Goal: Information Seeking & Learning: Check status

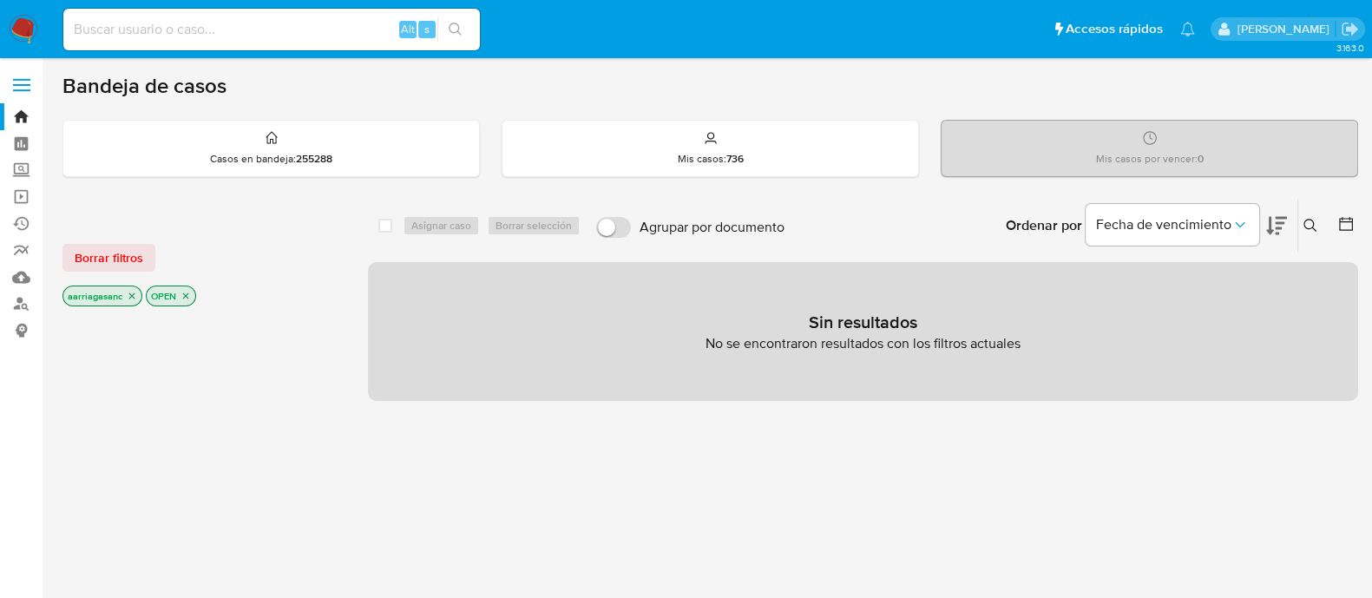
click at [81, 282] on div "Borrar filtros aarriagasanc OPEN" at bounding box center [201, 261] width 278 height 98
click at [95, 264] on span "Borrar filtros" at bounding box center [109, 258] width 69 height 24
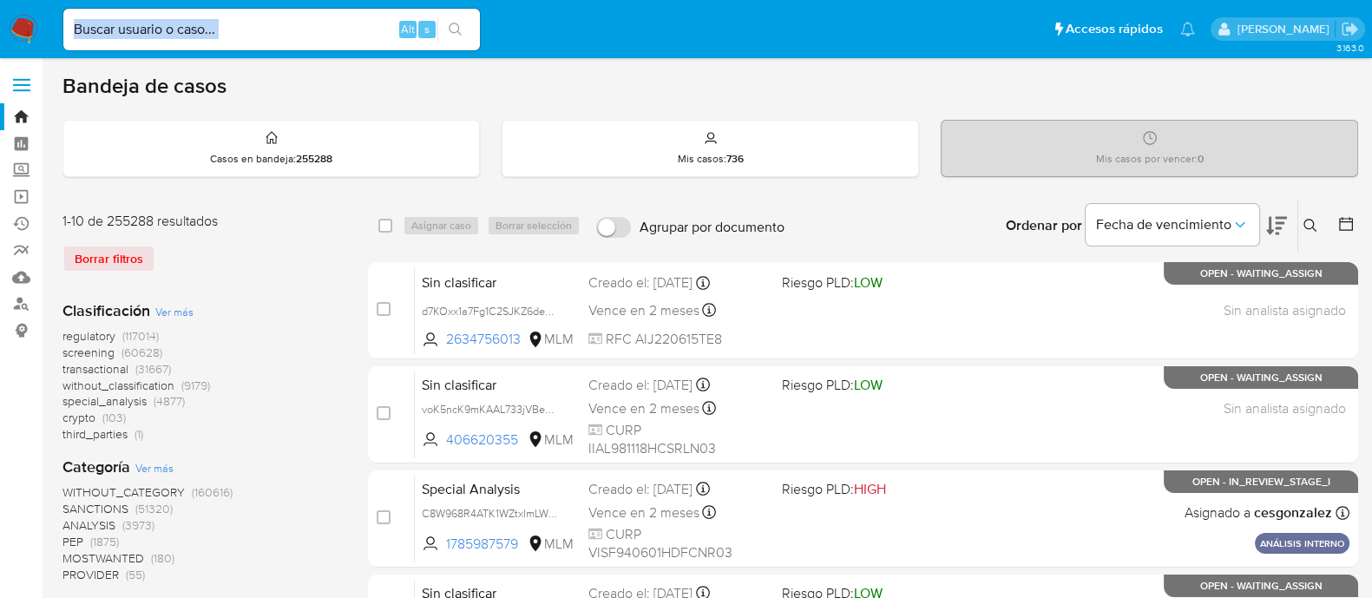
click at [261, 40] on div "Alt s" at bounding box center [271, 30] width 417 height 42
click at [262, 31] on input at bounding box center [271, 29] width 417 height 23
paste input "U2wJh5JYlQgbmtT1fCaezmBv"
type input "U2wJh5JYlQgbmtT1fCaezmBv"
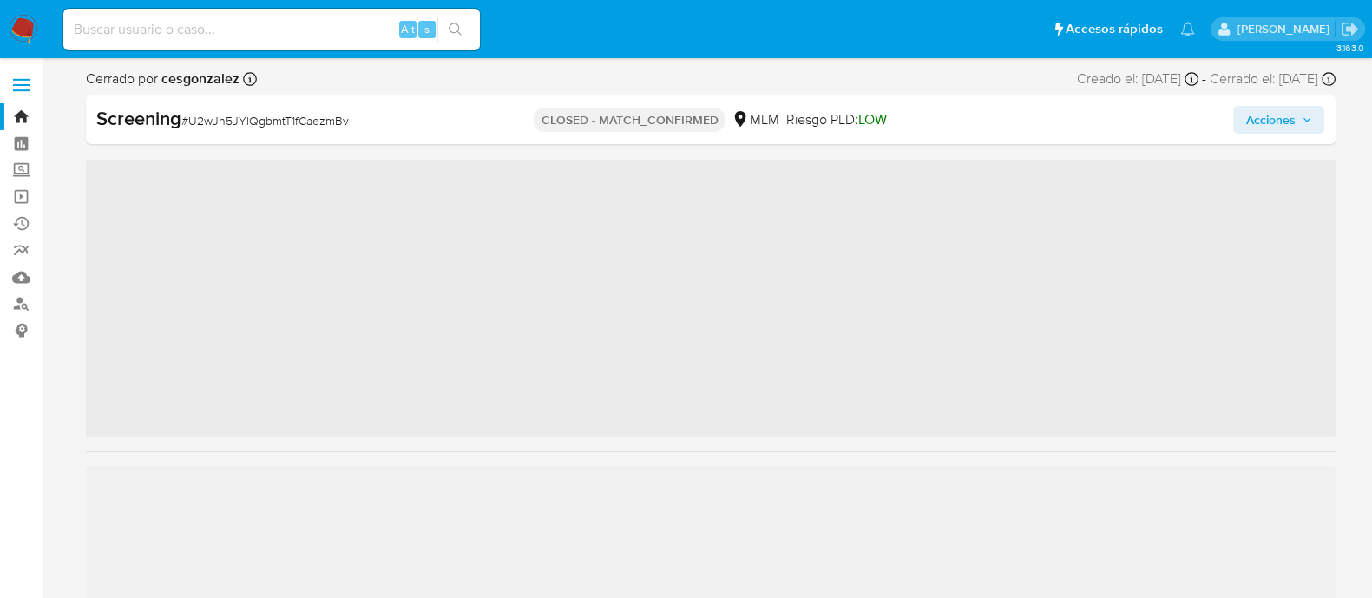
scroll to position [857, 0]
select select "10"
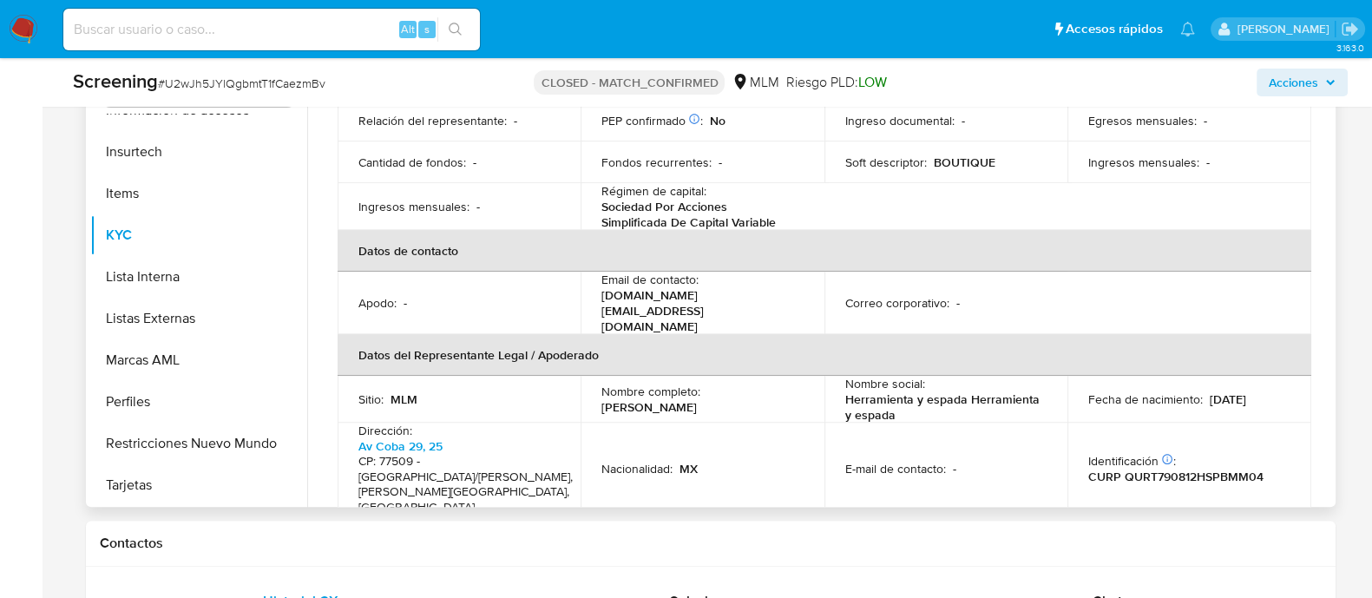
scroll to position [976, 0]
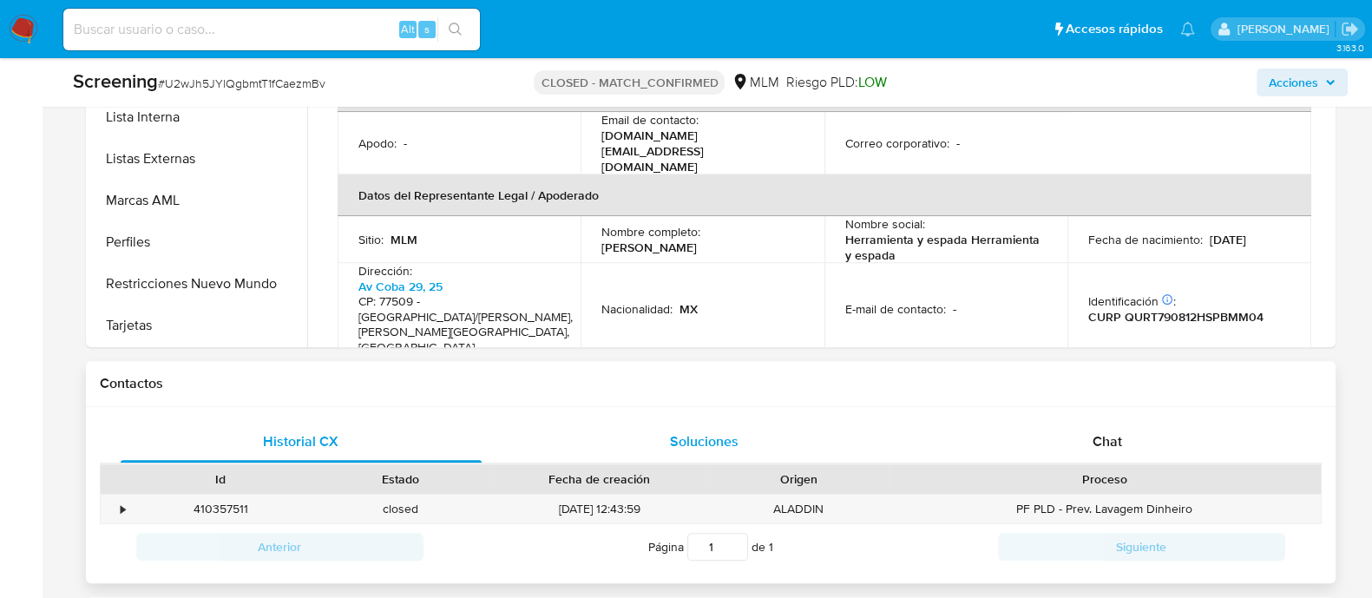
click at [752, 457] on div "Soluciones" at bounding box center [704, 442] width 362 height 42
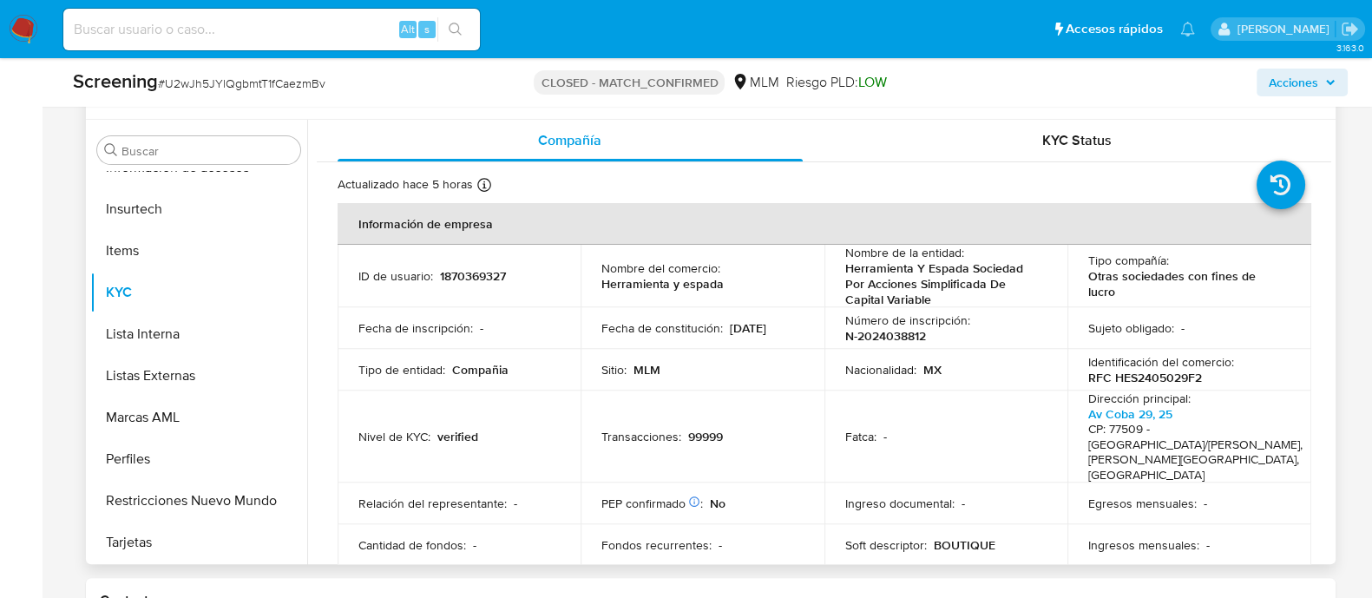
scroll to position [758, 0]
click at [707, 430] on p "99999" at bounding box center [705, 438] width 35 height 16
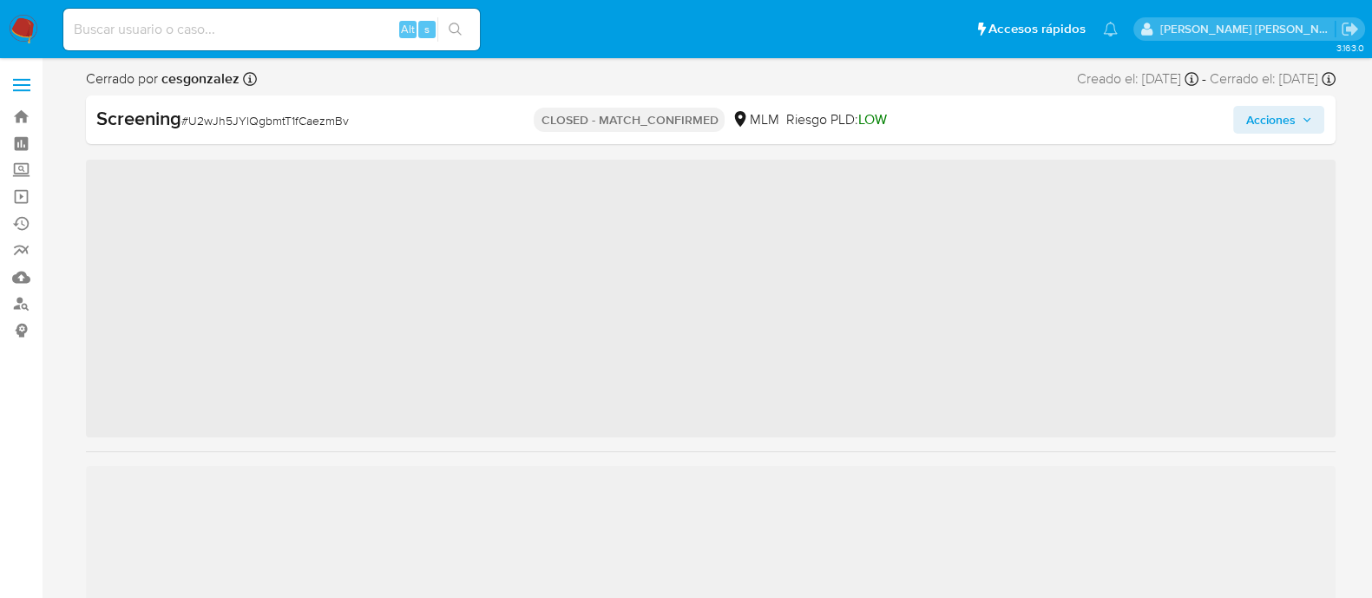
scroll to position [857, 0]
select select "10"
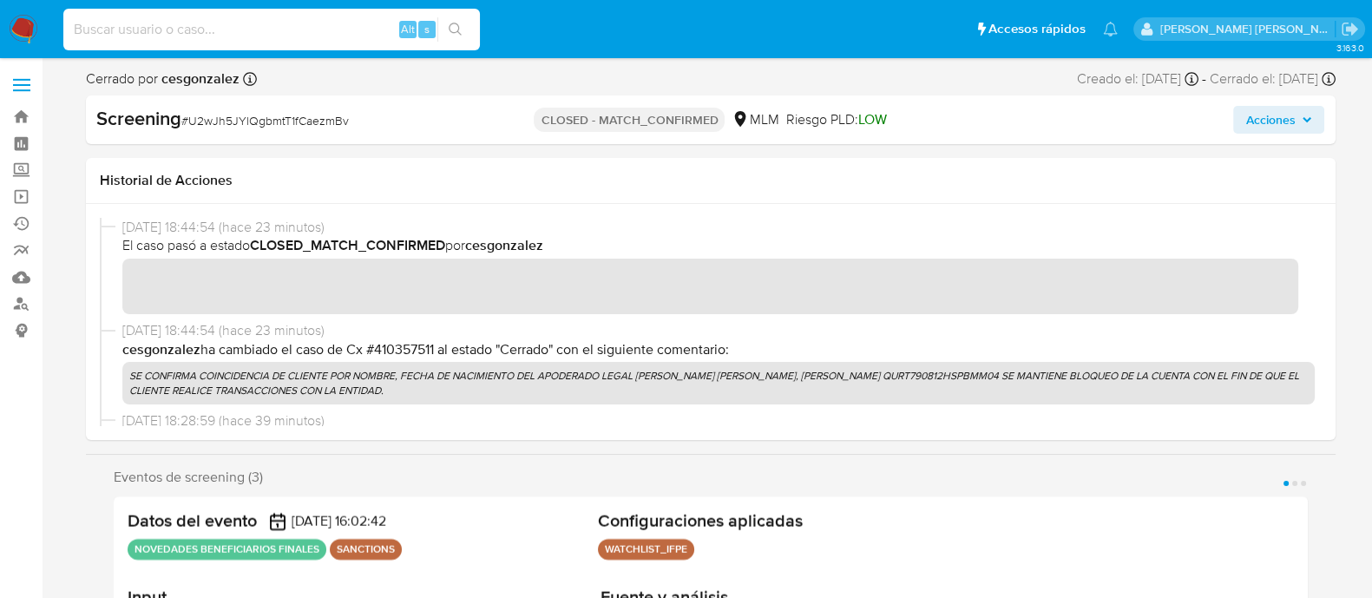
click at [196, 29] on input at bounding box center [271, 29] width 417 height 23
paste input "1870369327"
type input "1870369327"
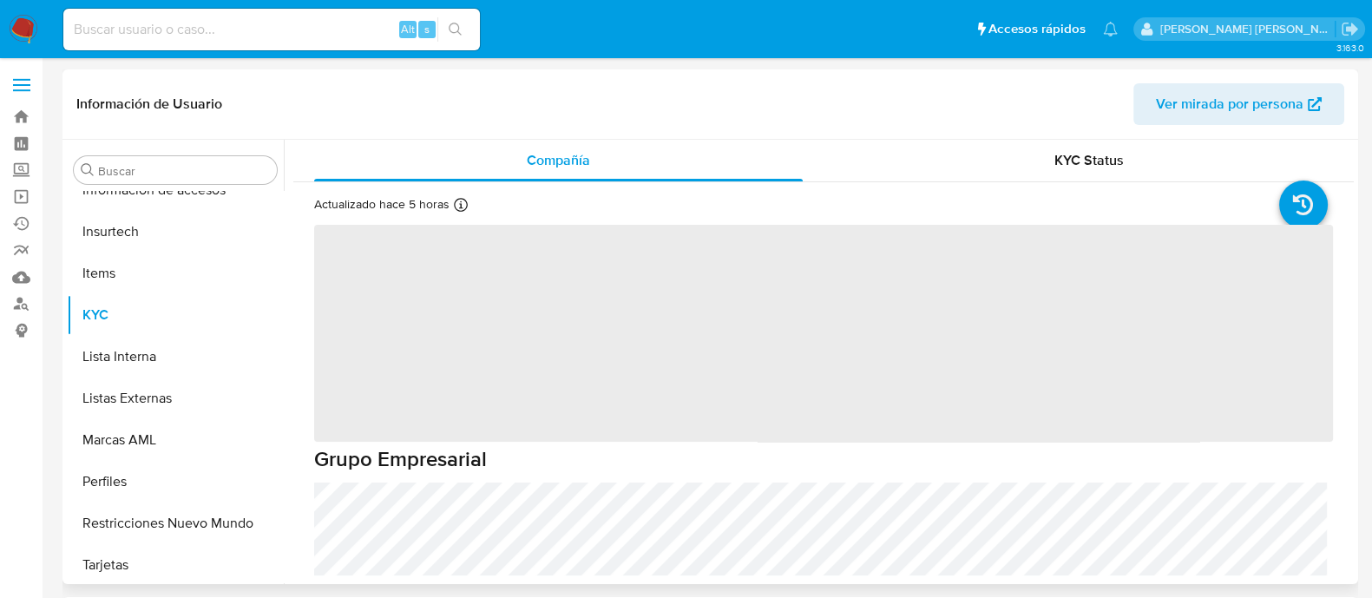
scroll to position [858, 0]
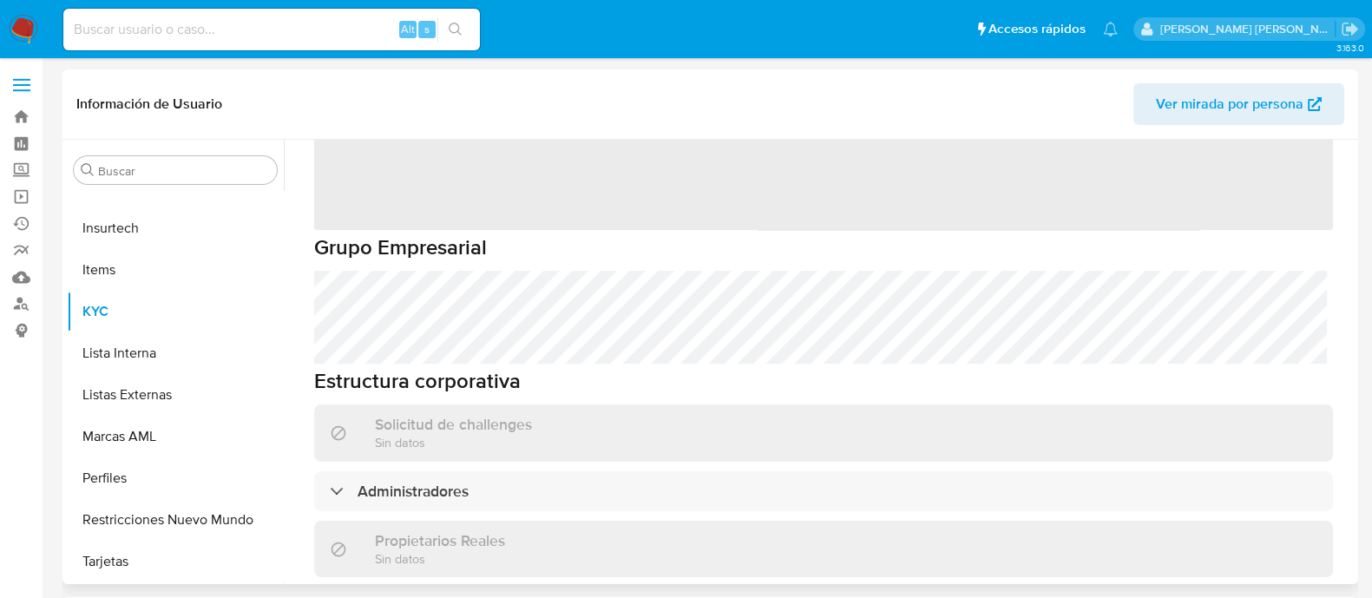
select select "10"
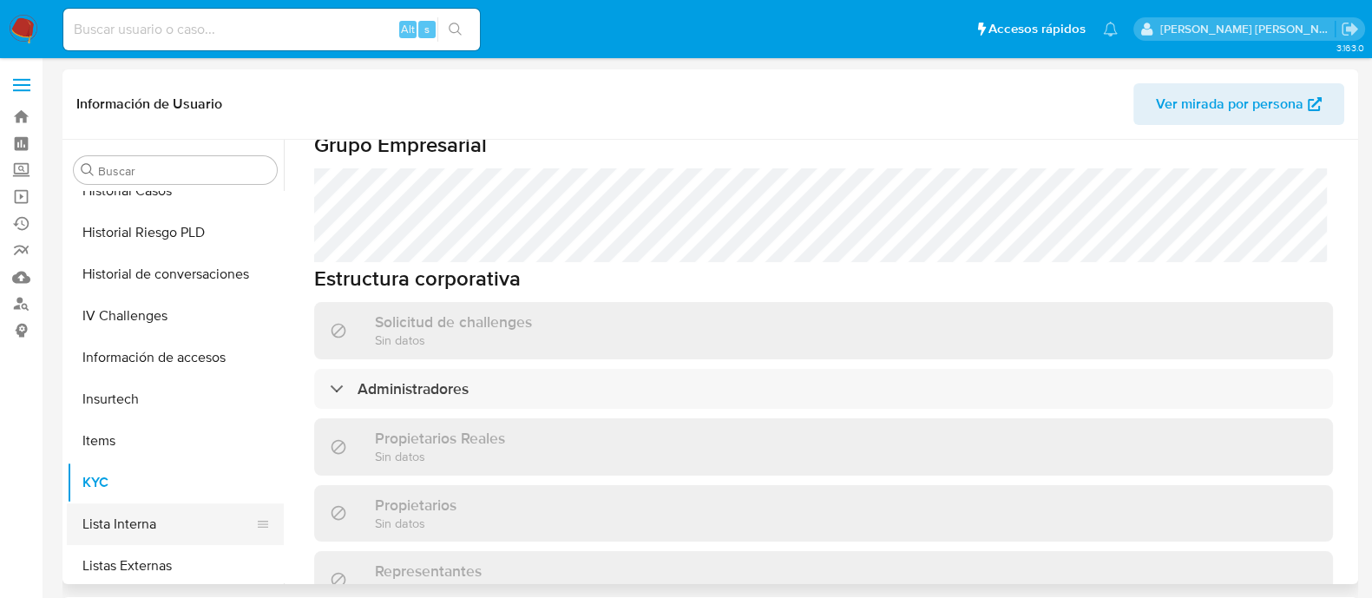
scroll to position [533, 0]
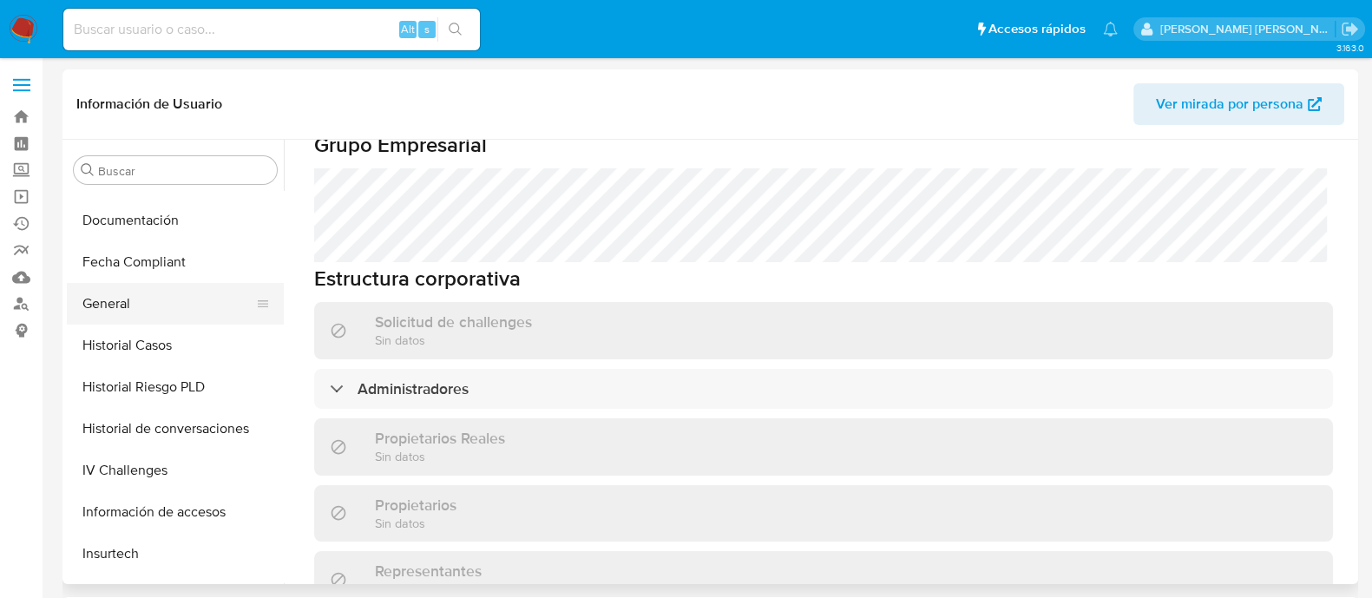
click at [117, 314] on button "General" at bounding box center [168, 304] width 203 height 42
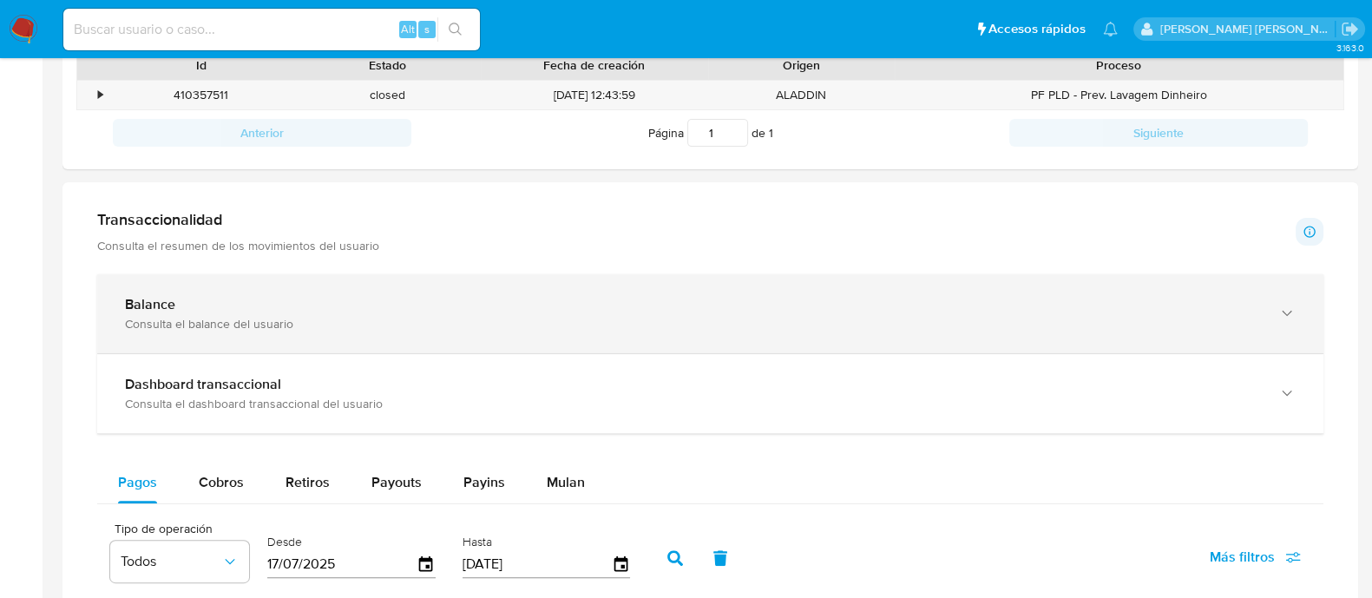
scroll to position [651, 0]
click at [282, 301] on div "Balance" at bounding box center [693, 303] width 1136 height 17
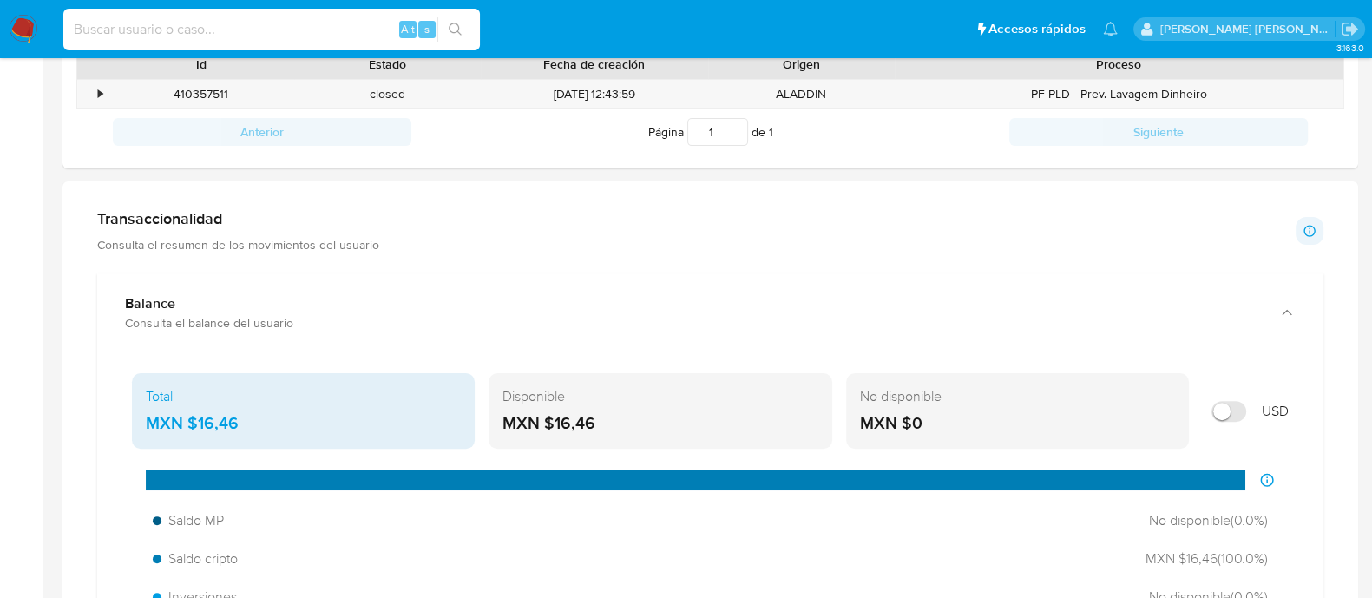
click at [256, 30] on input at bounding box center [271, 29] width 417 height 23
paste input "115937603"
type input "115937603"
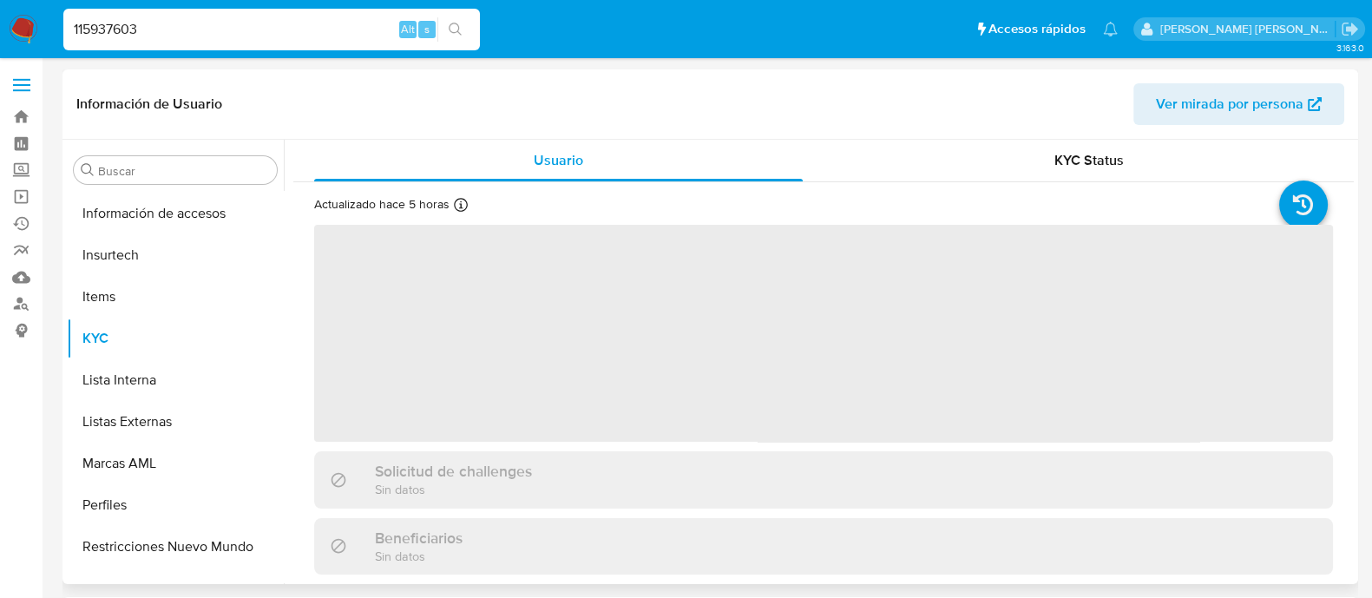
scroll to position [858, 0]
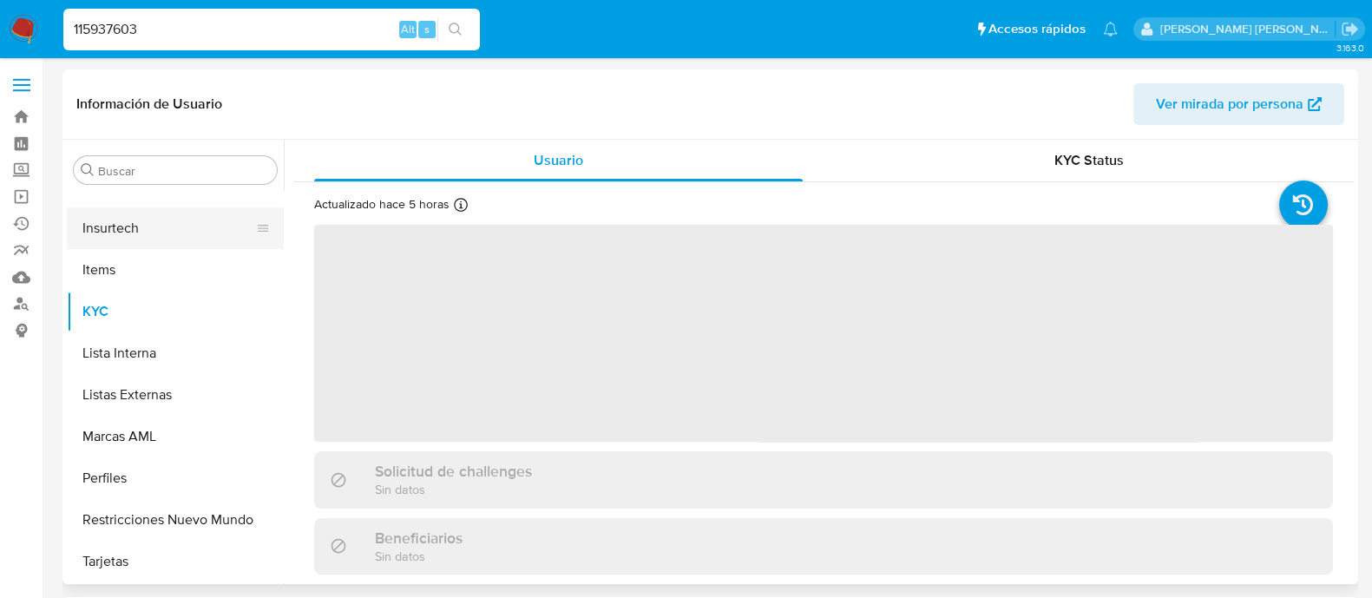
select select "10"
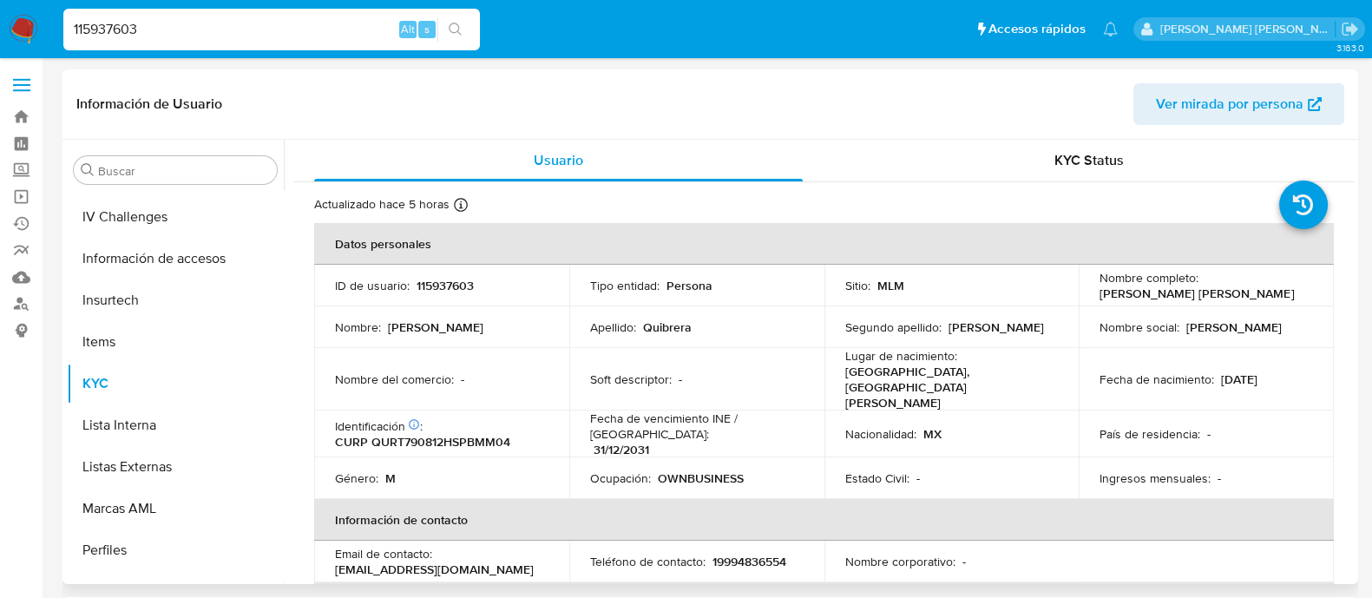
scroll to position [533, 0]
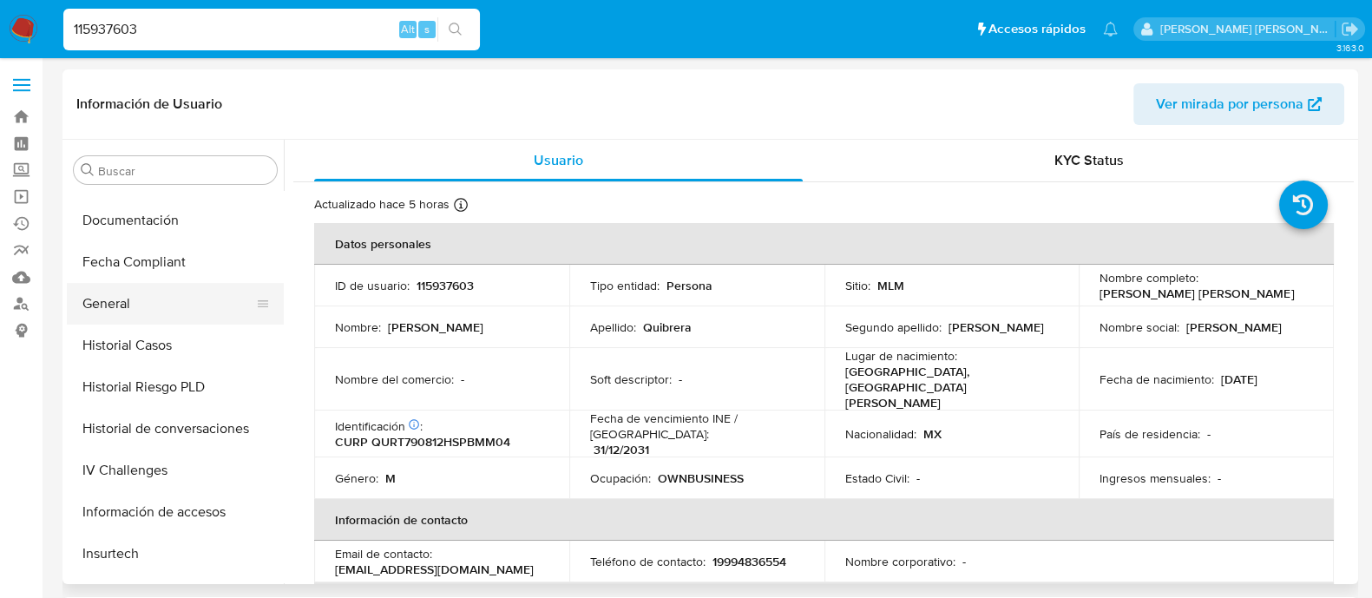
click at [135, 304] on button "General" at bounding box center [168, 304] width 203 height 42
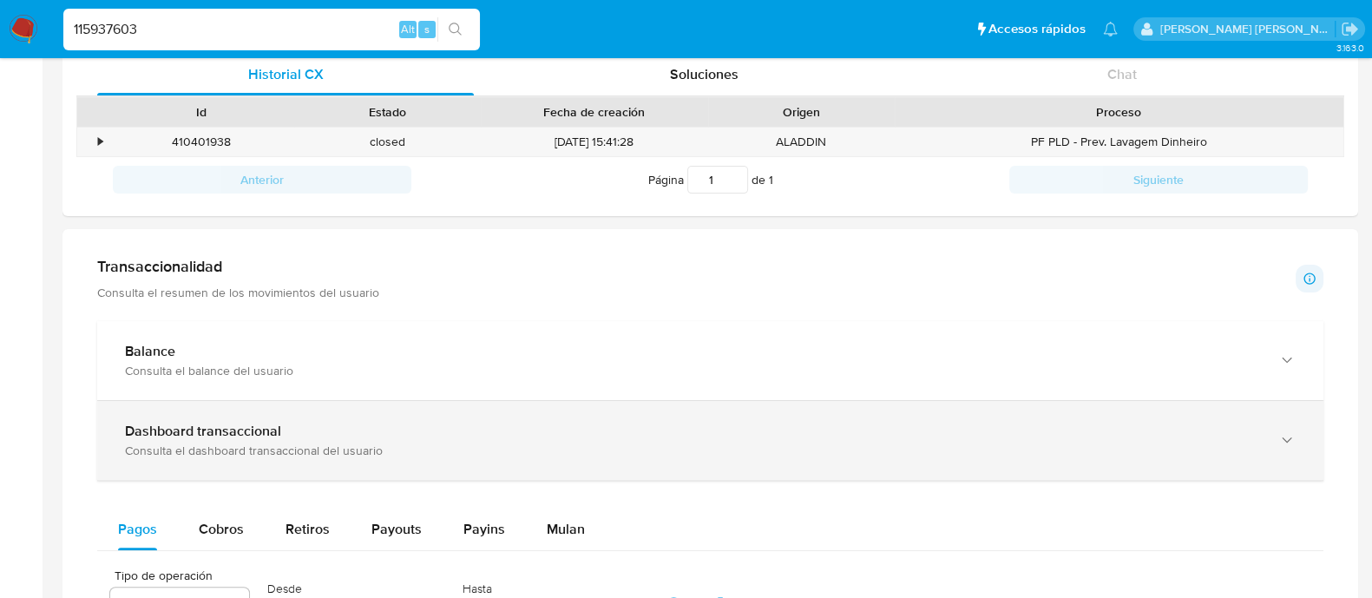
scroll to position [651, 0]
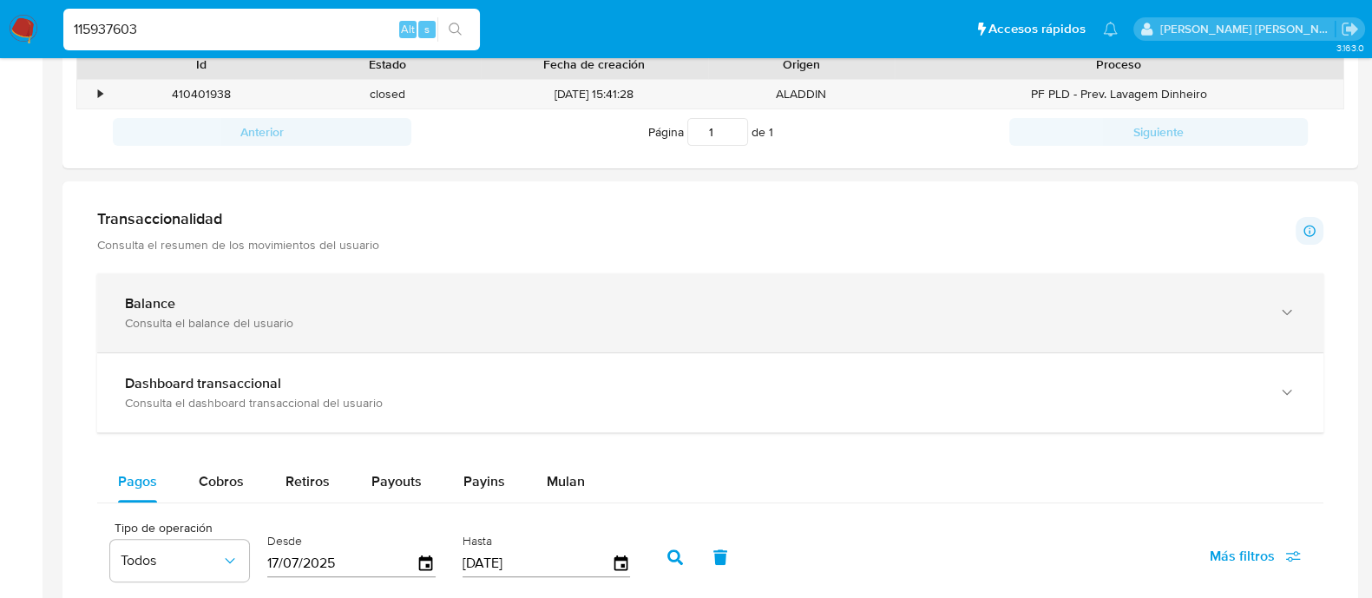
click at [215, 297] on div "Balance" at bounding box center [693, 303] width 1136 height 17
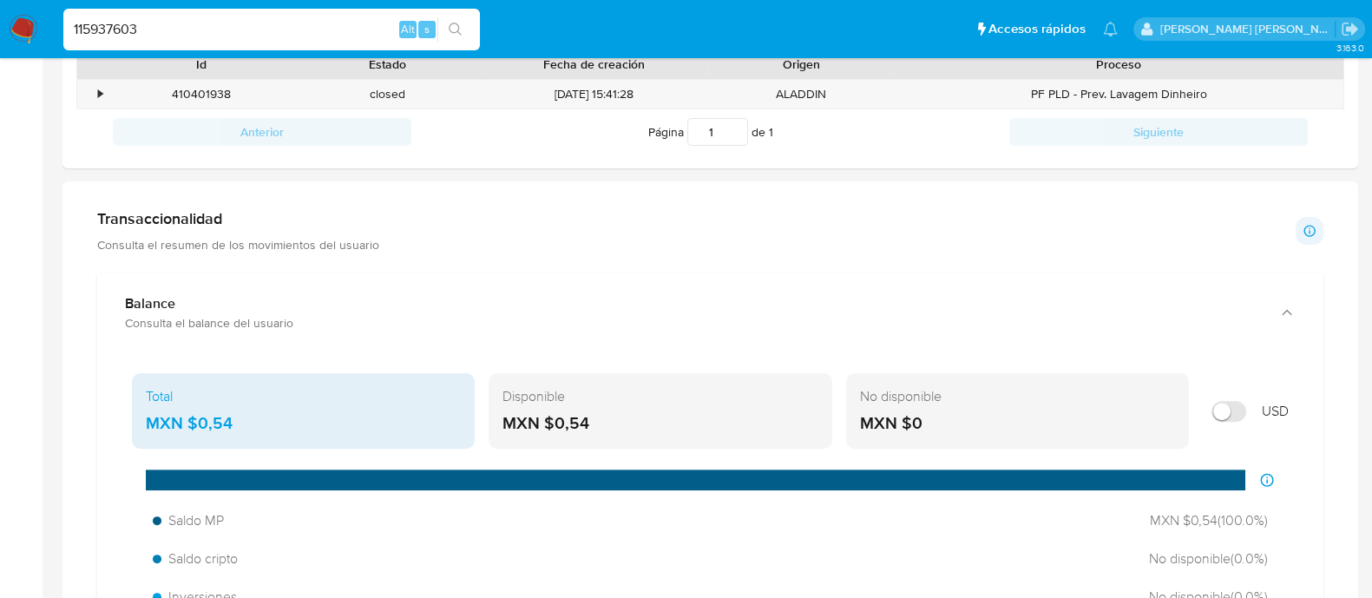
click at [334, 29] on input "115937603" at bounding box center [271, 29] width 417 height 23
paste input "514267827"
type input "1514267827"
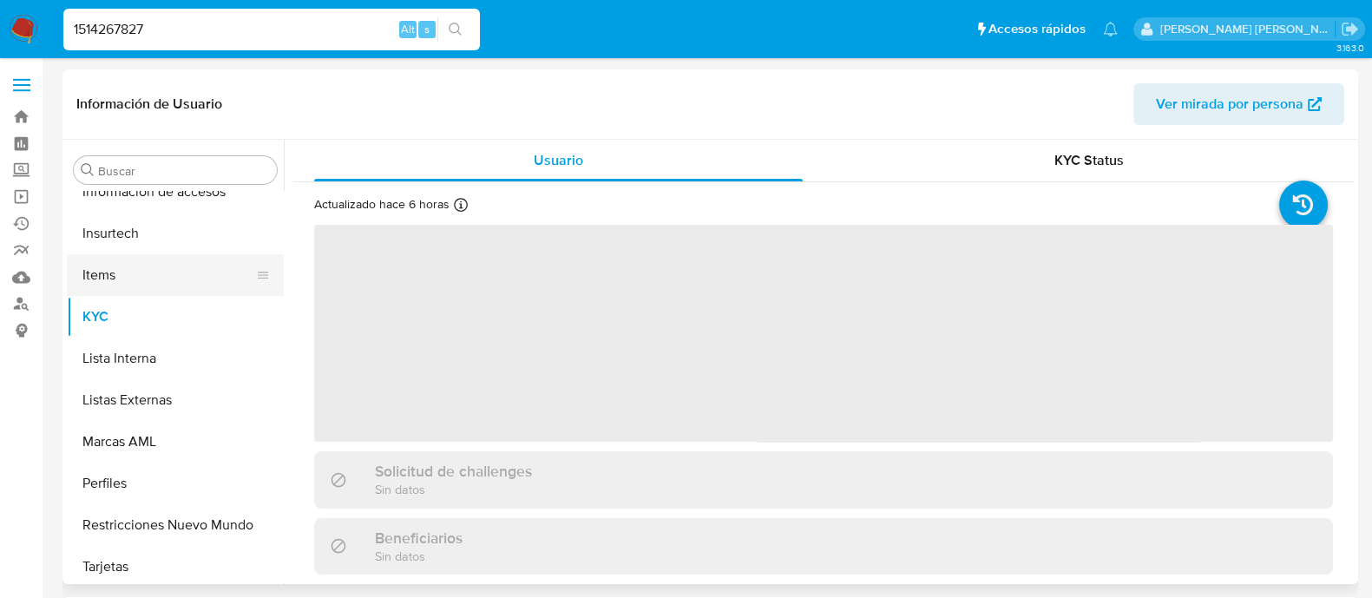
scroll to position [858, 0]
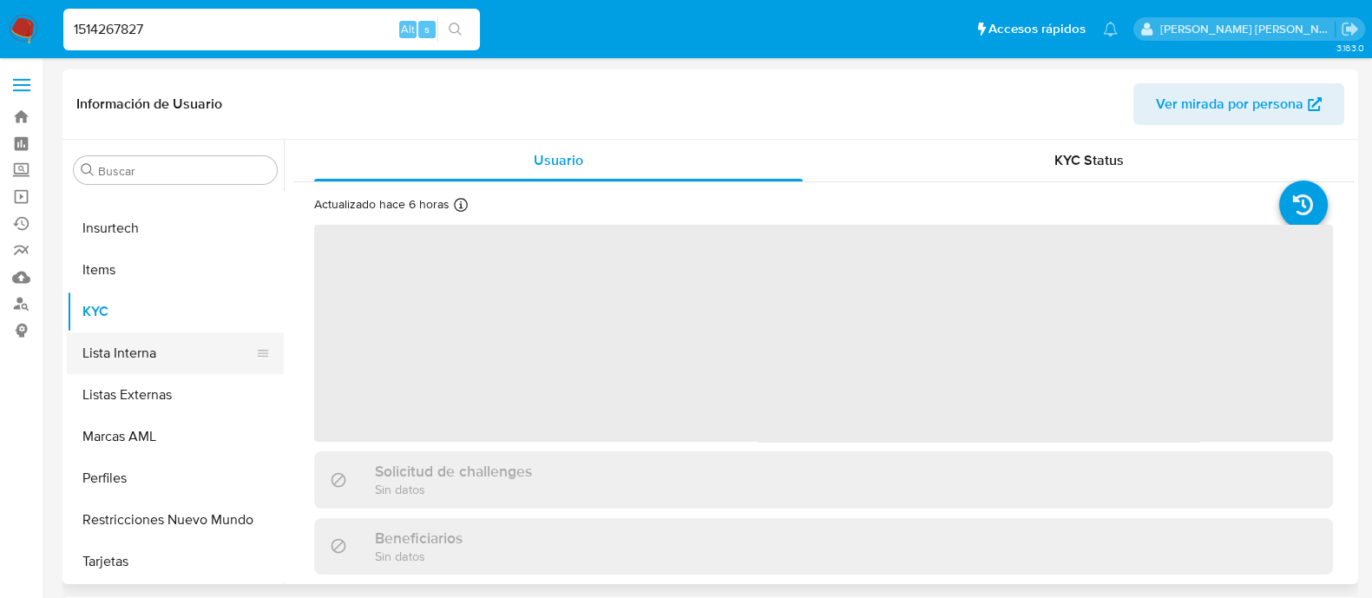
select select "10"
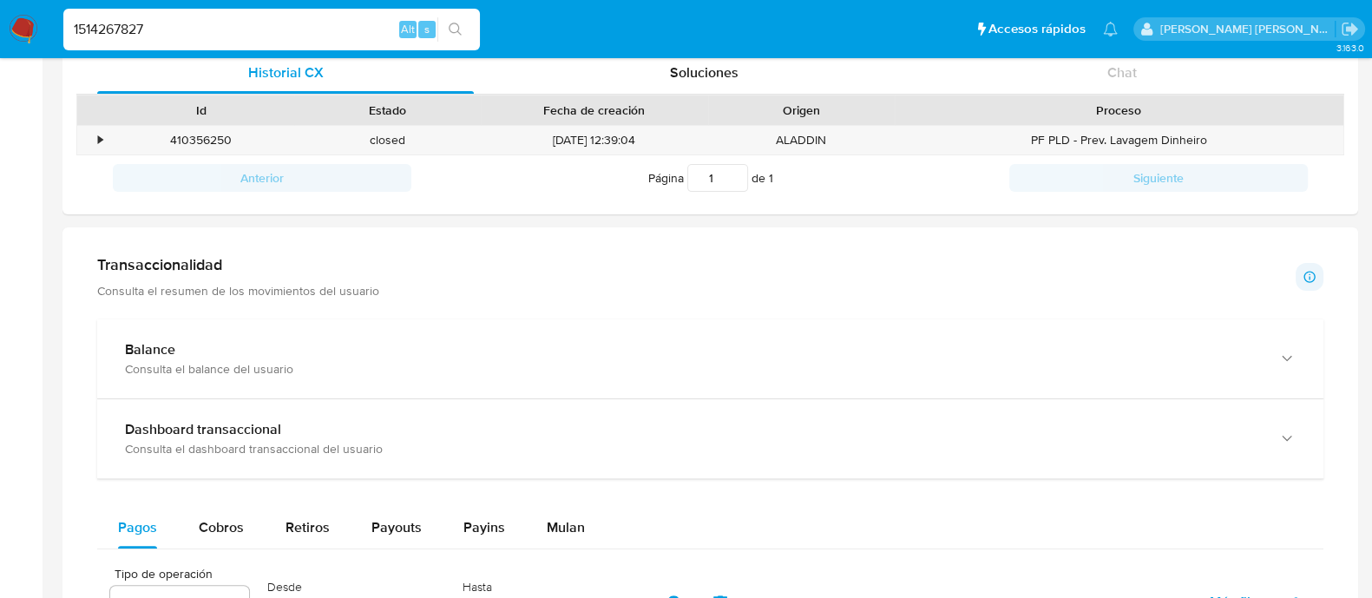
scroll to position [651, 0]
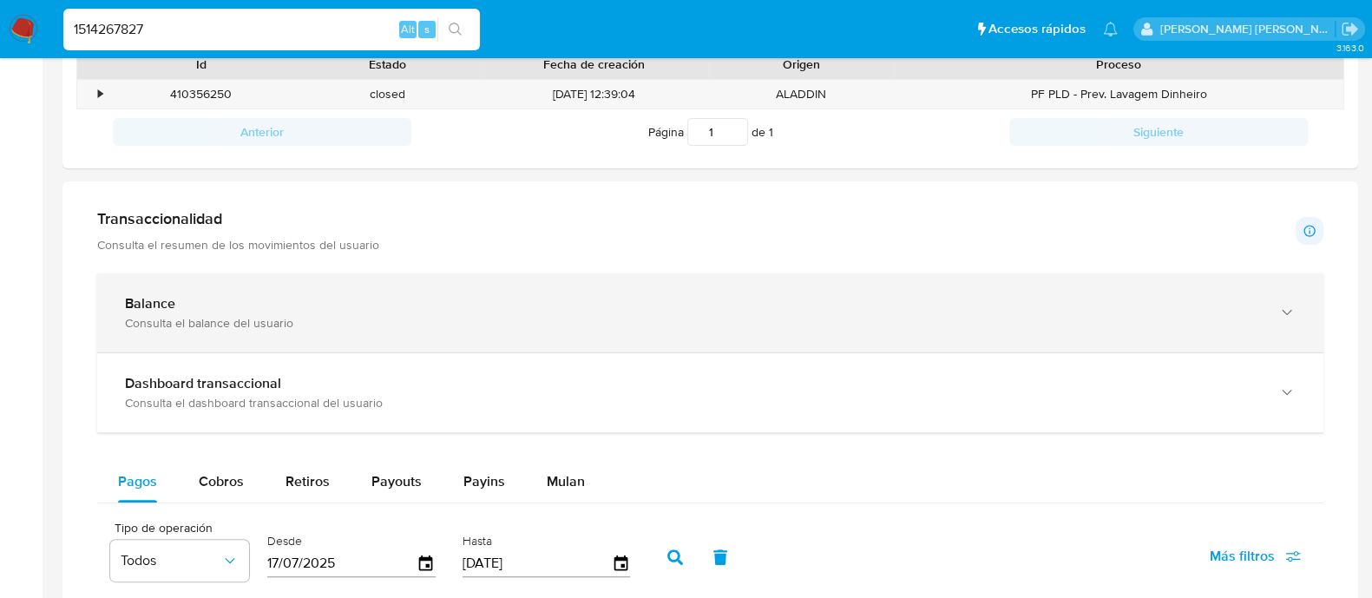
click at [211, 333] on div "Balance Consulta el balance del usuario" at bounding box center [710, 312] width 1226 height 79
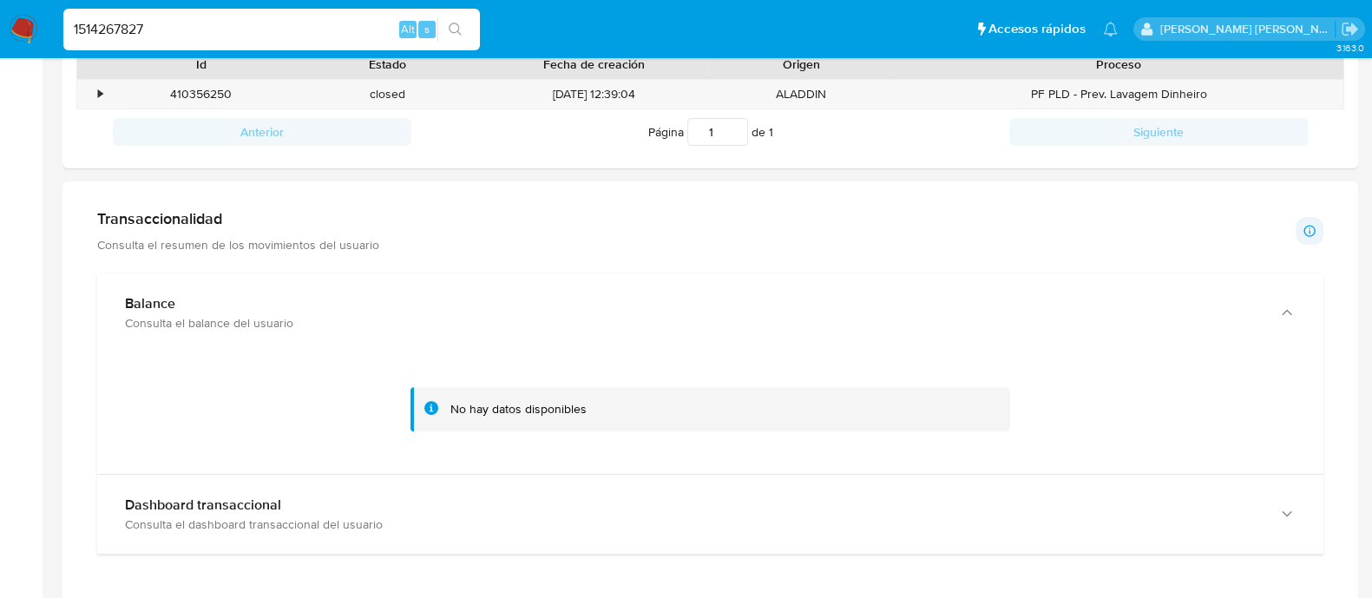
click at [335, 24] on input "1514267827" at bounding box center [271, 29] width 417 height 23
paste input "366290206"
type input "1366290206"
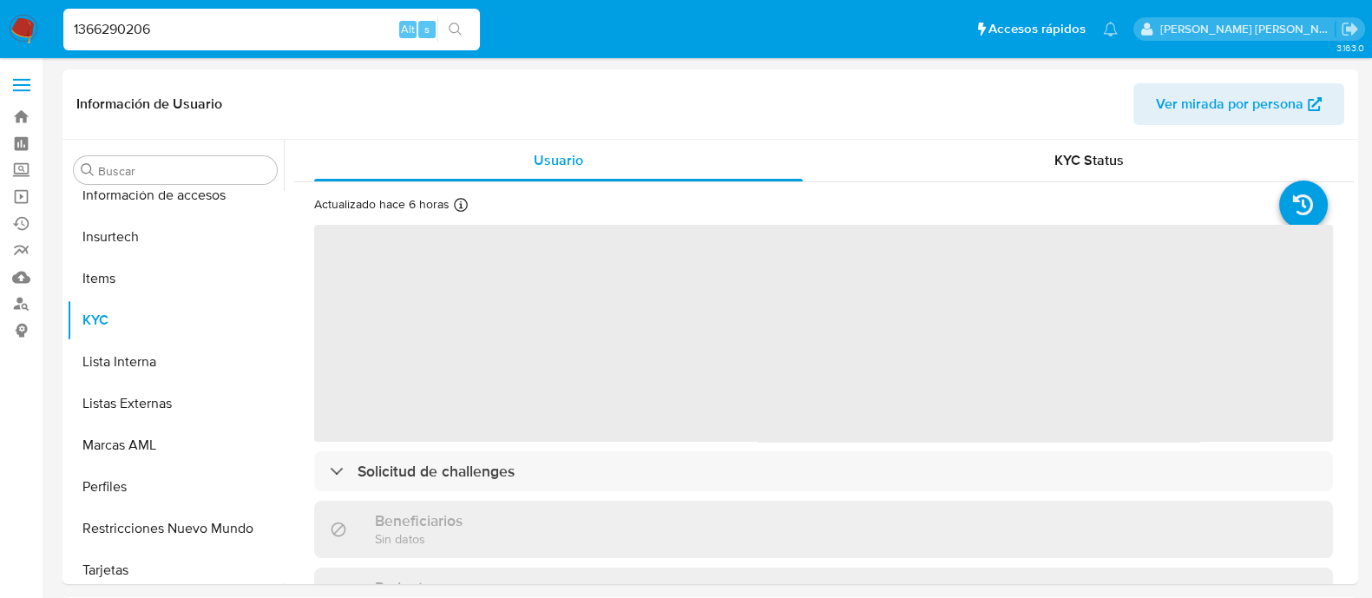
scroll to position [858, 0]
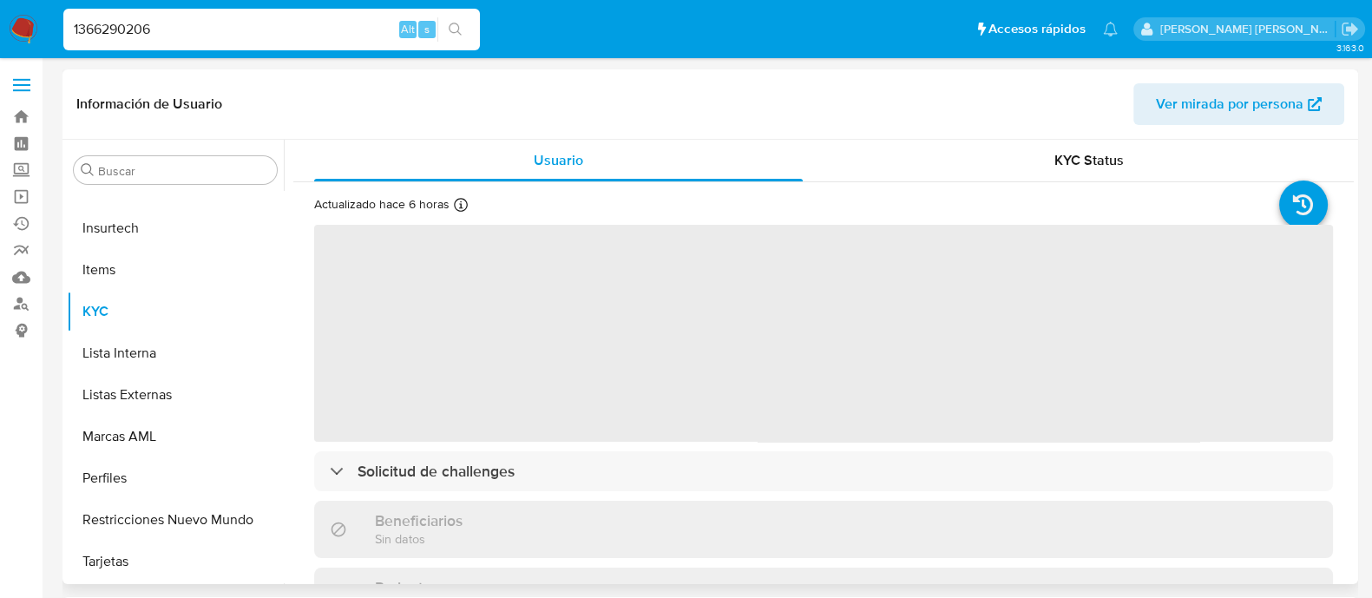
select select "10"
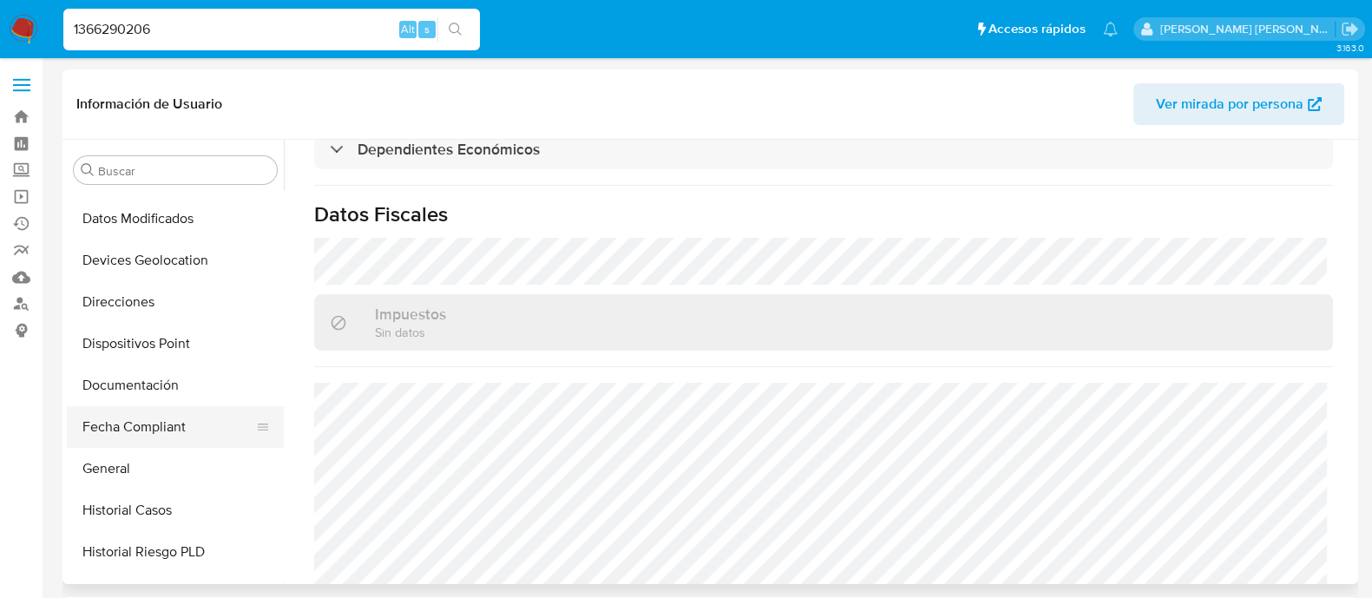
scroll to position [433, 0]
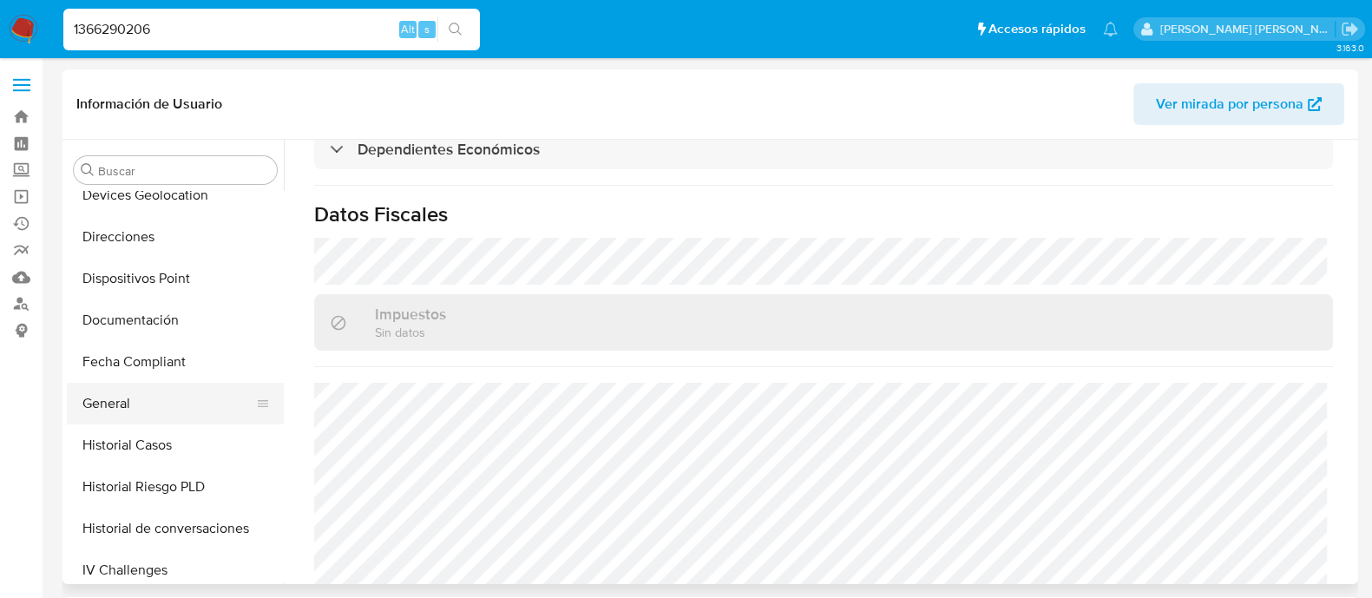
click at [111, 399] on button "General" at bounding box center [168, 404] width 203 height 42
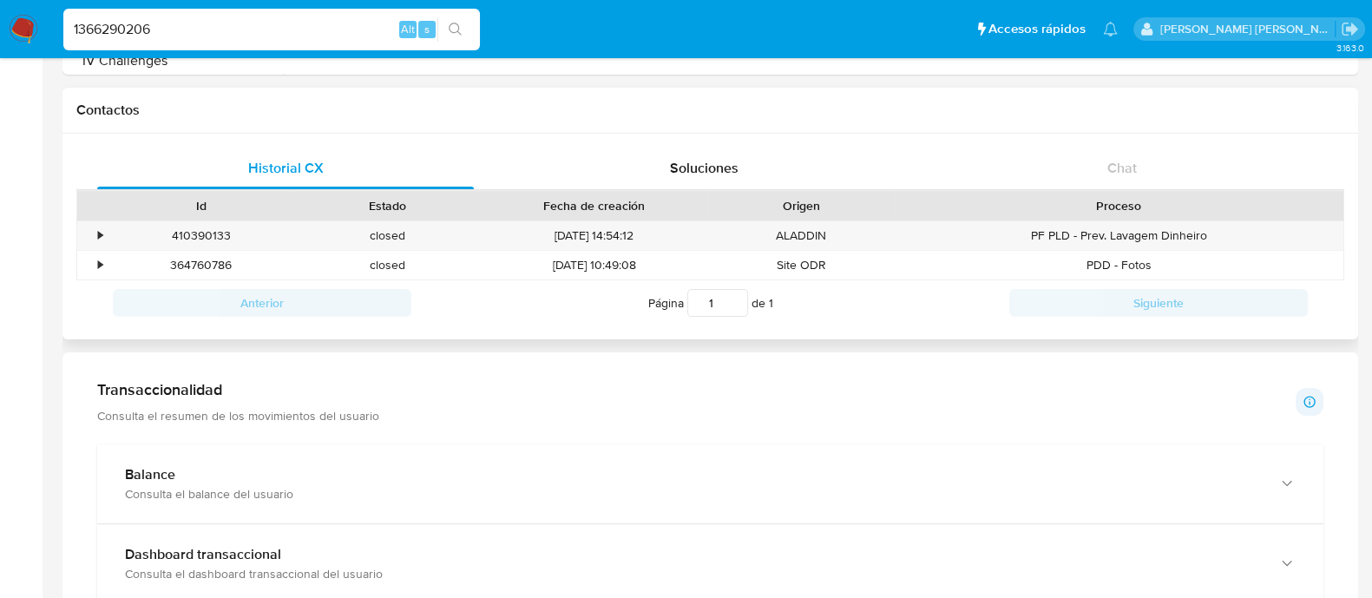
scroll to position [542, 0]
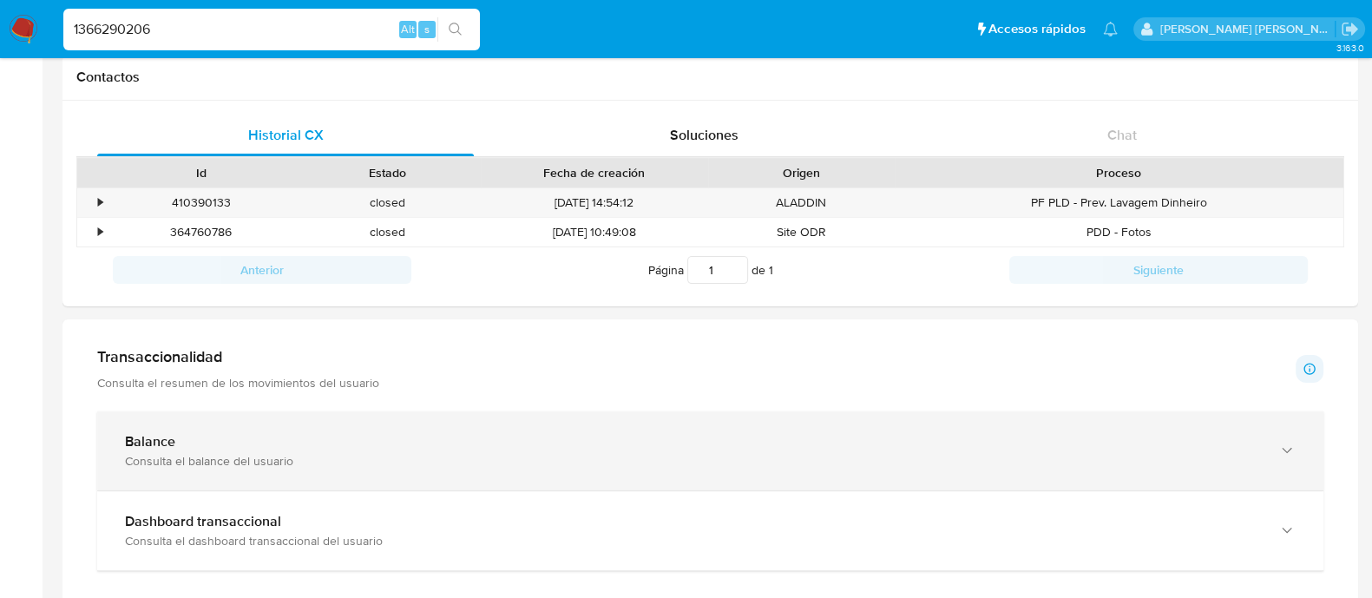
click at [270, 439] on div "Balance" at bounding box center [693, 441] width 1136 height 17
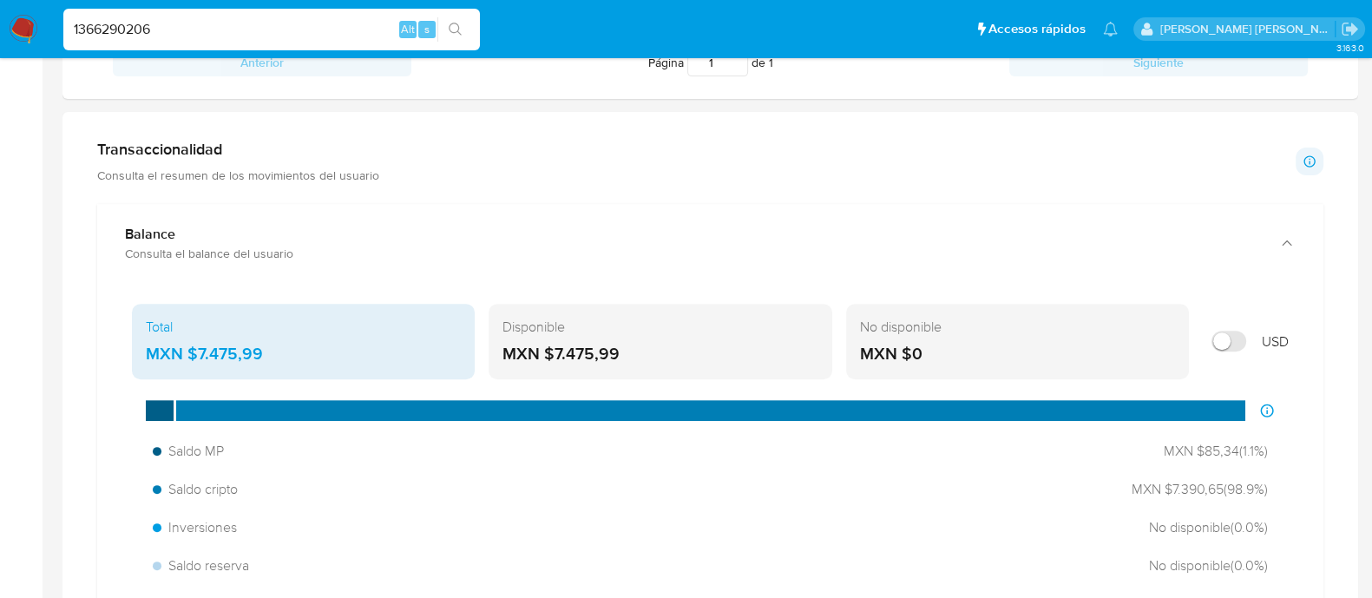
scroll to position [867, 0]
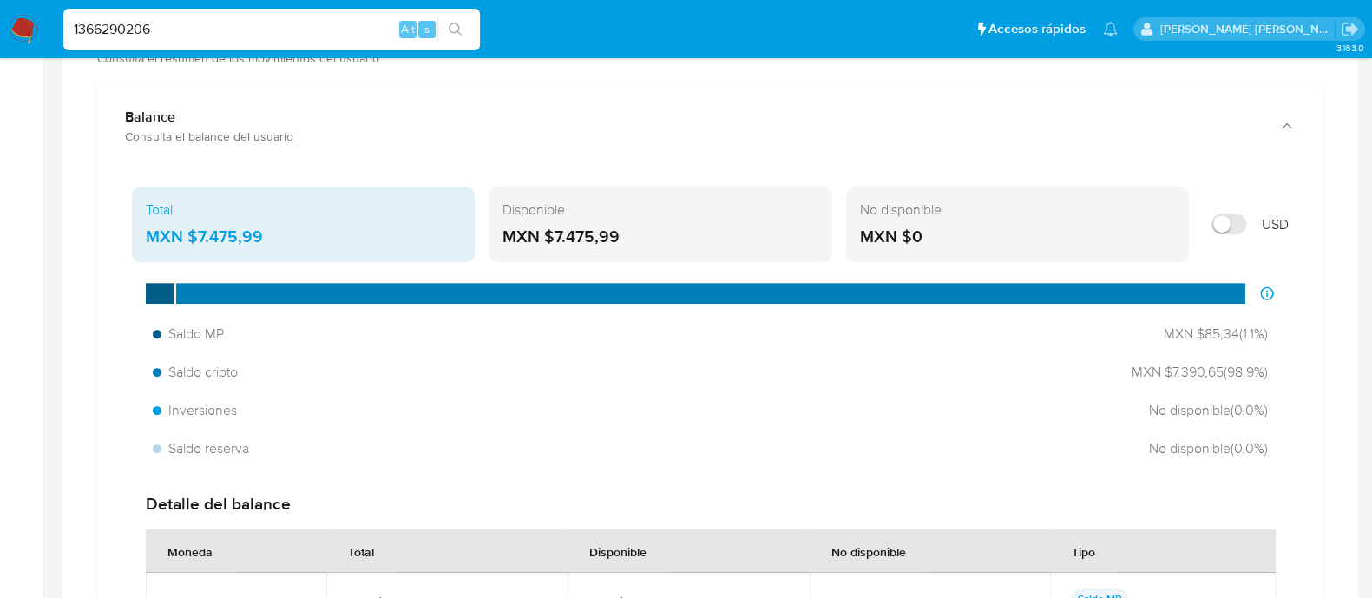
drag, startPoint x: 621, startPoint y: 232, endPoint x: 546, endPoint y: 238, distance: 75.7
click at [546, 238] on div "MXN $7.475,99" at bounding box center [659, 237] width 315 height 23
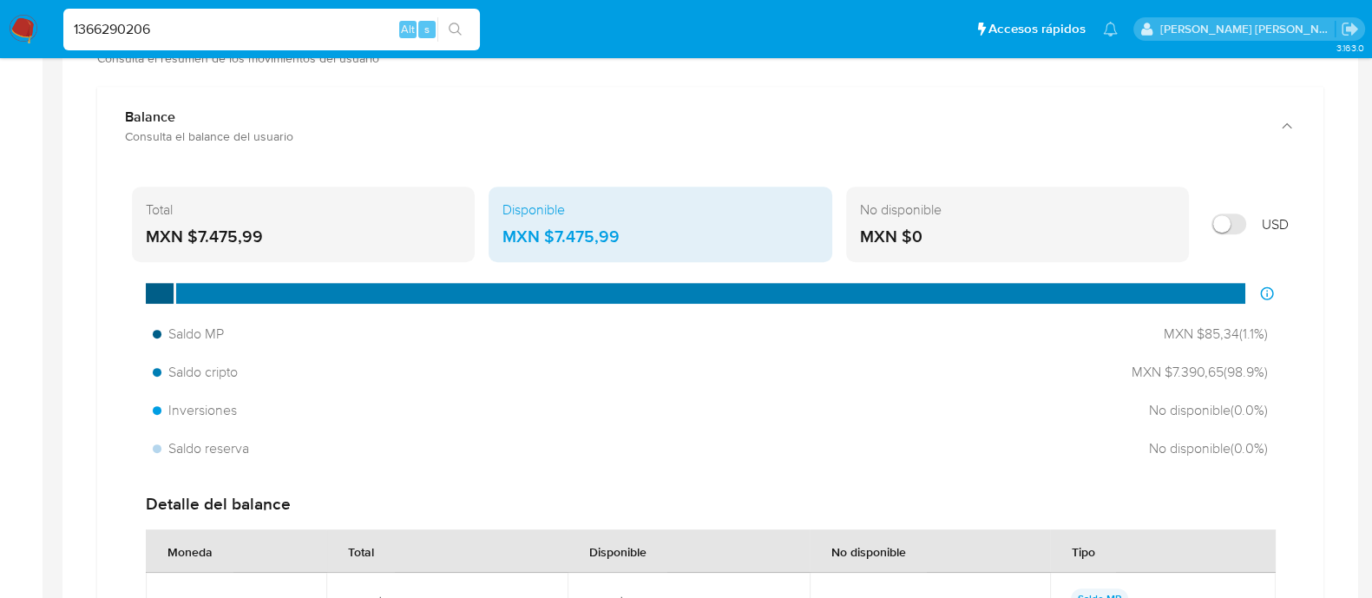
click at [214, 30] on input "1366290206" at bounding box center [271, 29] width 417 height 23
paste input "258593397"
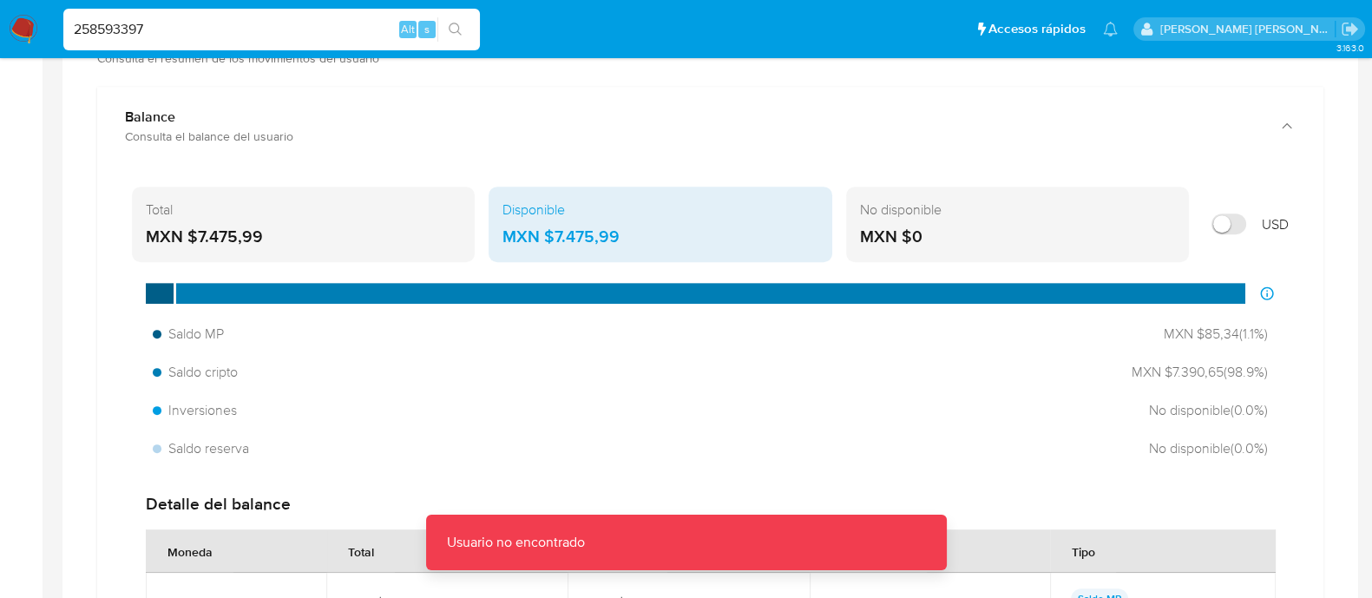
click at [237, 28] on input "258593397" at bounding box center [271, 29] width 417 height 23
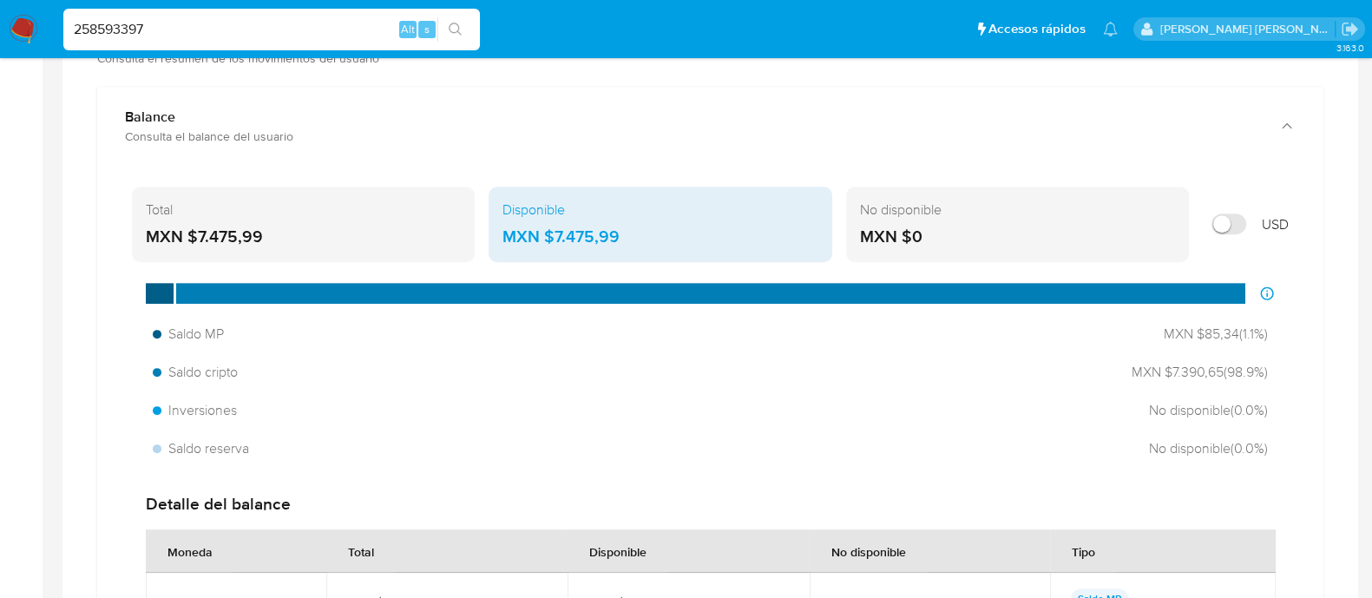
type input "258593397"
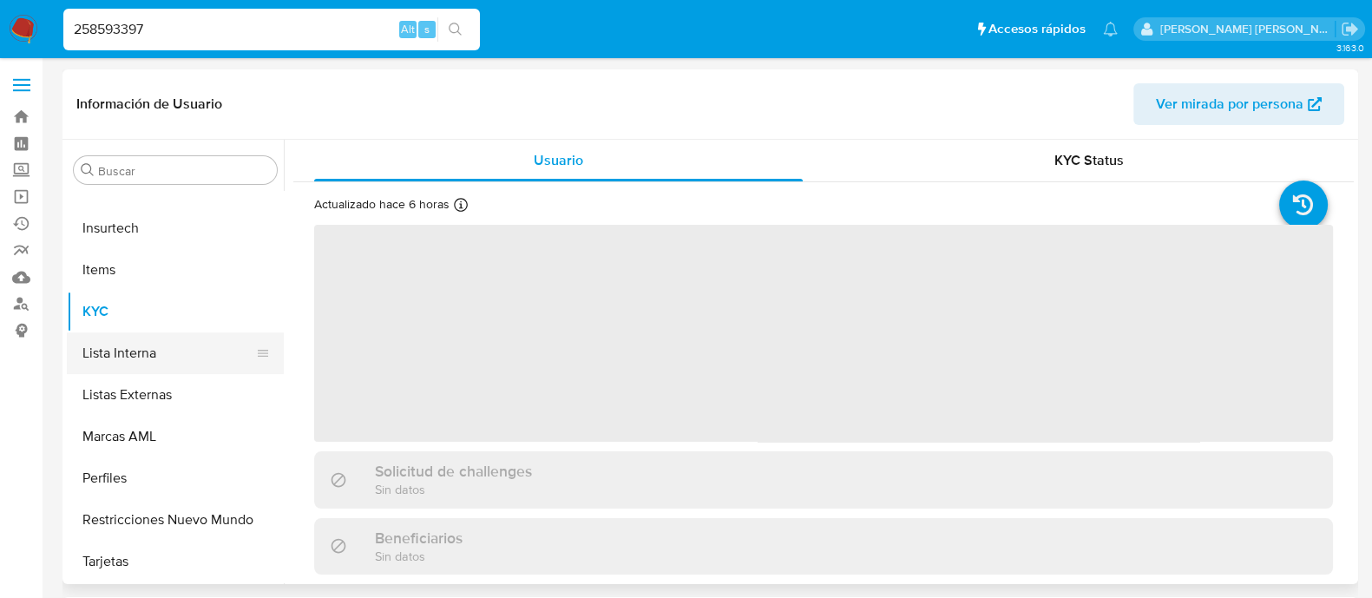
select select "10"
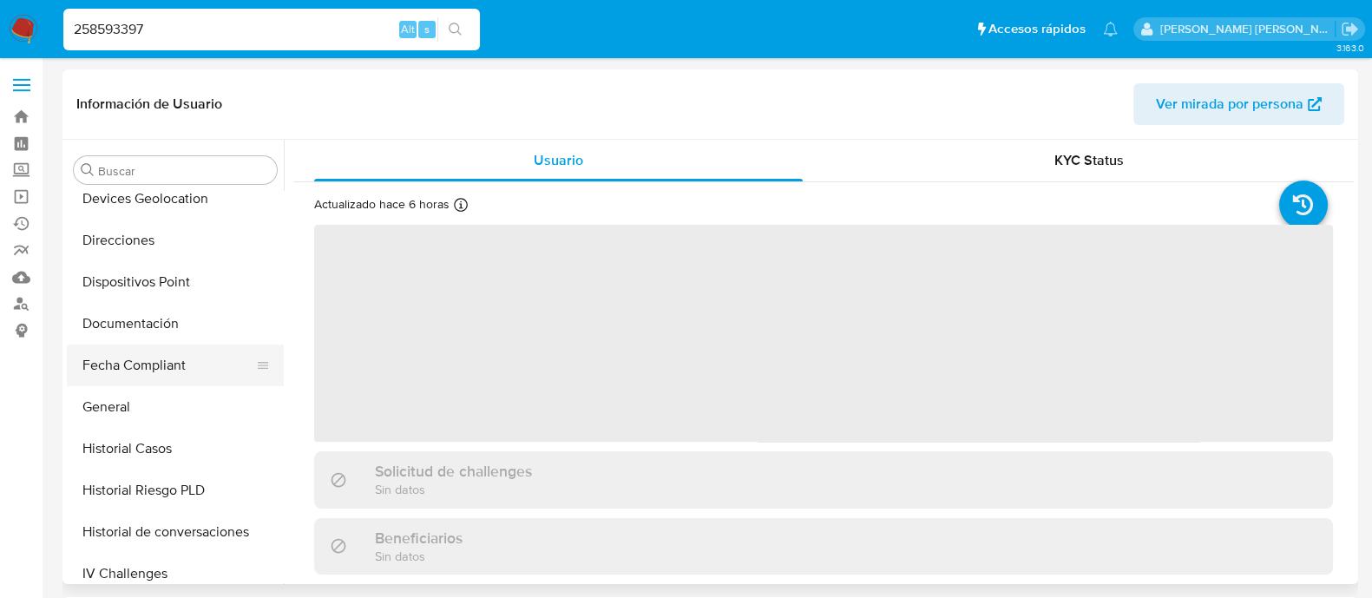
scroll to position [424, 0]
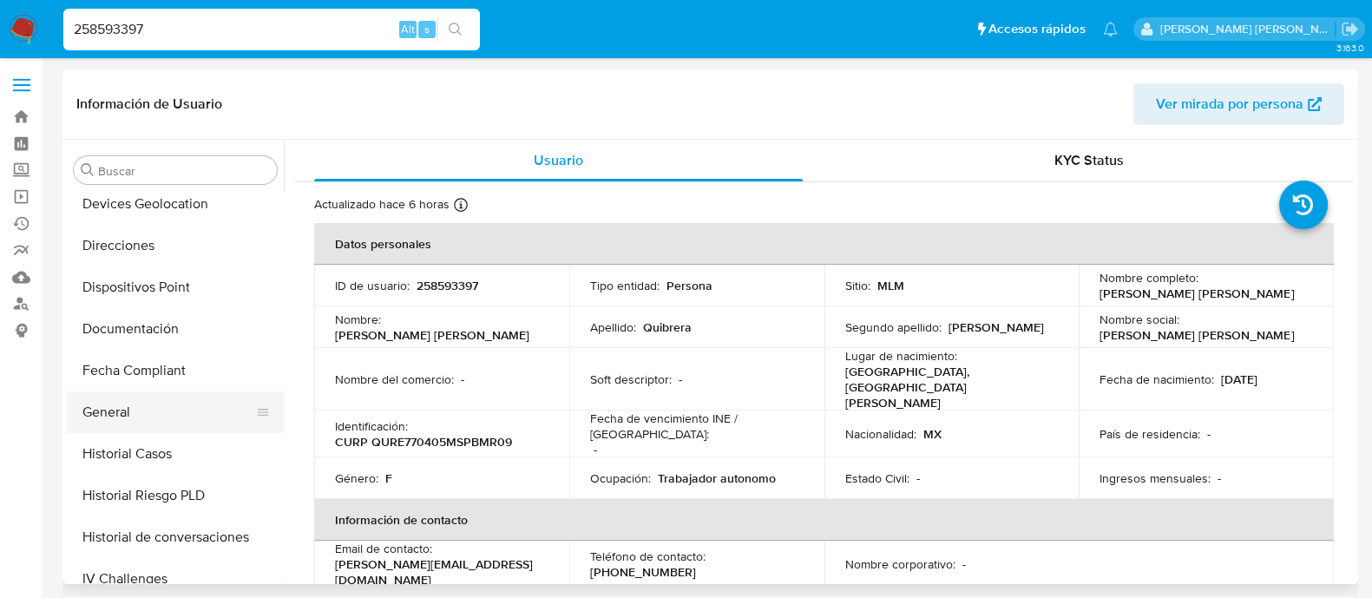
click at [107, 418] on button "General" at bounding box center [168, 412] width 203 height 42
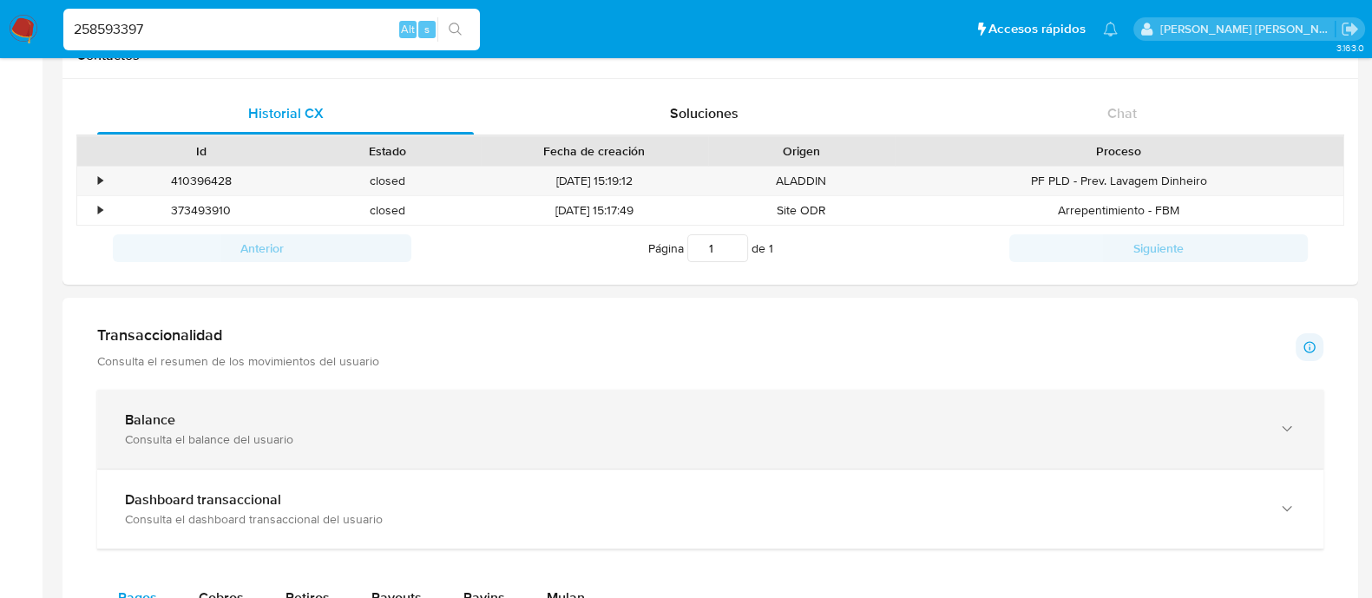
scroll to position [651, 0]
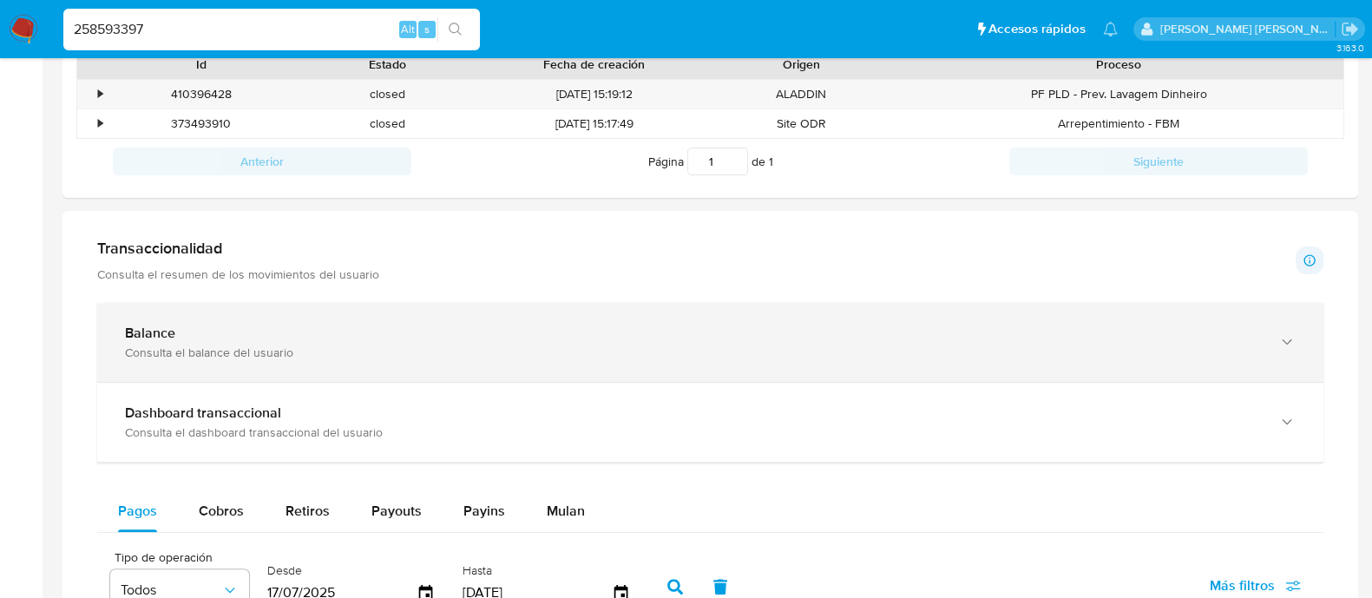
click at [255, 330] on div "Balance" at bounding box center [693, 333] width 1136 height 17
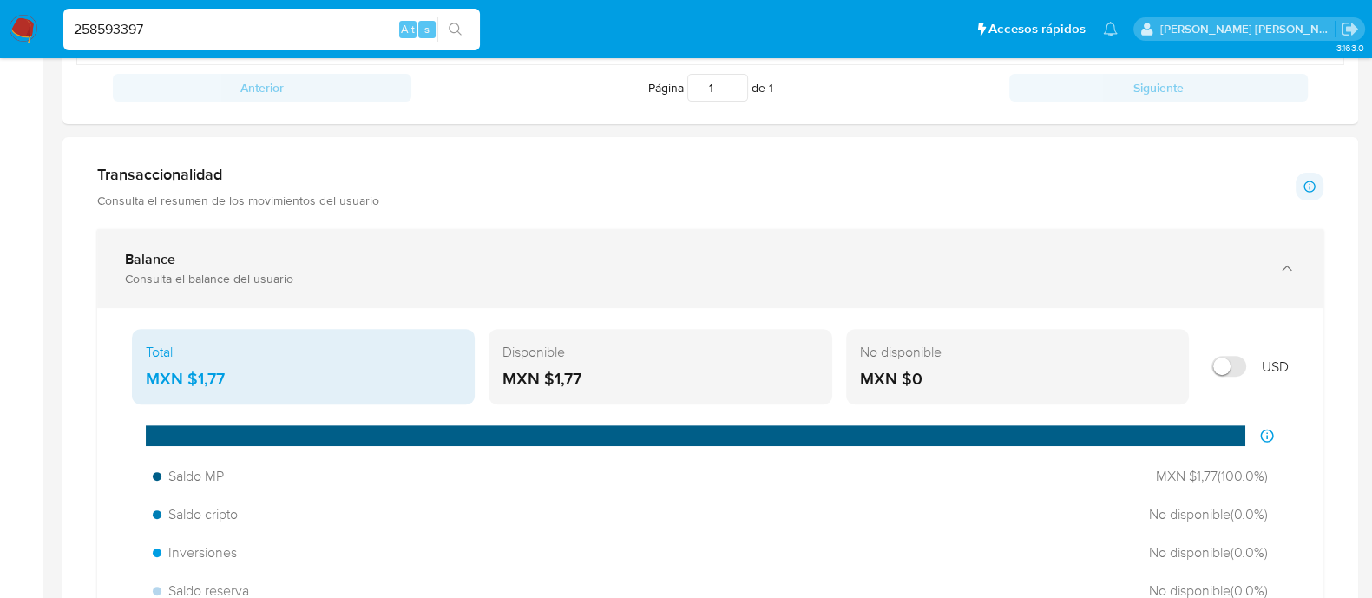
scroll to position [758, 0]
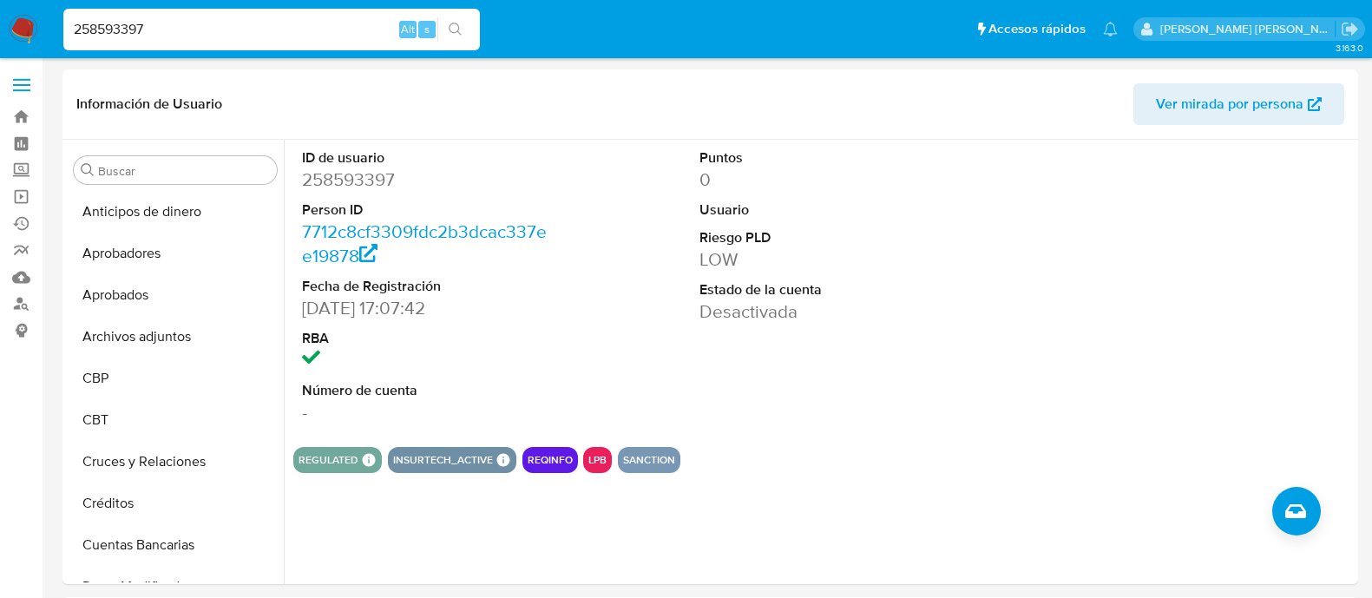
select select "10"
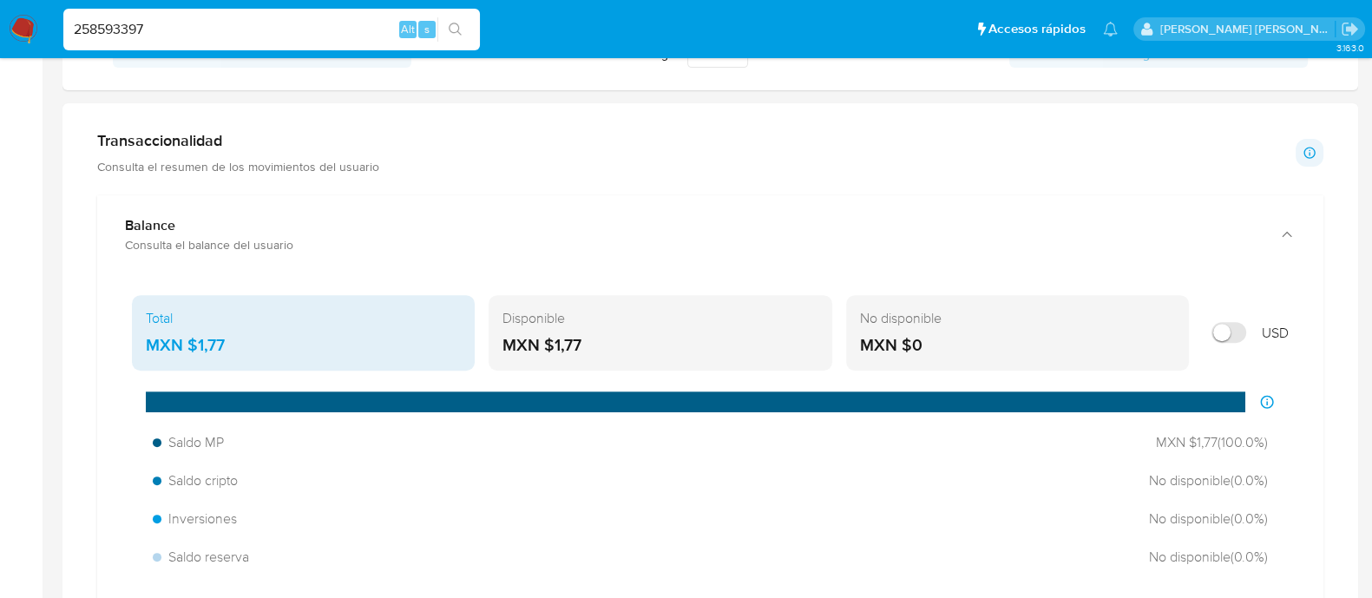
scroll to position [424, 0]
click at [244, 23] on input "258593397" at bounding box center [271, 29] width 417 height 23
paste input "784179"
type input "25784179"
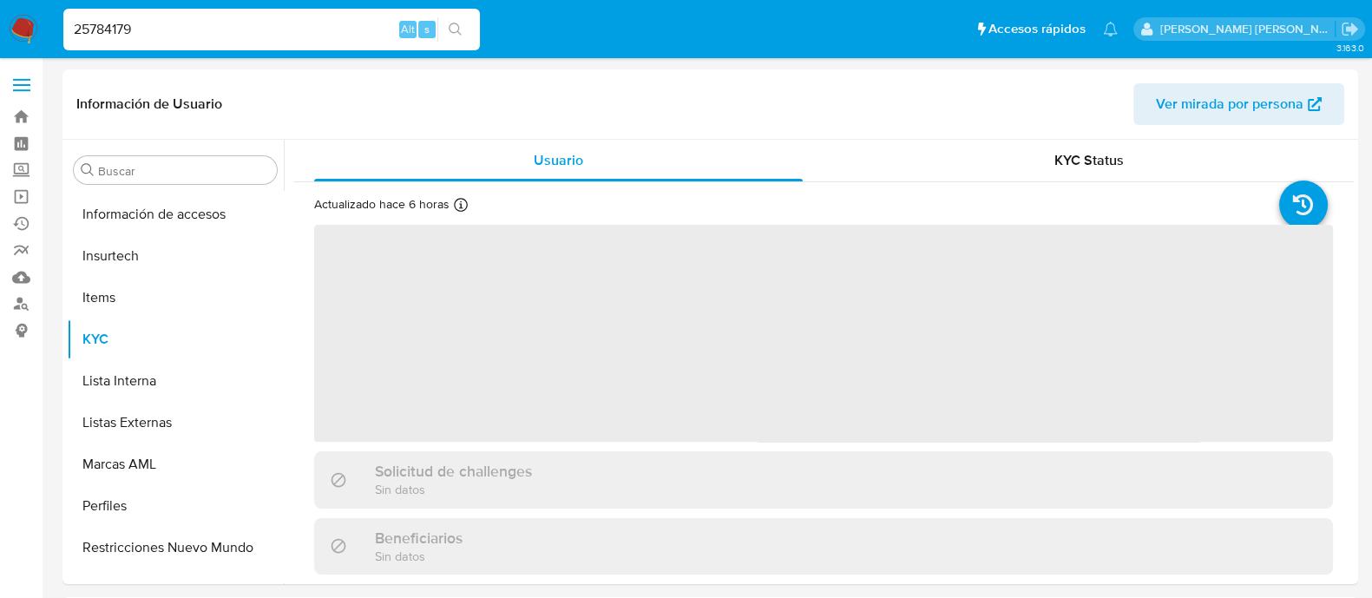
scroll to position [858, 0]
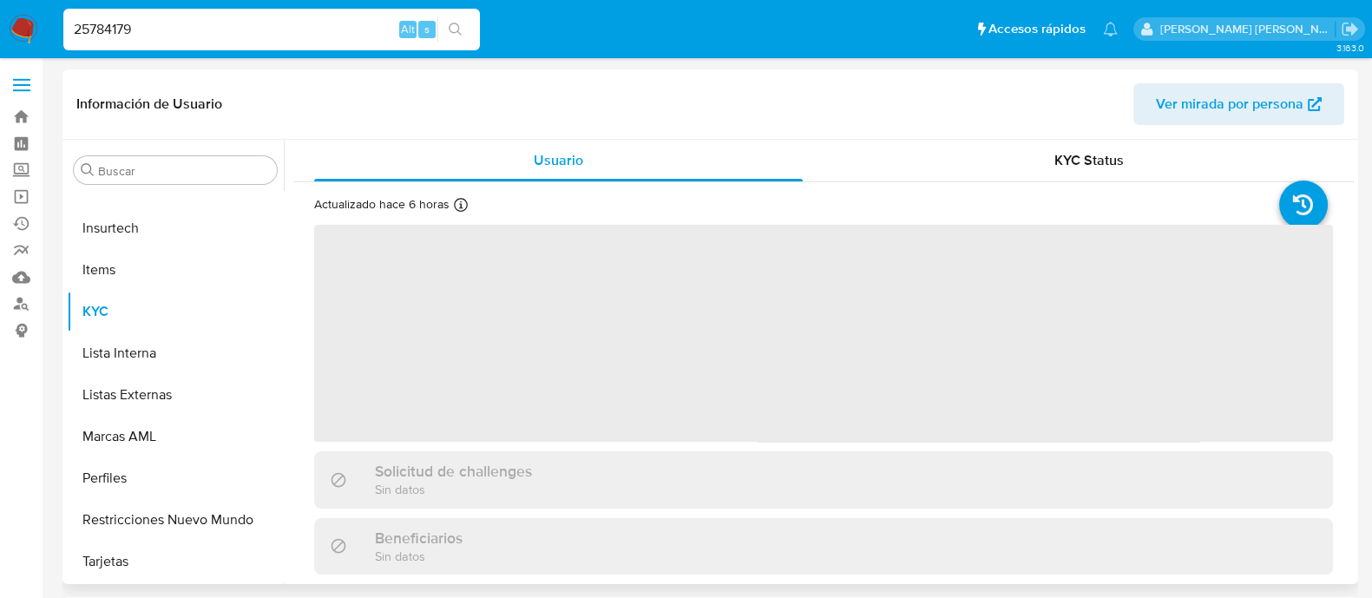
select select "10"
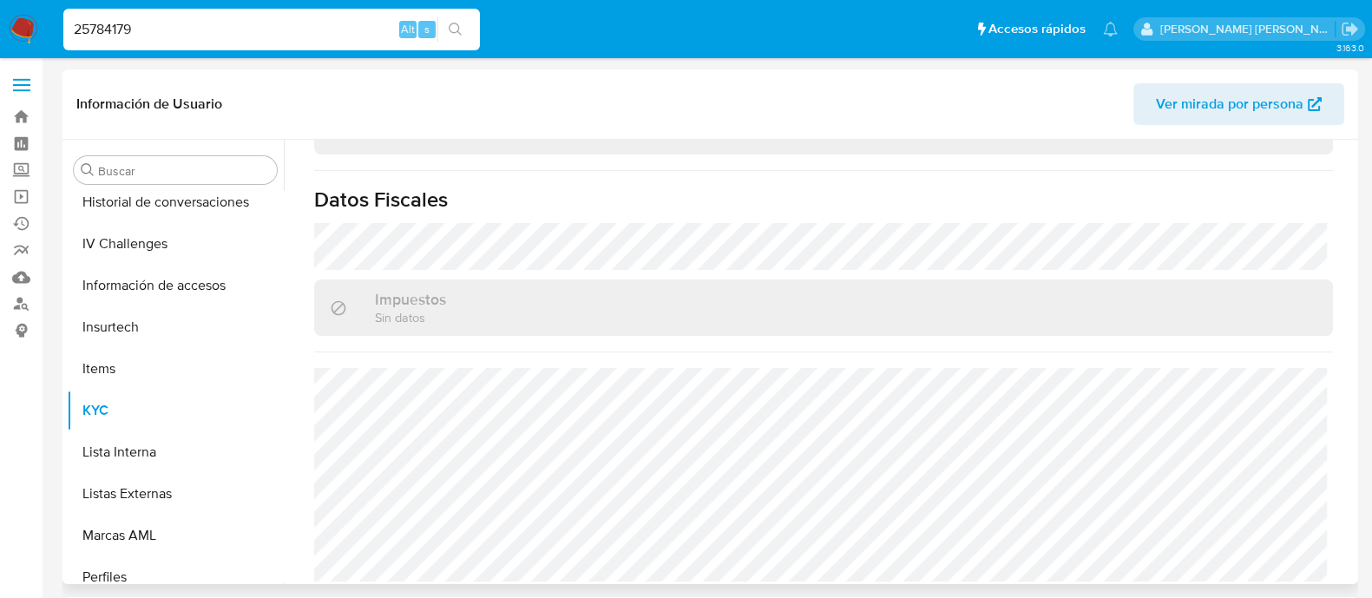
scroll to position [424, 0]
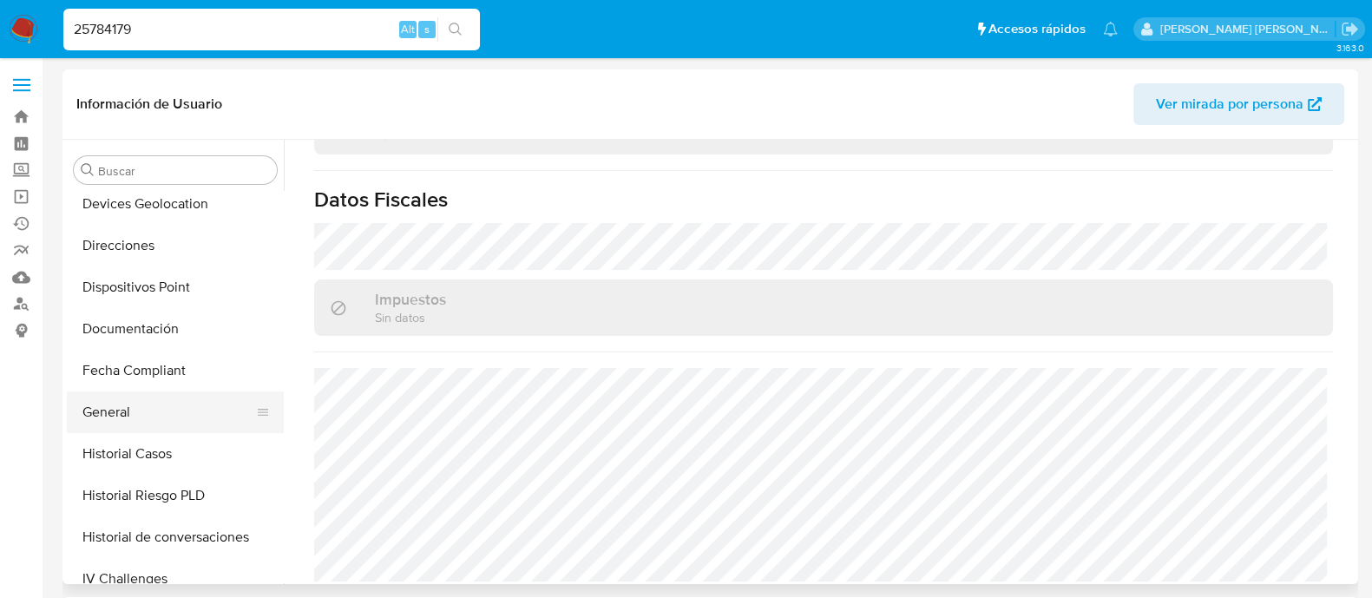
click at [120, 397] on button "General" at bounding box center [168, 412] width 203 height 42
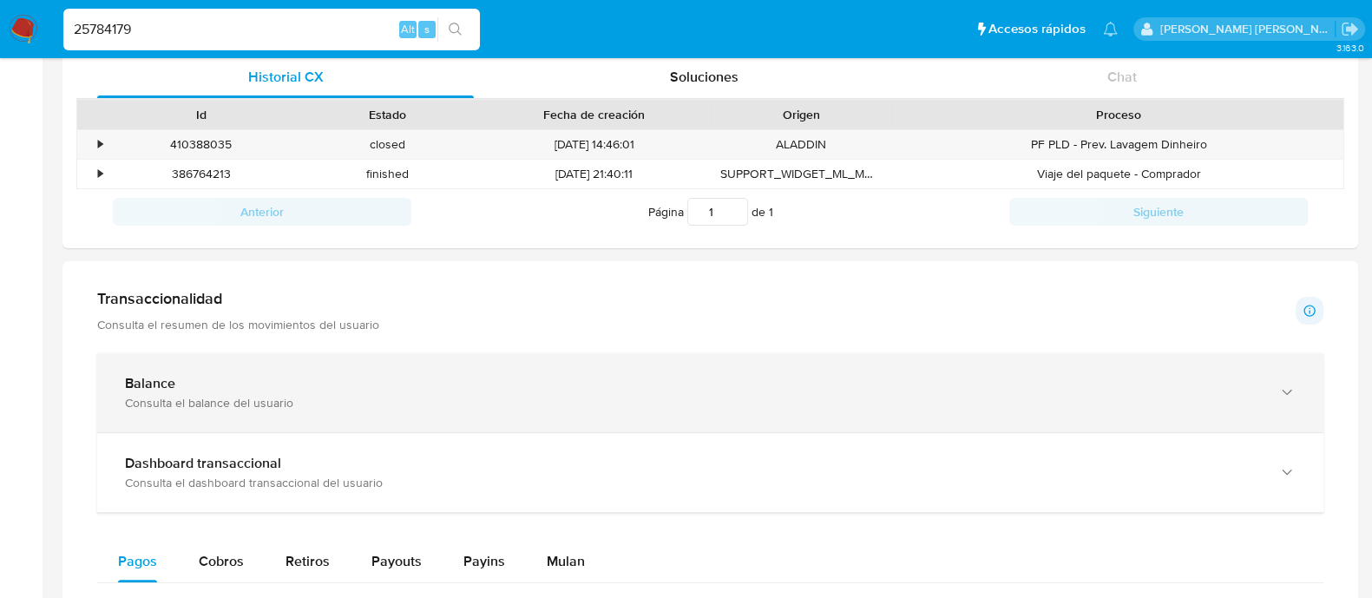
scroll to position [651, 0]
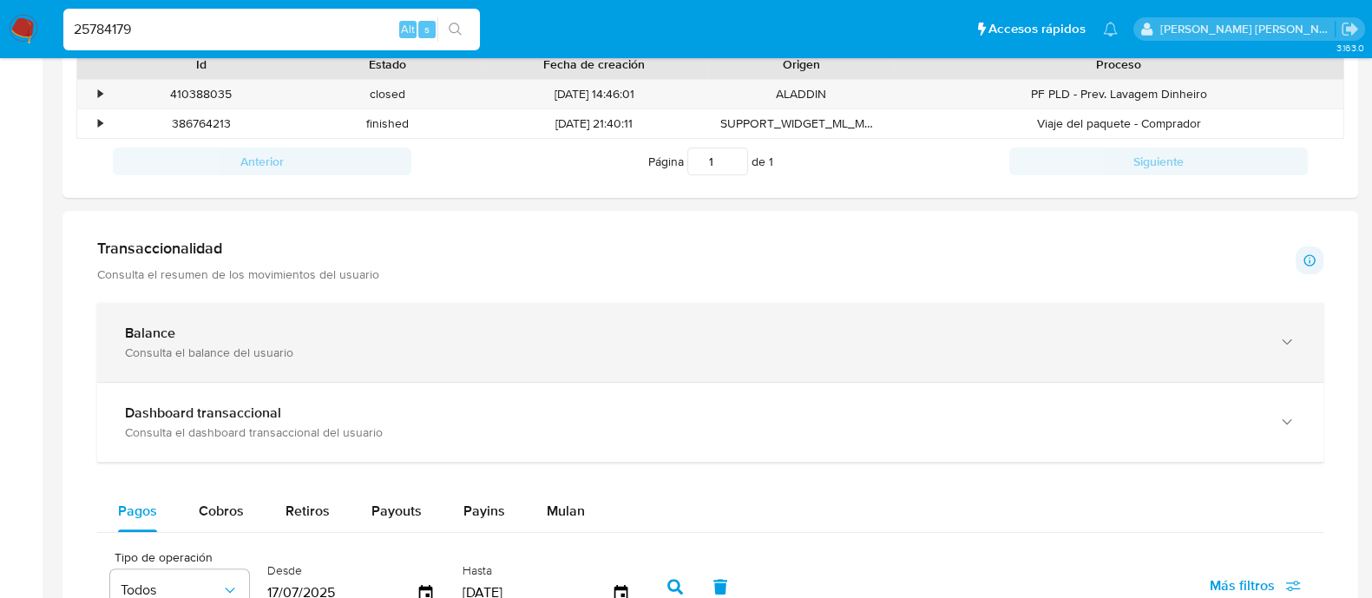
click at [273, 325] on div "Balance" at bounding box center [693, 333] width 1136 height 17
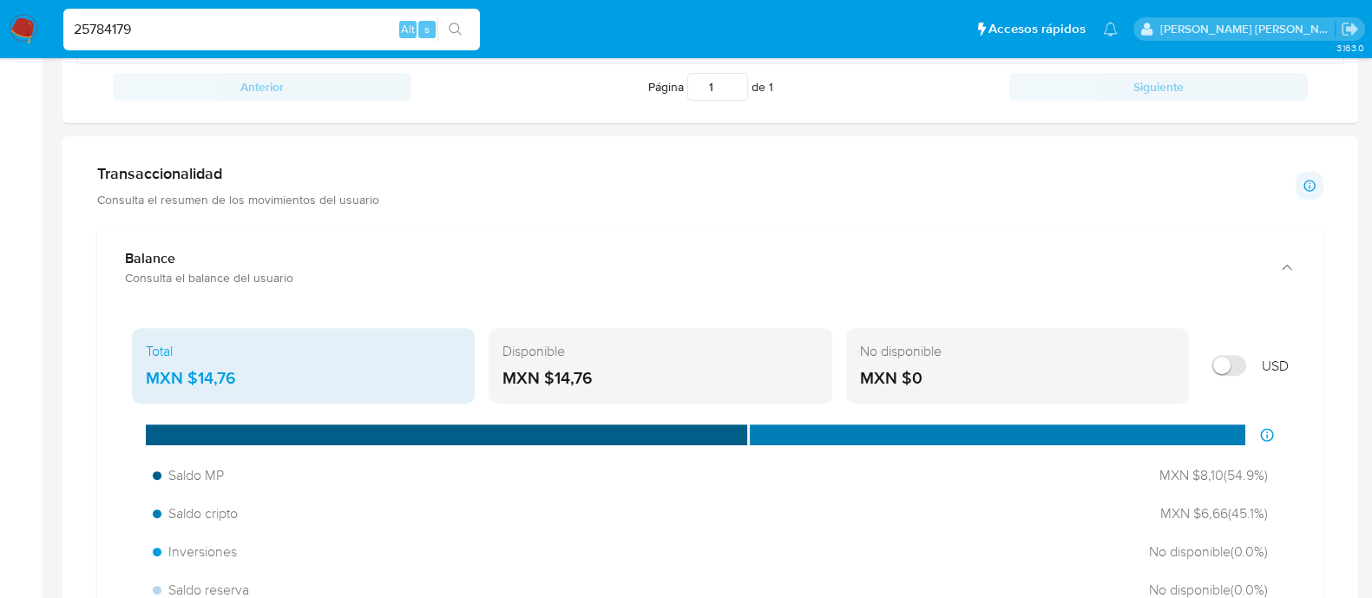
scroll to position [758, 0]
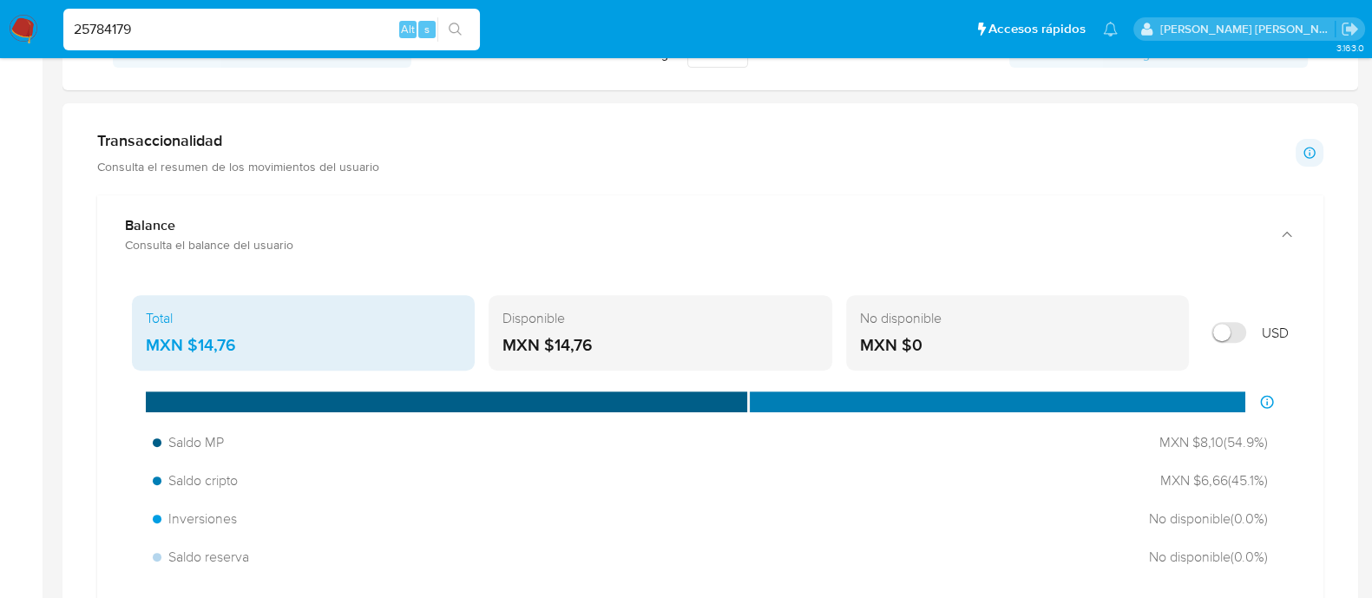
click at [312, 22] on input "25784179" at bounding box center [271, 29] width 417 height 23
click at [306, 26] on input "25784179" at bounding box center [271, 29] width 417 height 23
click at [305, 27] on input "25784179" at bounding box center [271, 29] width 417 height 23
paste input "627108620"
type input "627108620"
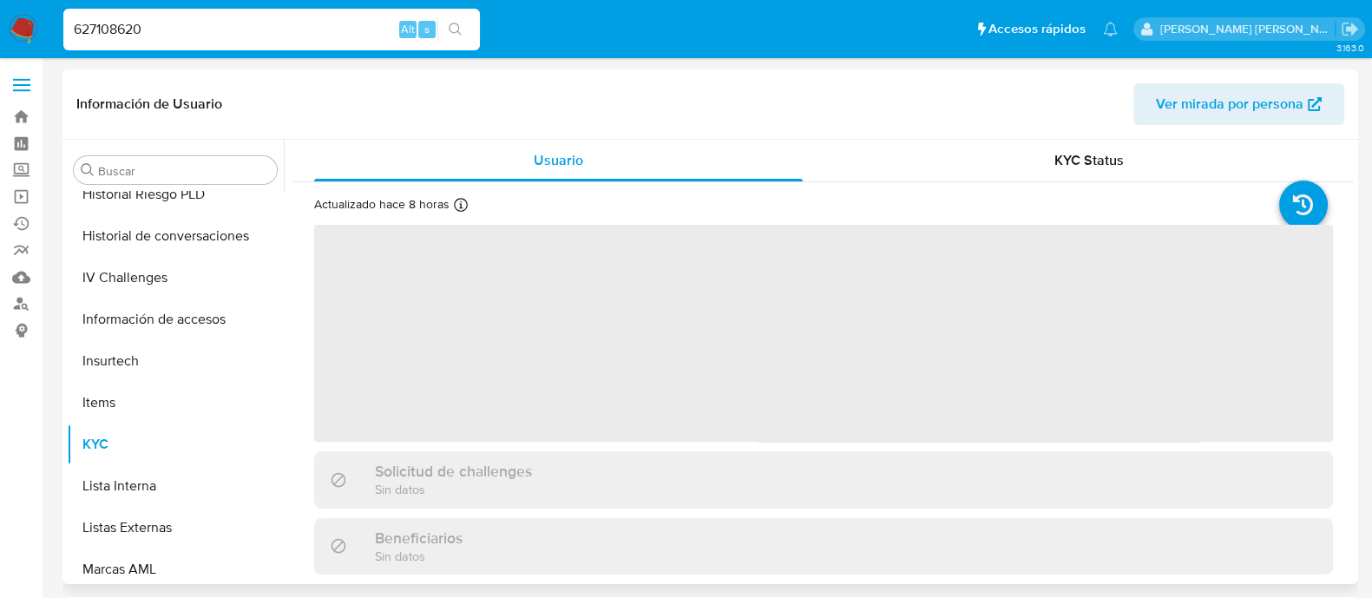
scroll to position [533, 0]
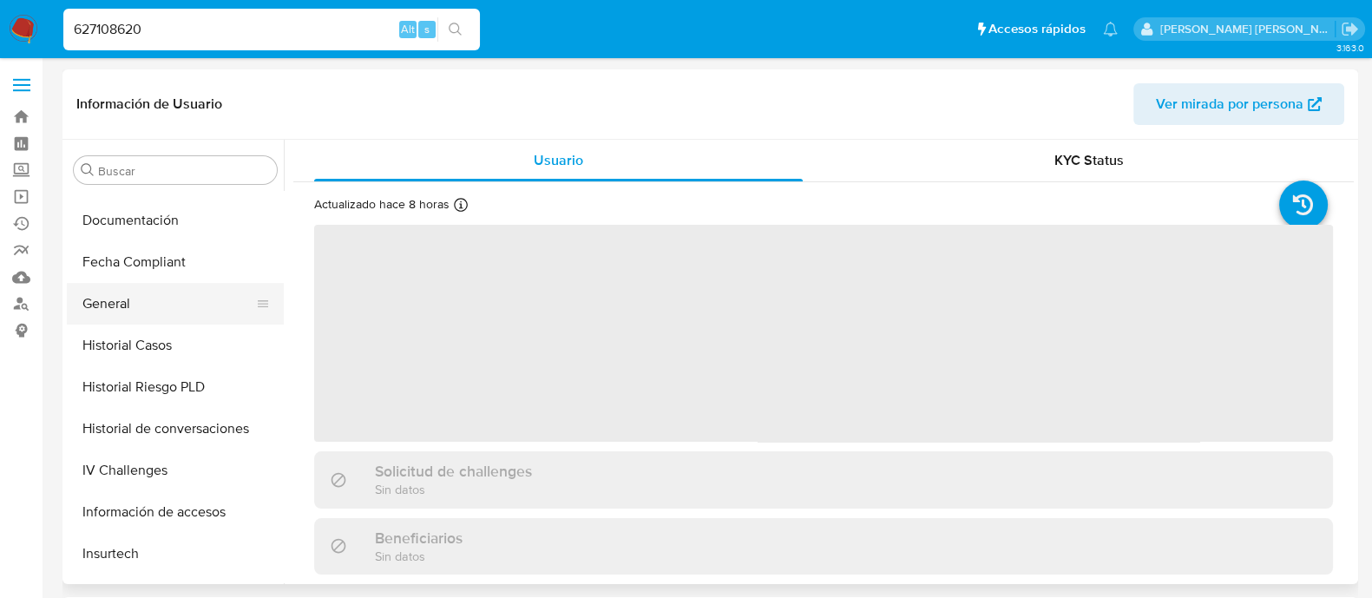
select select "10"
click at [167, 305] on button "General" at bounding box center [168, 304] width 203 height 42
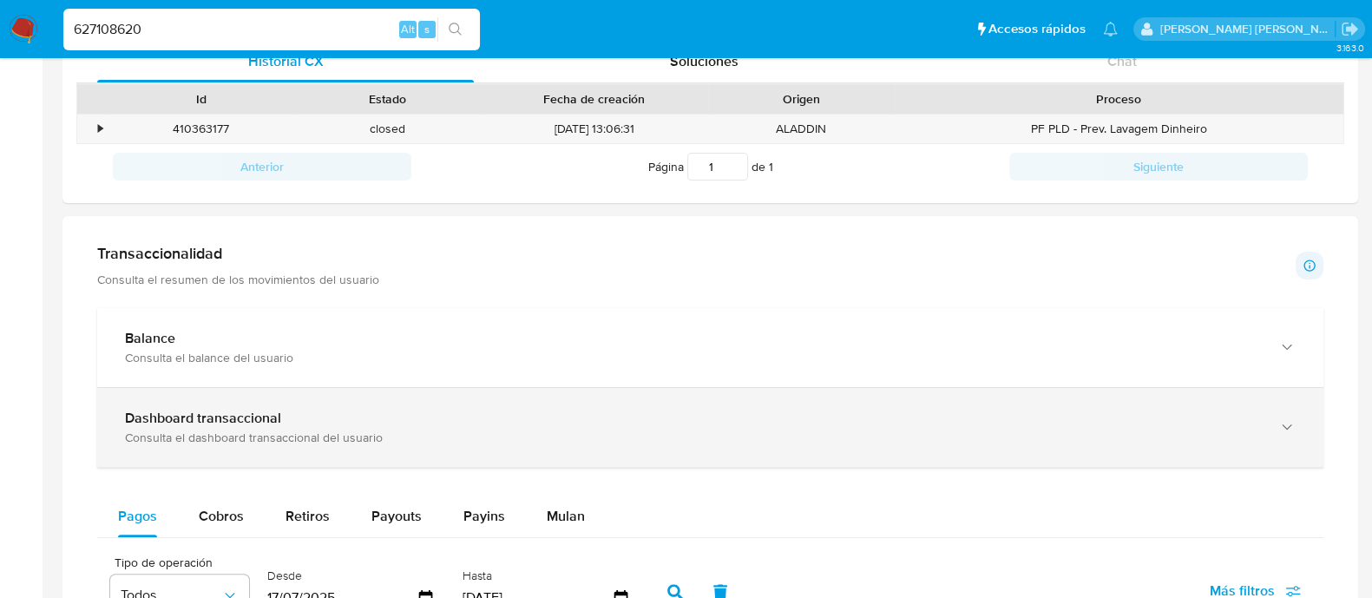
scroll to position [651, 0]
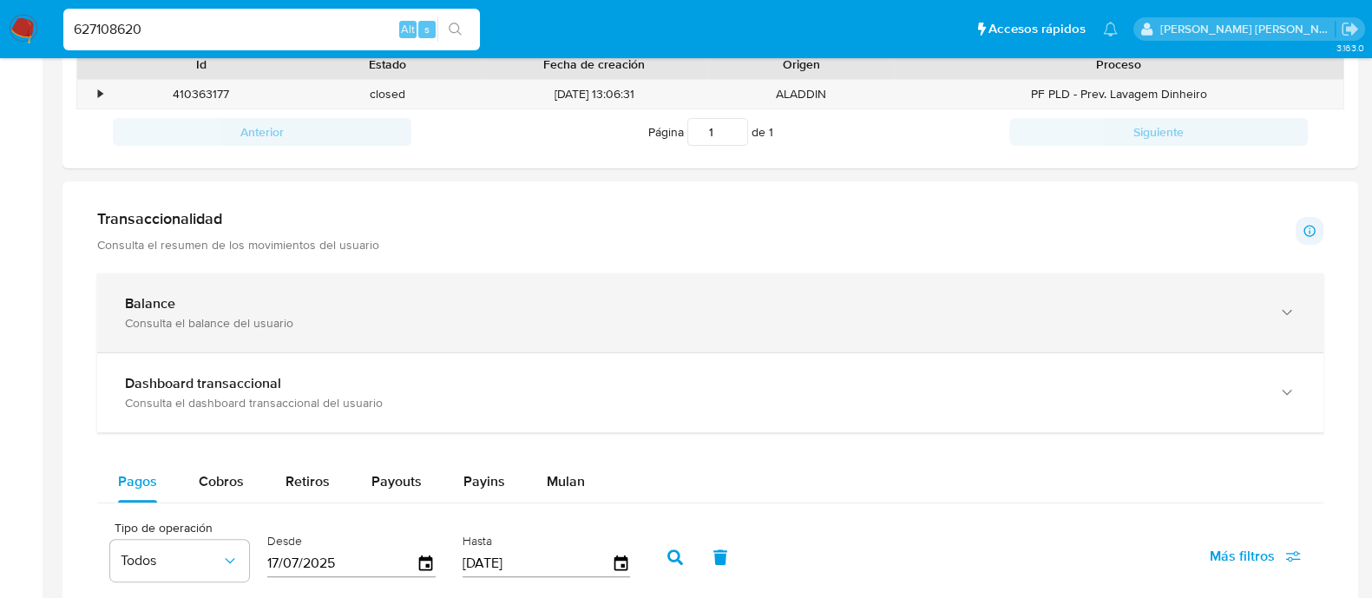
click at [290, 325] on div "Consulta el balance del usuario" at bounding box center [693, 323] width 1136 height 16
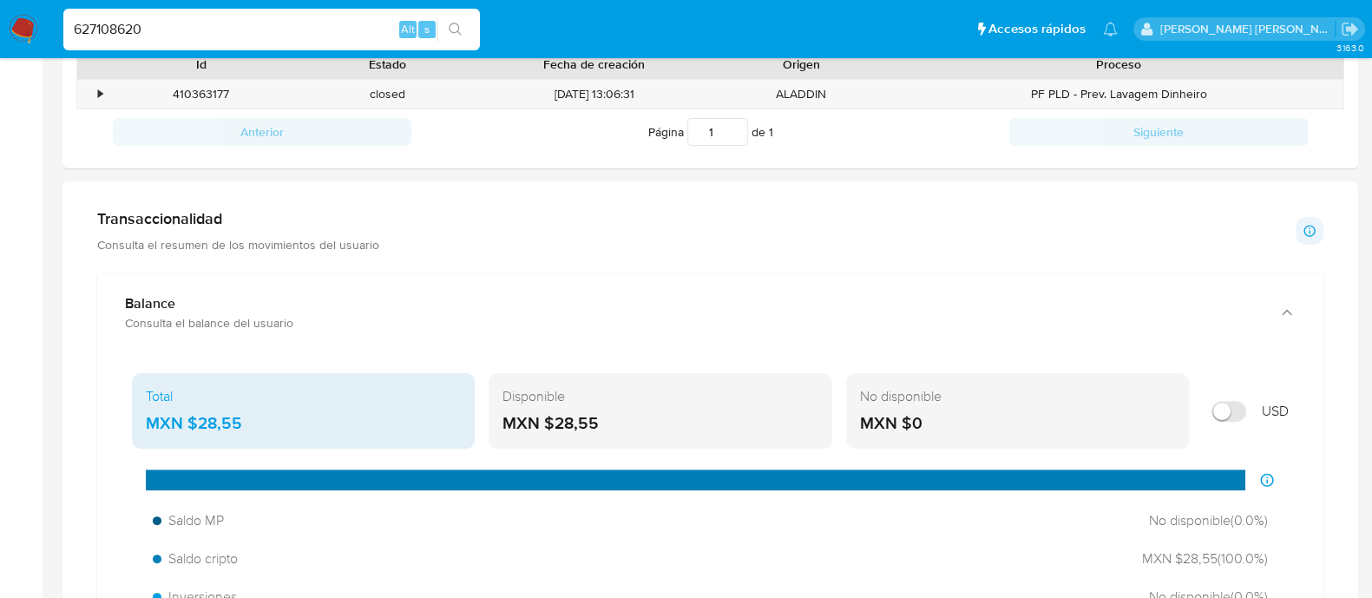
click at [330, 19] on input "627108620" at bounding box center [271, 29] width 417 height 23
paste input "1000133412"
type input "1000133412"
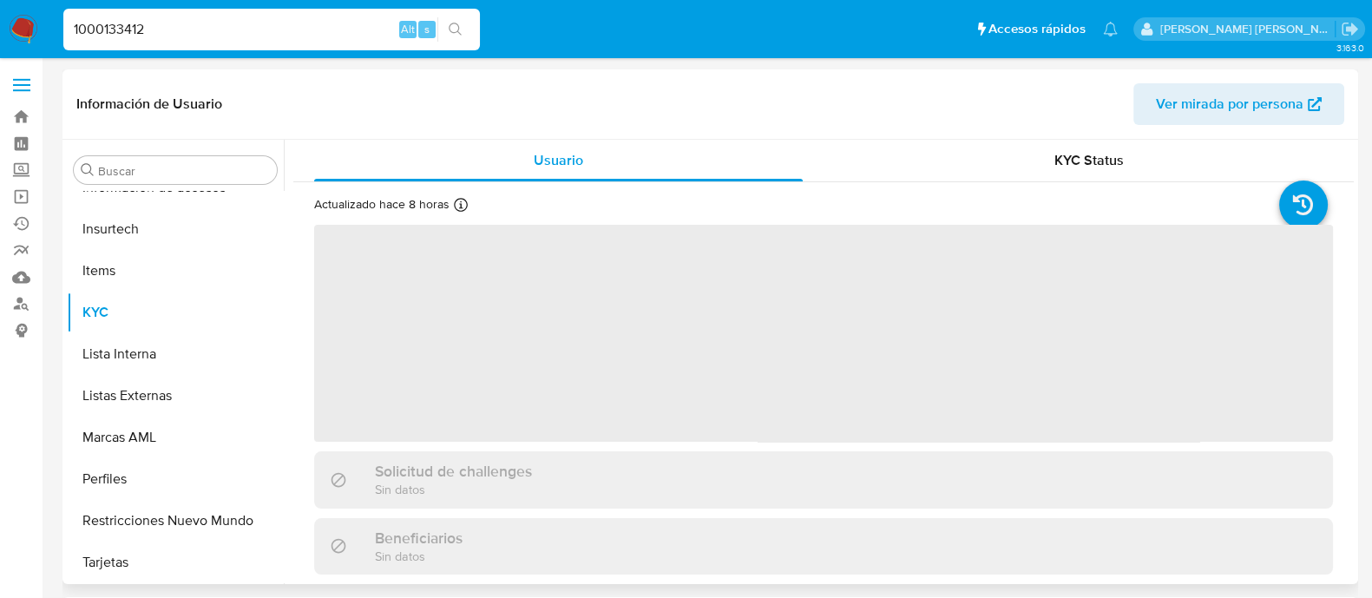
scroll to position [858, 0]
select select "10"
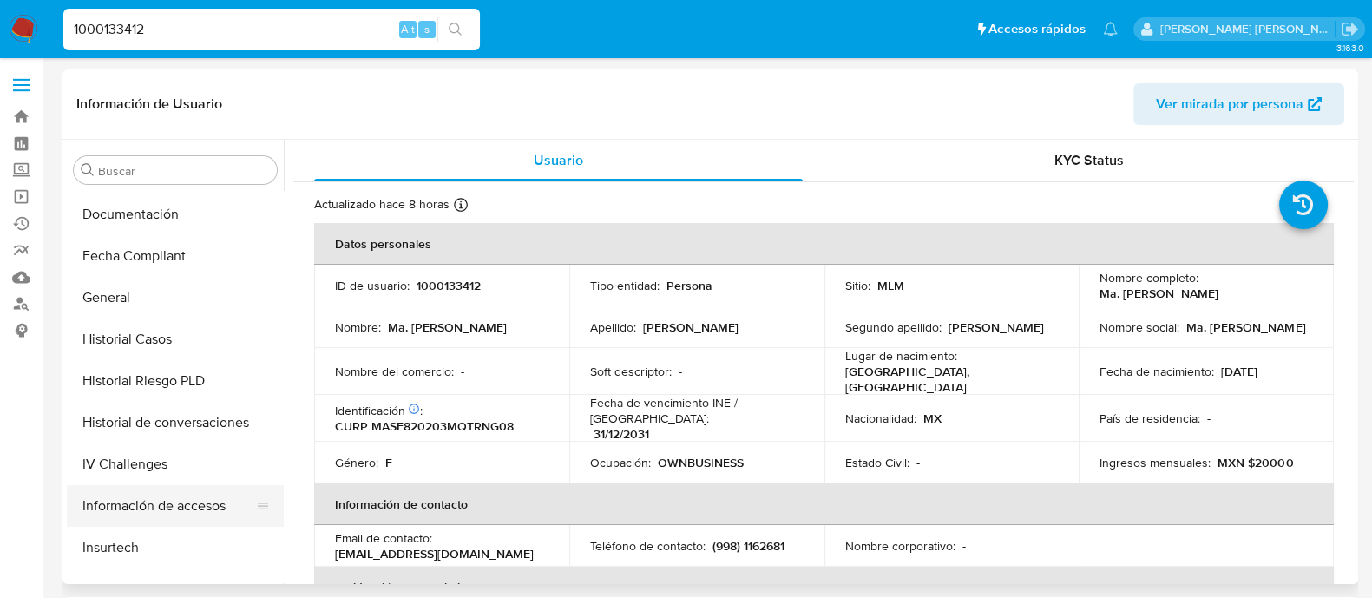
scroll to position [533, 0]
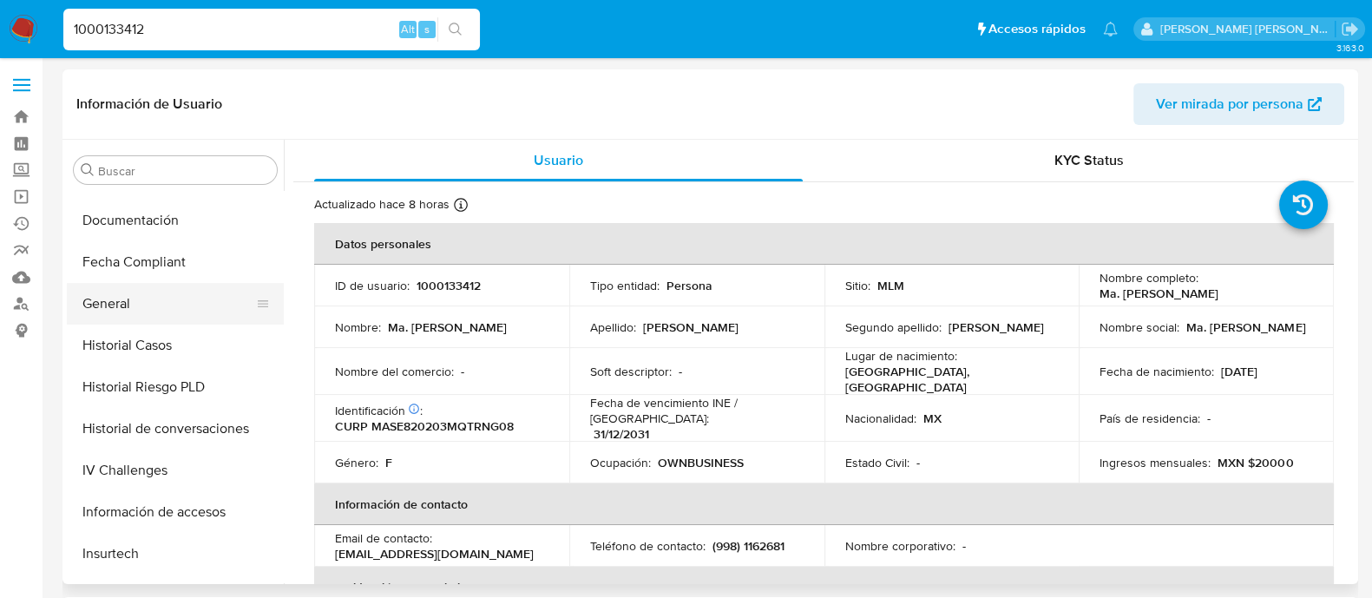
click at [151, 308] on button "General" at bounding box center [168, 304] width 203 height 42
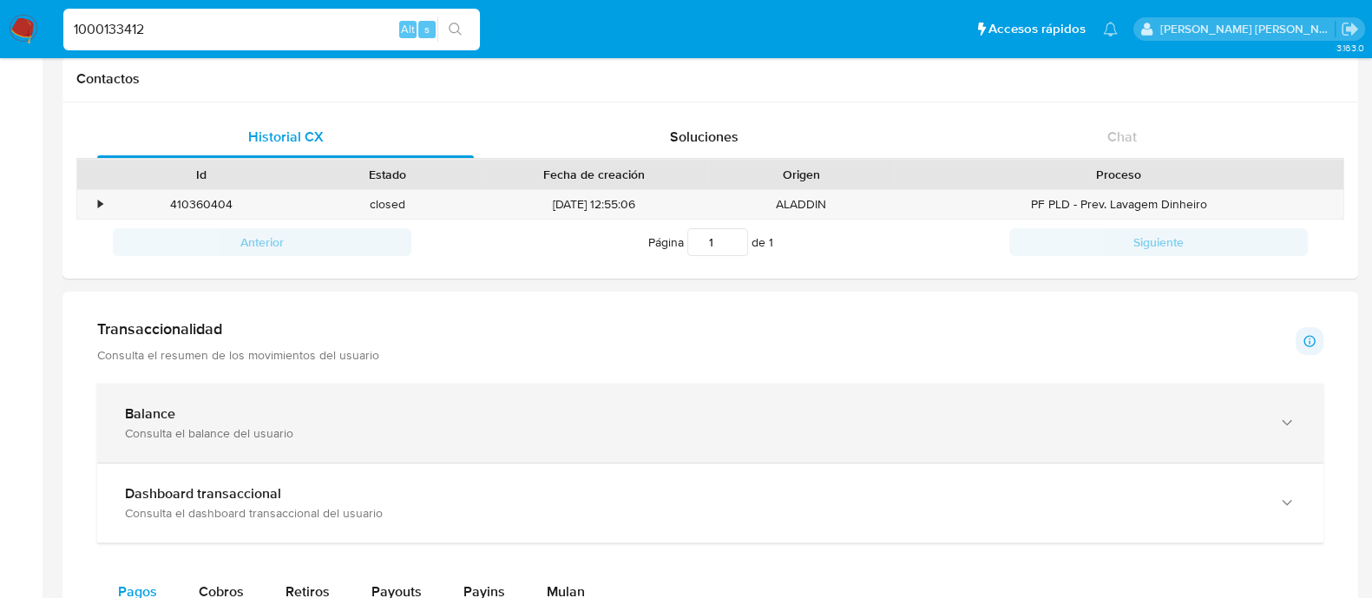
scroll to position [651, 0]
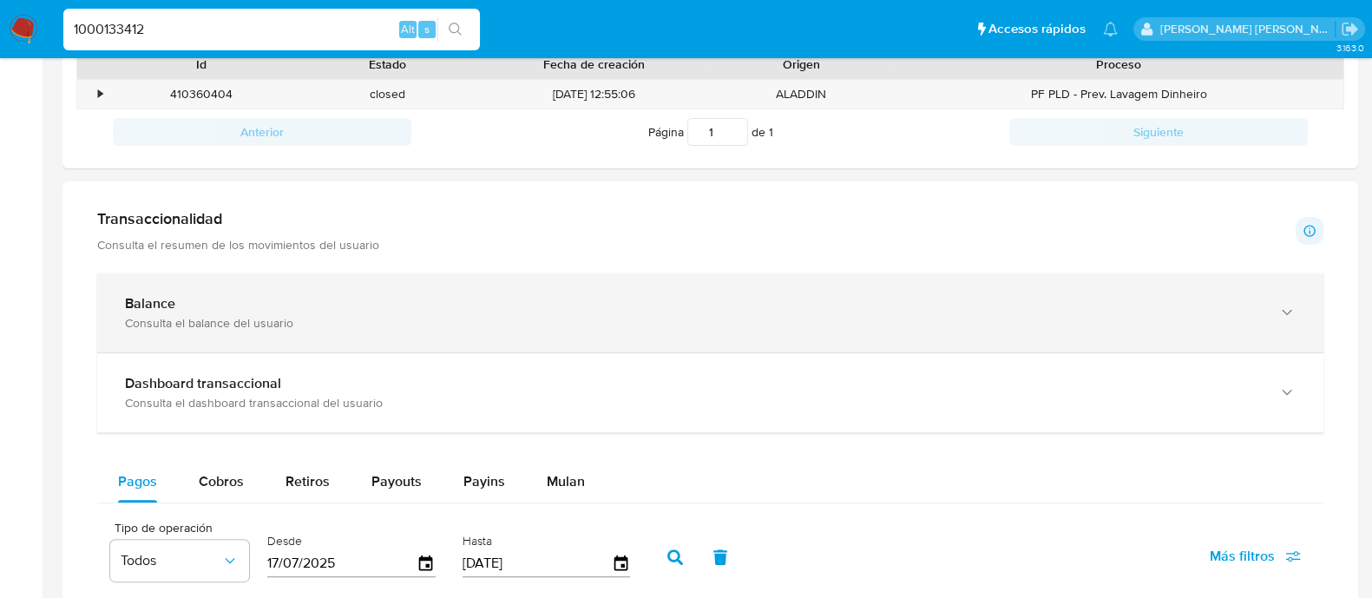
click at [252, 341] on div "Balance Consulta el balance del usuario" at bounding box center [710, 312] width 1226 height 79
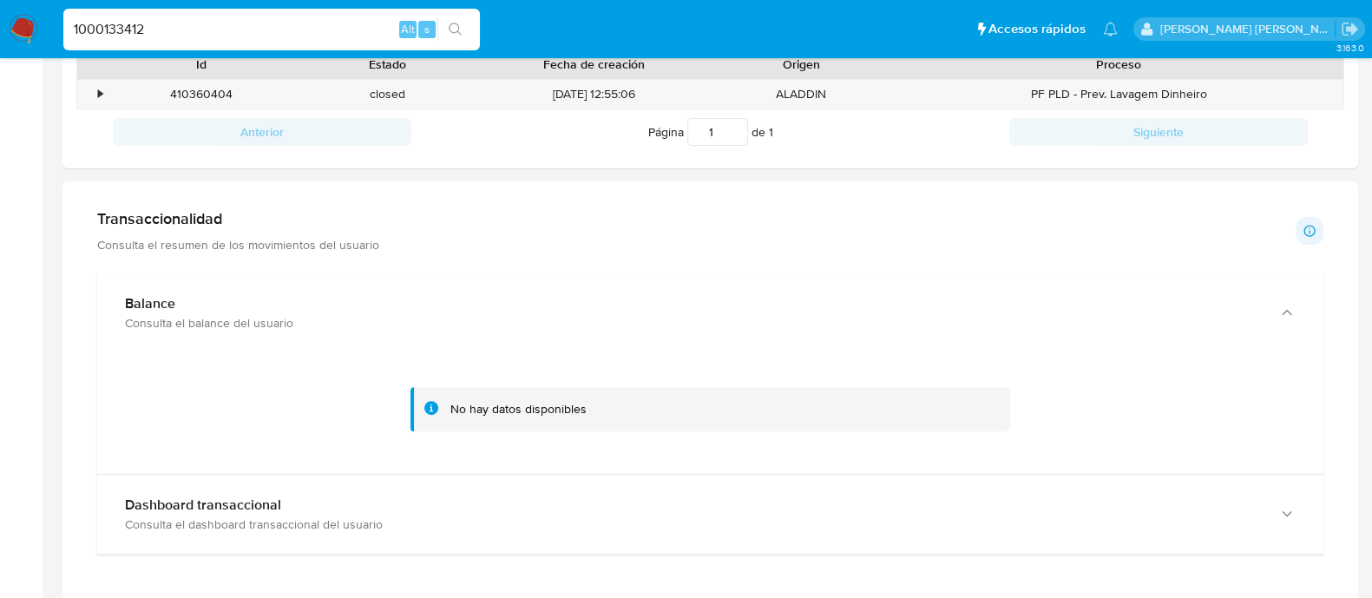
click at [170, 32] on input "1000133412" at bounding box center [271, 29] width 417 height 23
paste input "252297903"
type input "1252297903"
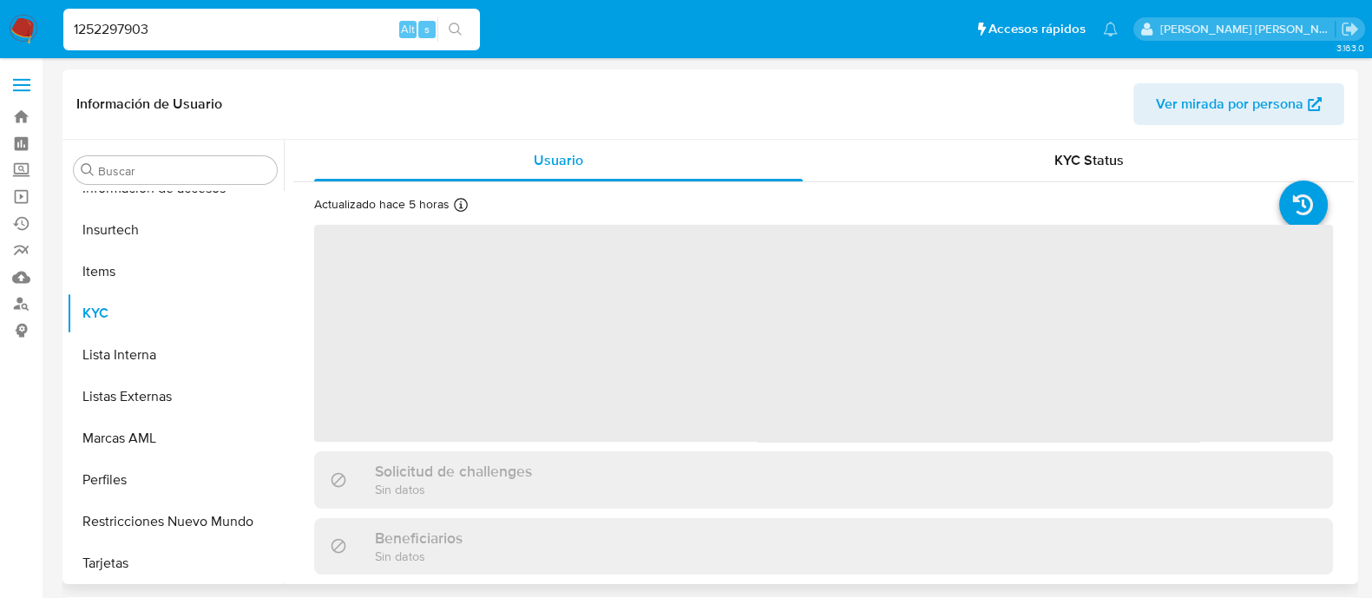
scroll to position [858, 0]
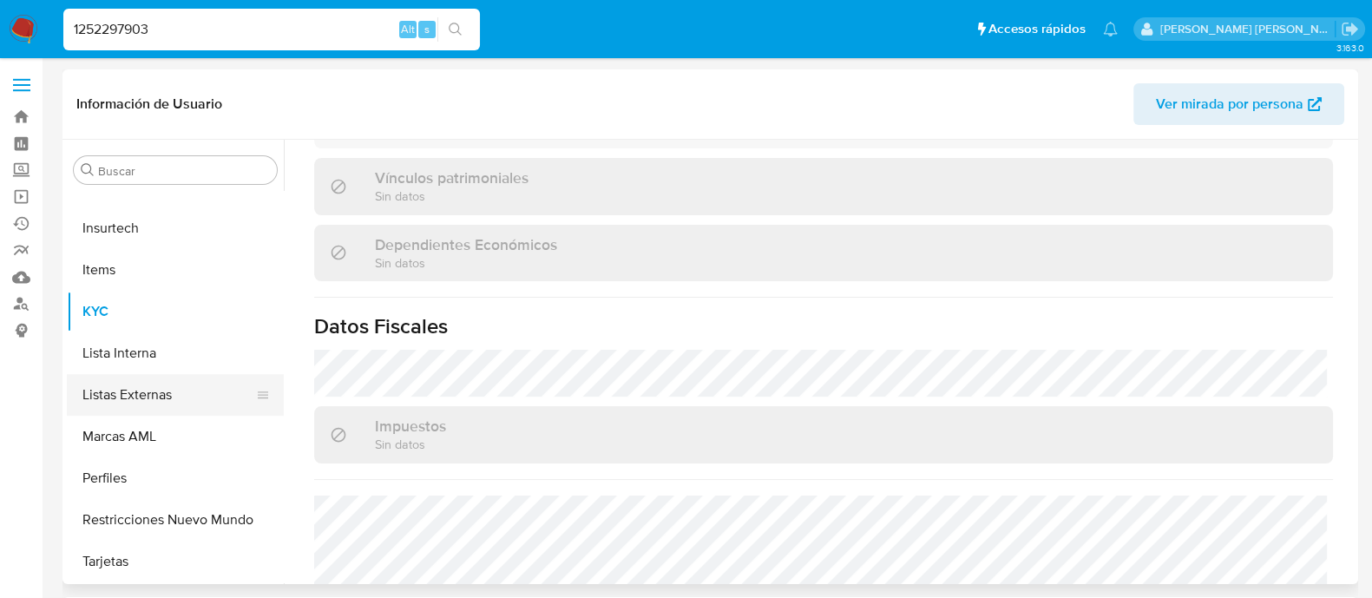
select select "10"
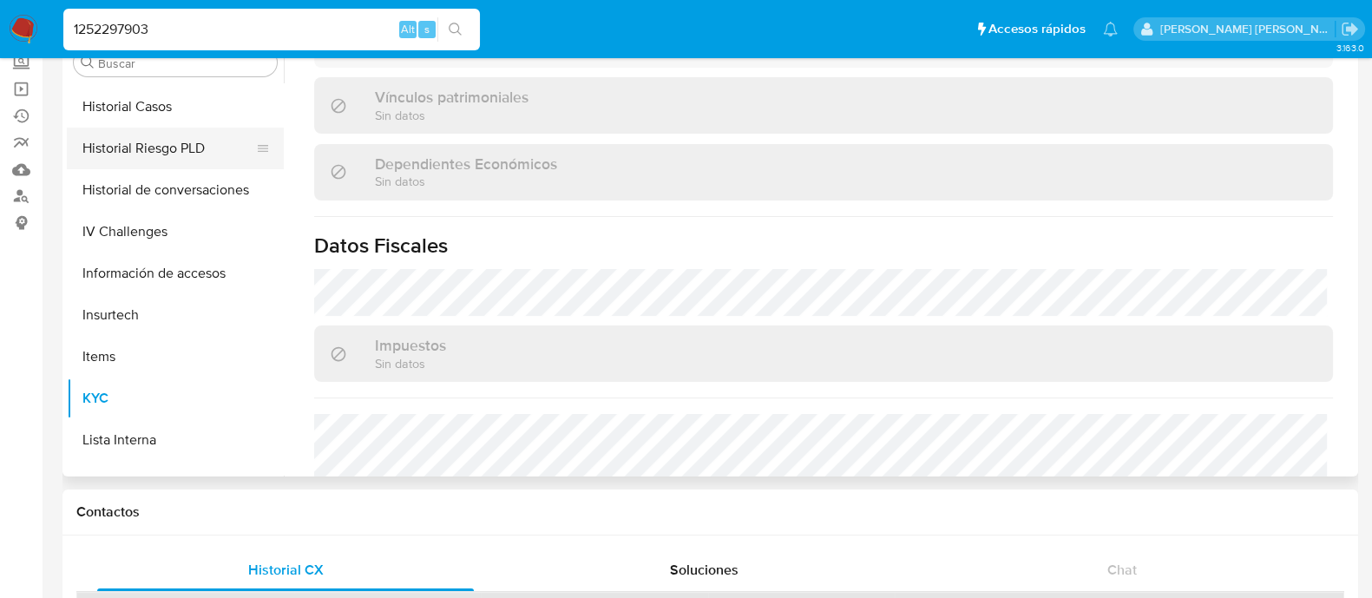
scroll to position [424, 0]
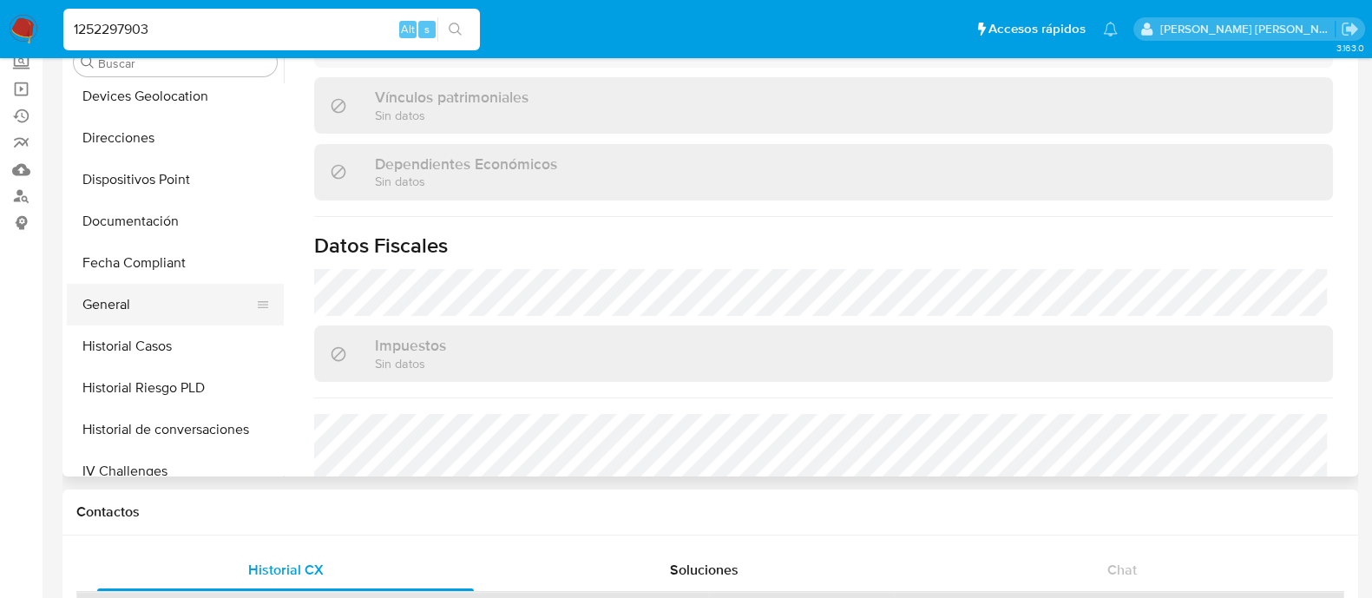
click at [112, 299] on button "General" at bounding box center [168, 305] width 203 height 42
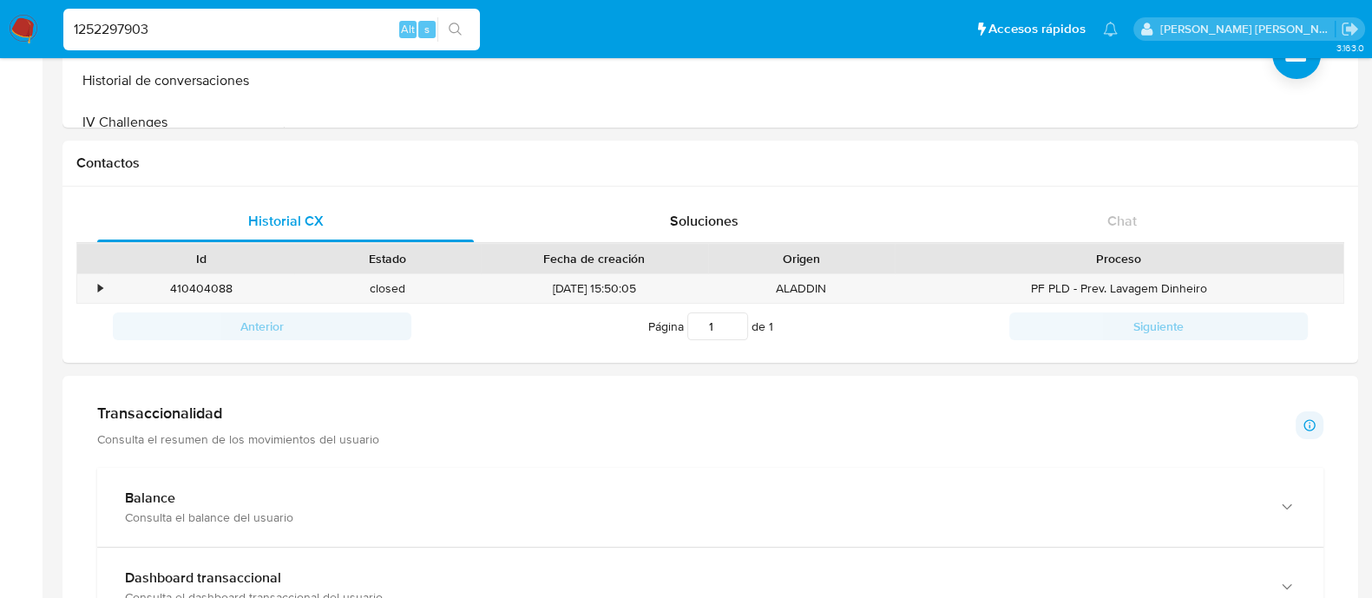
scroll to position [542, 0]
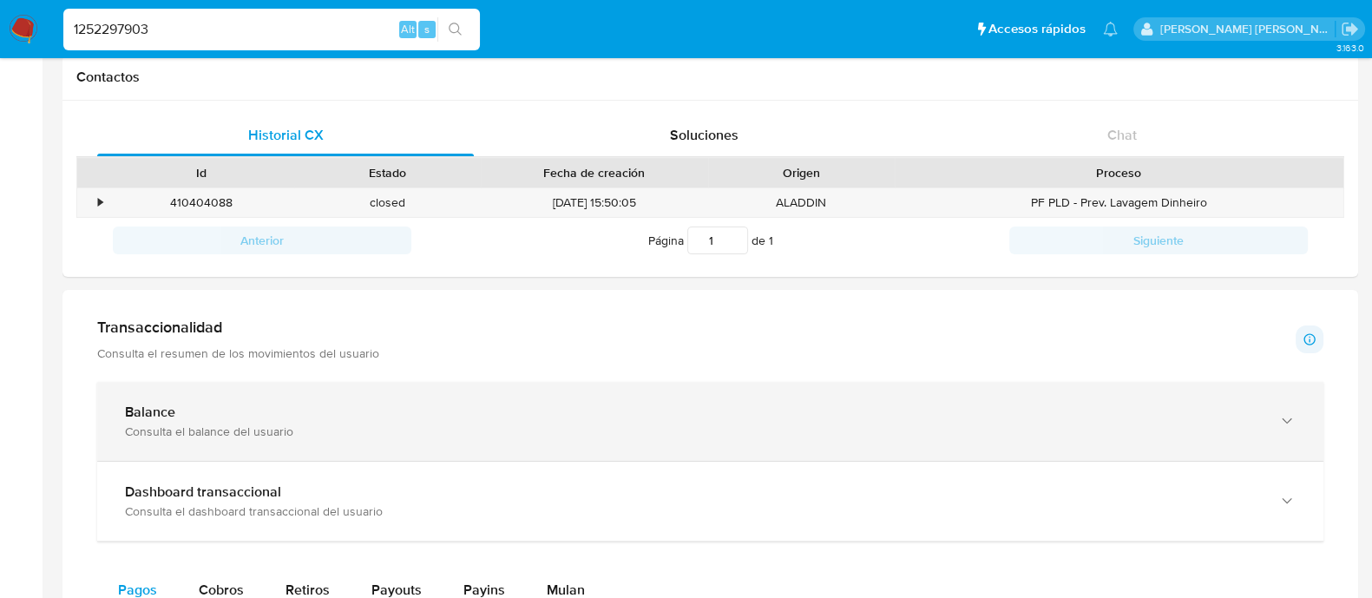
click at [356, 410] on div "Balance" at bounding box center [693, 412] width 1136 height 17
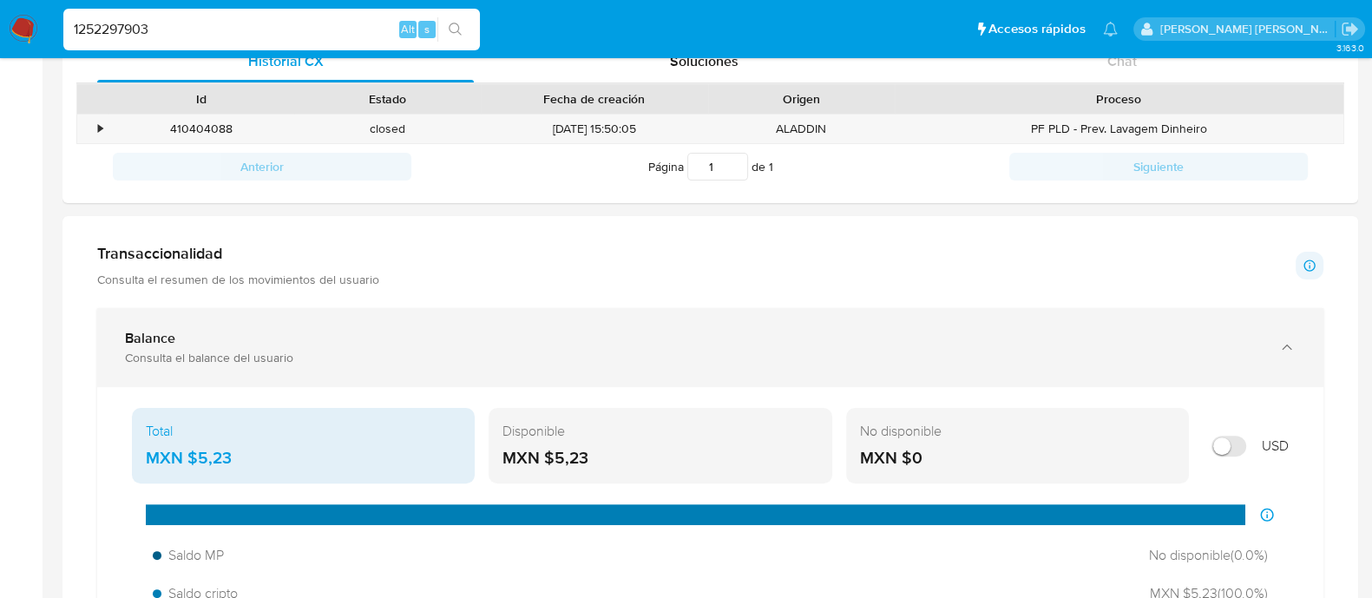
scroll to position [651, 0]
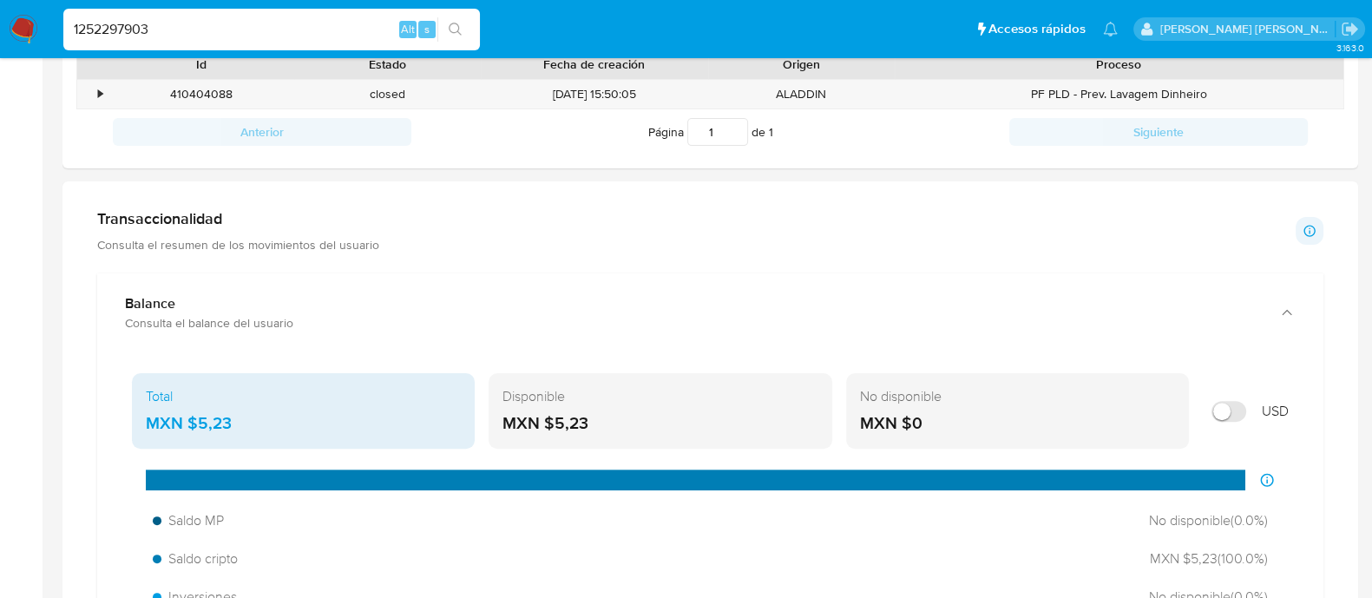
click at [302, 26] on input "1252297903" at bounding box center [271, 29] width 417 height 23
paste input "231474503"
type input "231474503"
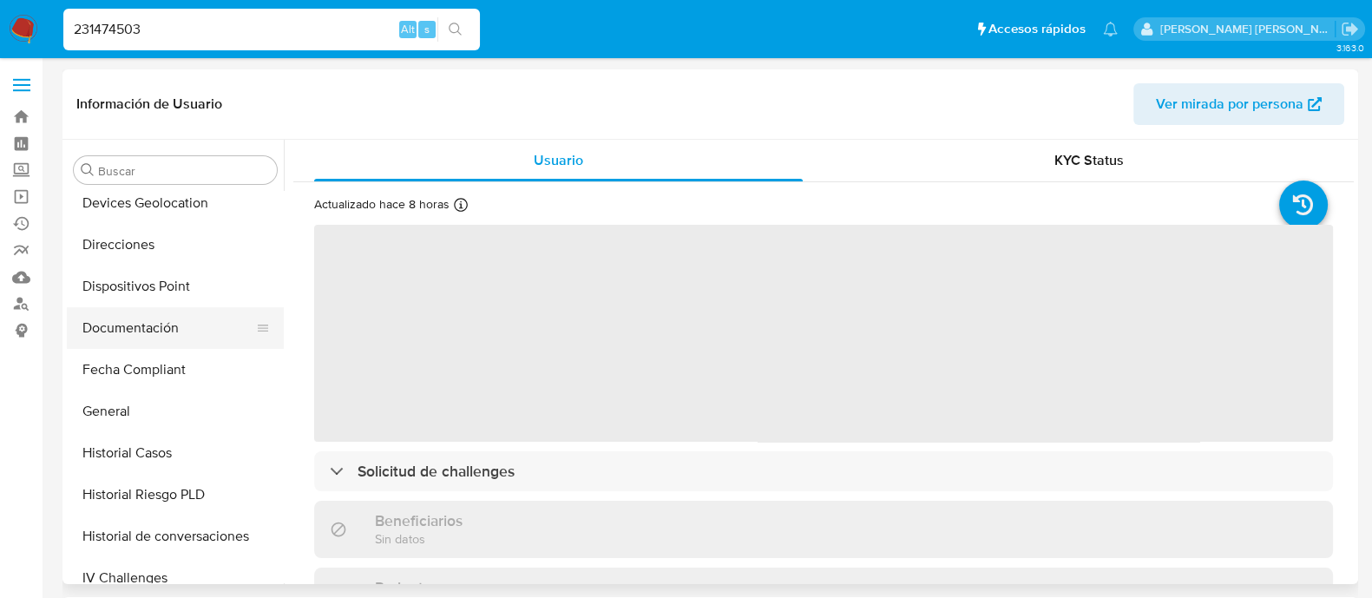
scroll to position [424, 0]
select select "10"
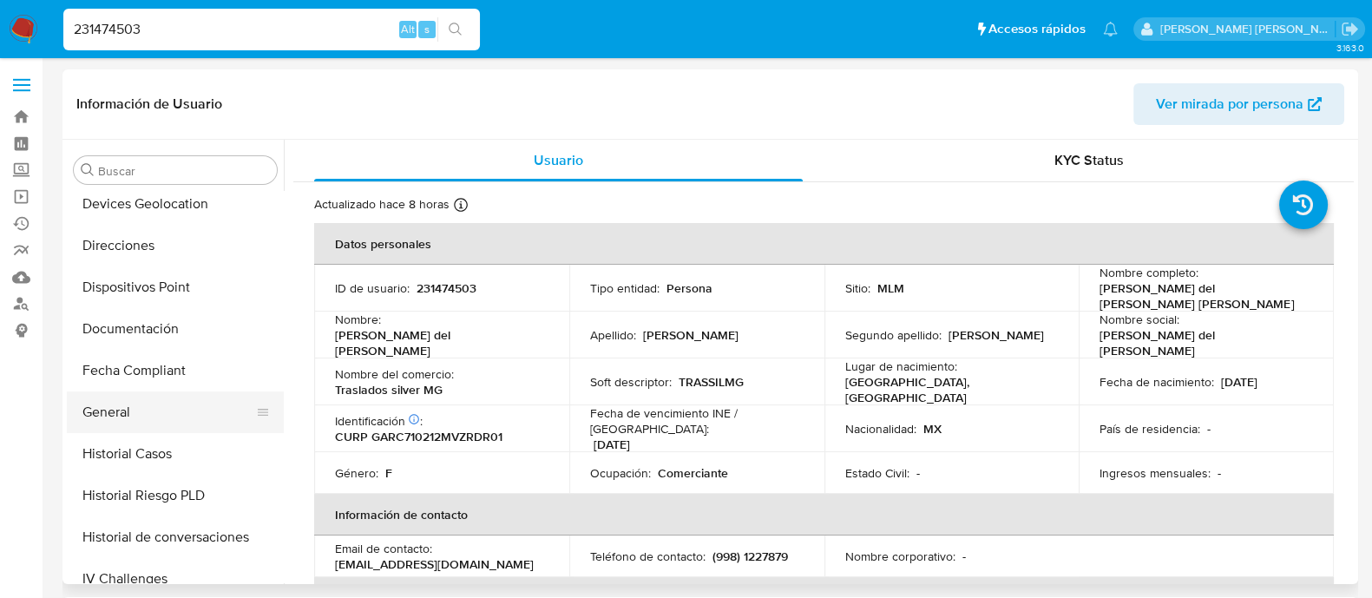
click at [110, 410] on button "General" at bounding box center [168, 412] width 203 height 42
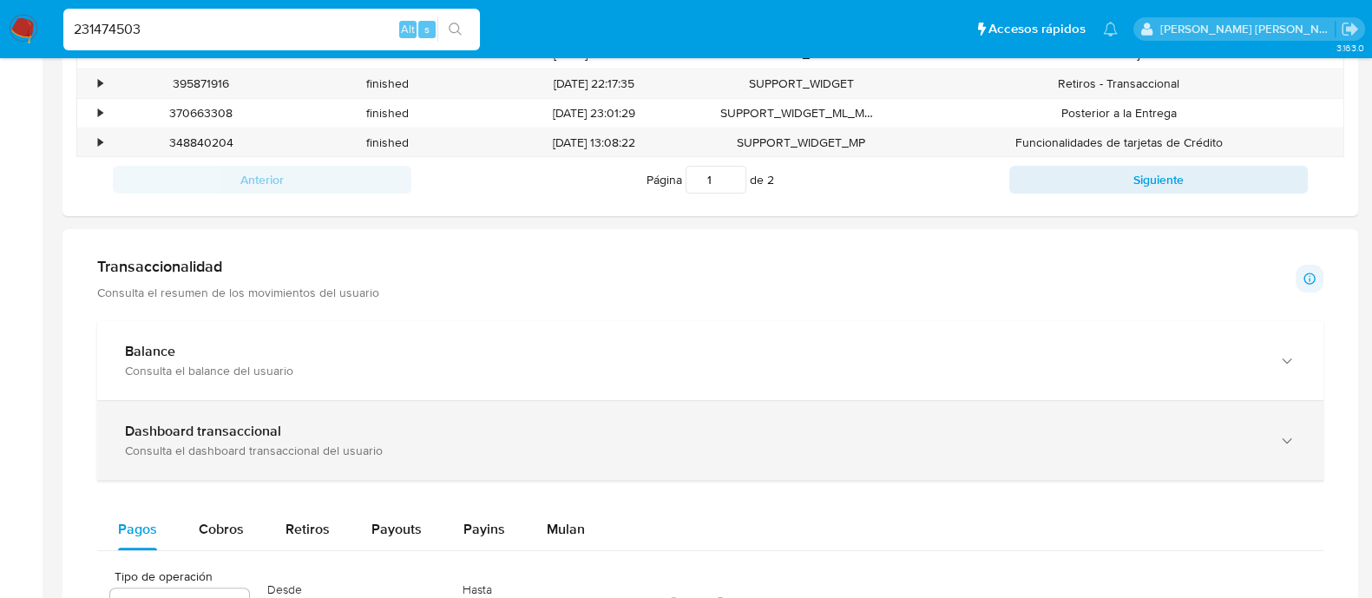
scroll to position [758, 0]
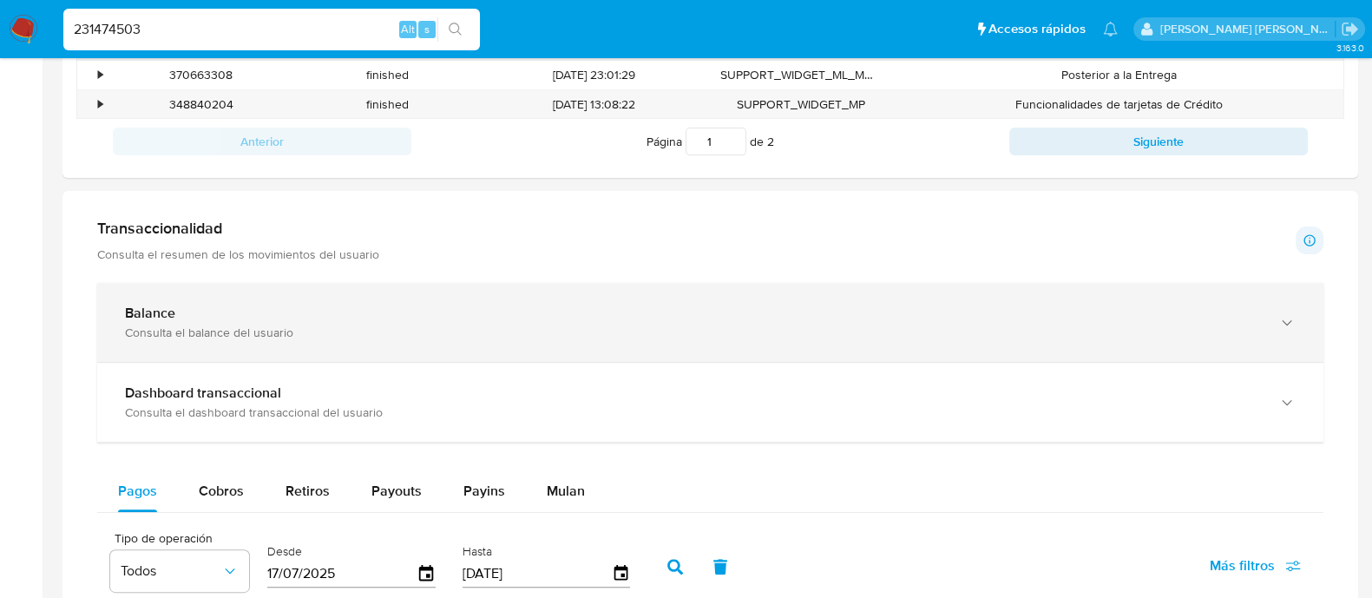
click at [230, 340] on div "Balance Consulta el balance del usuario" at bounding box center [710, 322] width 1226 height 79
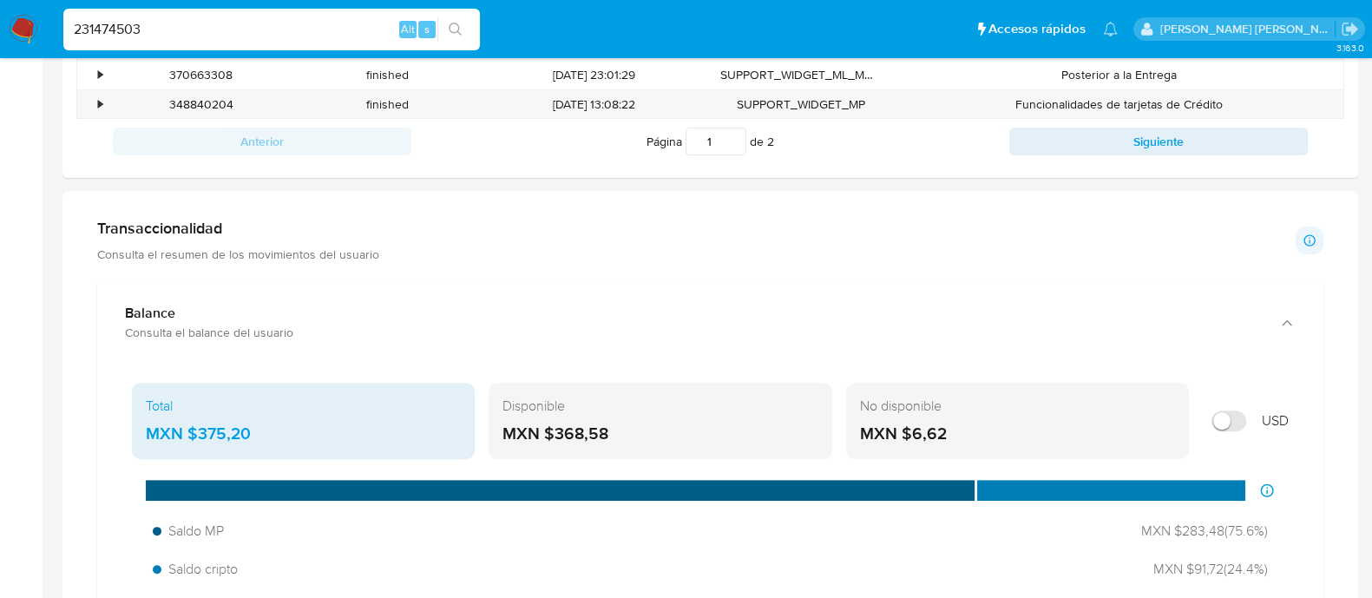
click at [184, 33] on input "231474503" at bounding box center [271, 29] width 417 height 23
paste input "1796680283"
type input "1796680283"
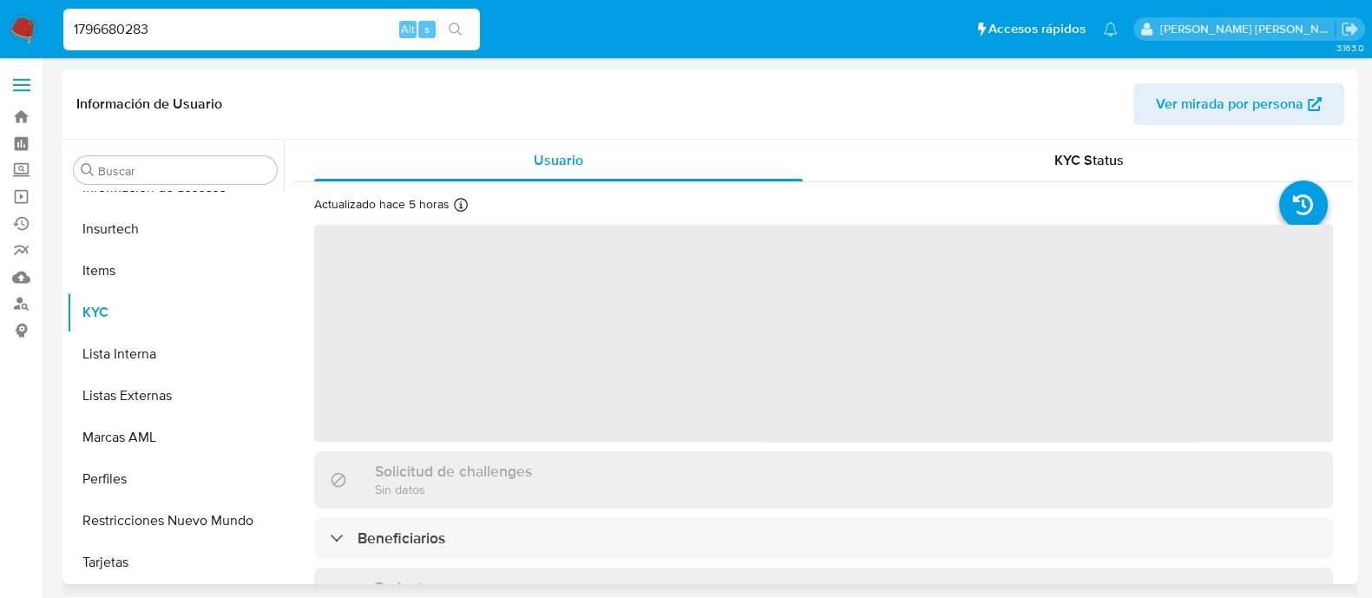
scroll to position [858, 0]
select select "10"
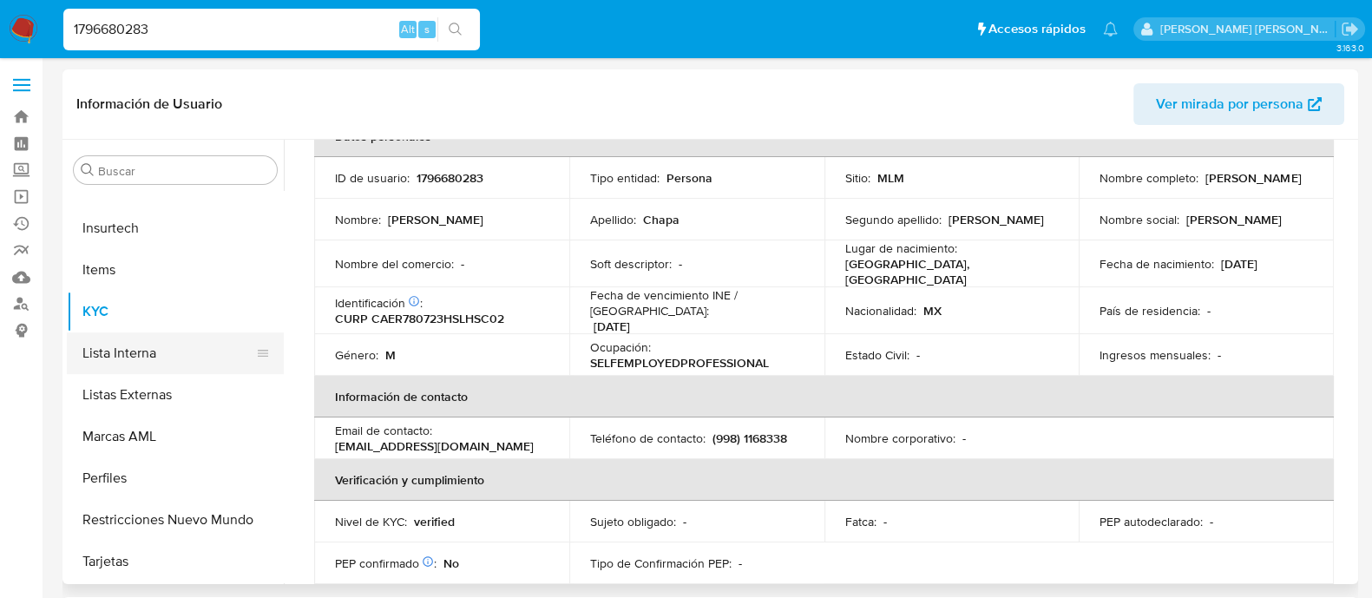
scroll to position [641, 0]
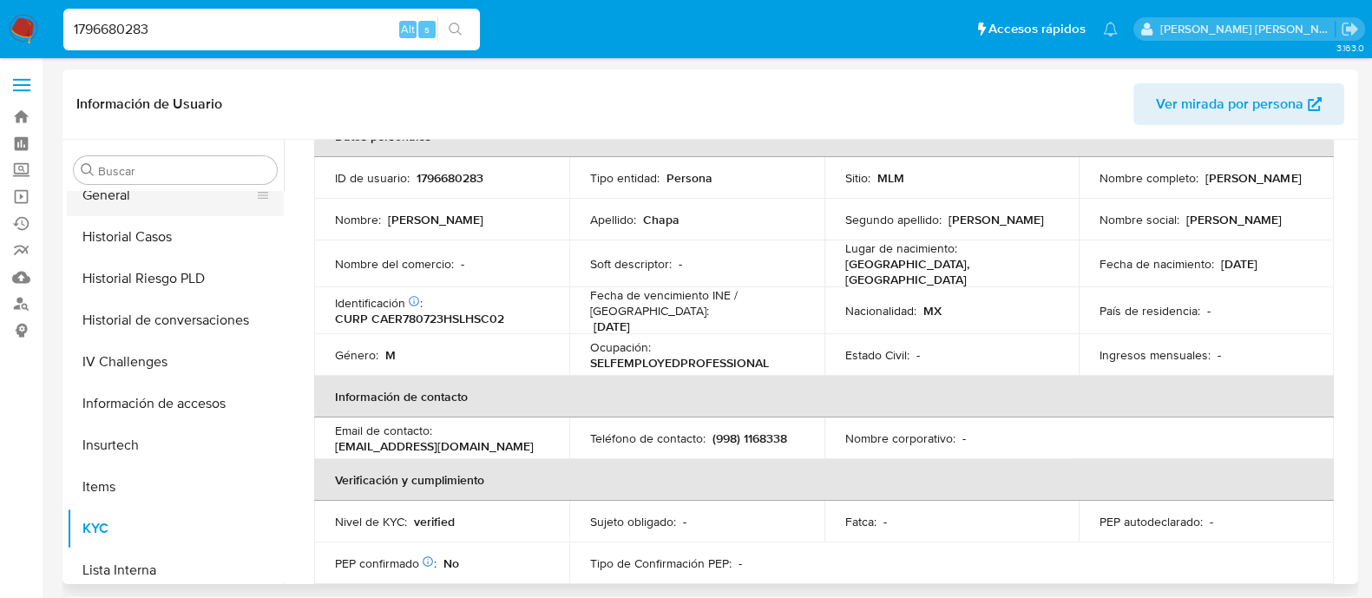
click at [125, 210] on button "General" at bounding box center [168, 195] width 203 height 42
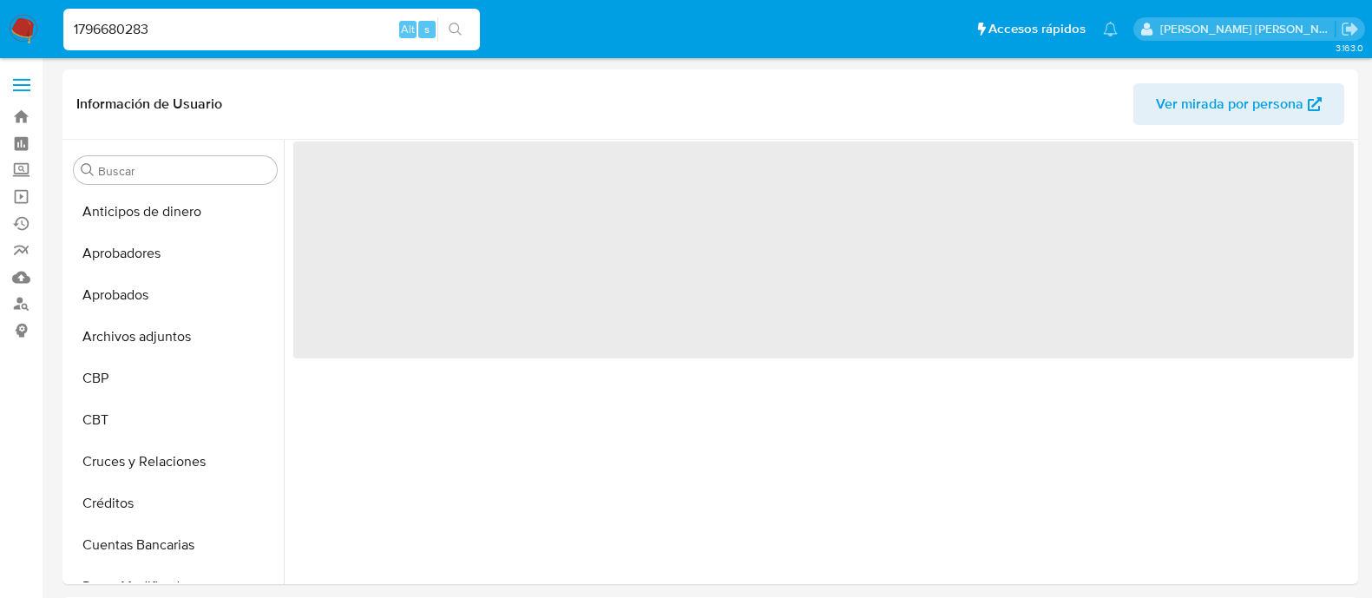
select select "10"
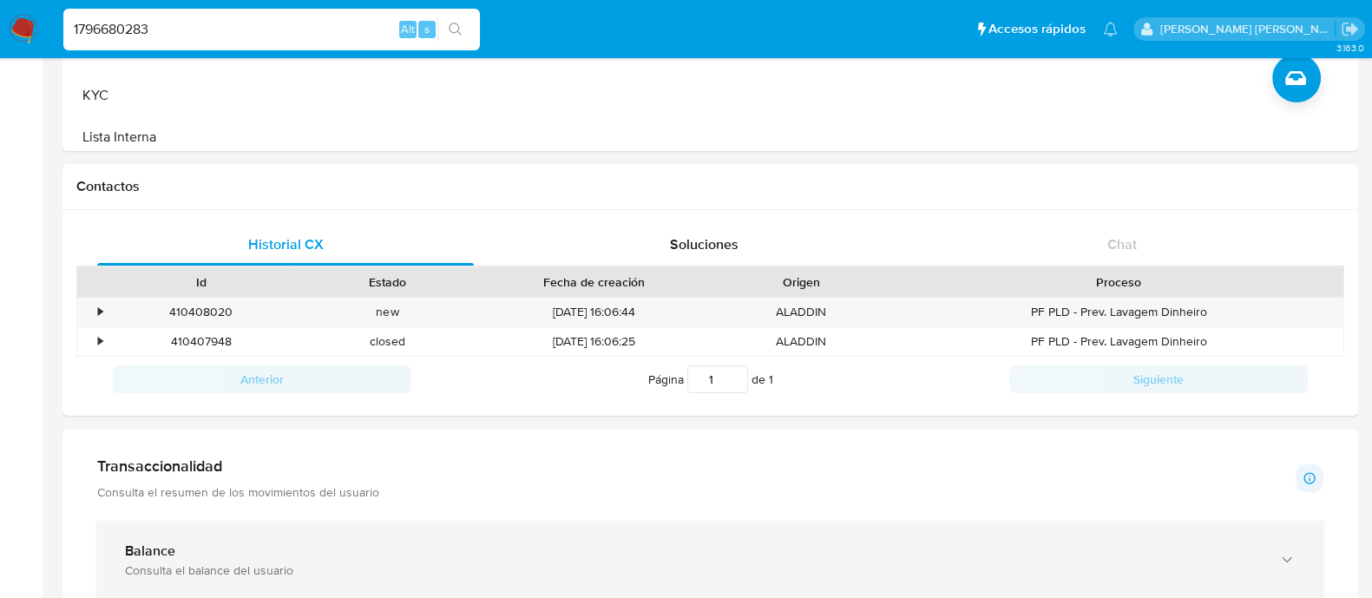
scroll to position [542, 0]
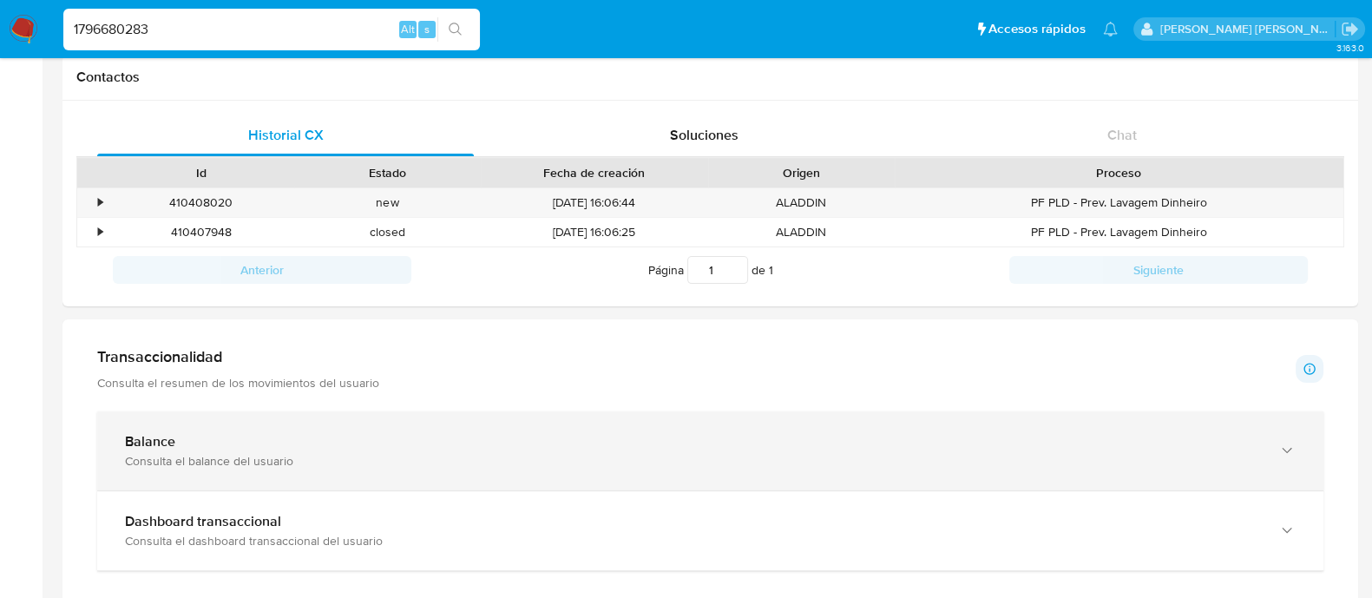
click at [285, 443] on div "Balance" at bounding box center [693, 441] width 1136 height 17
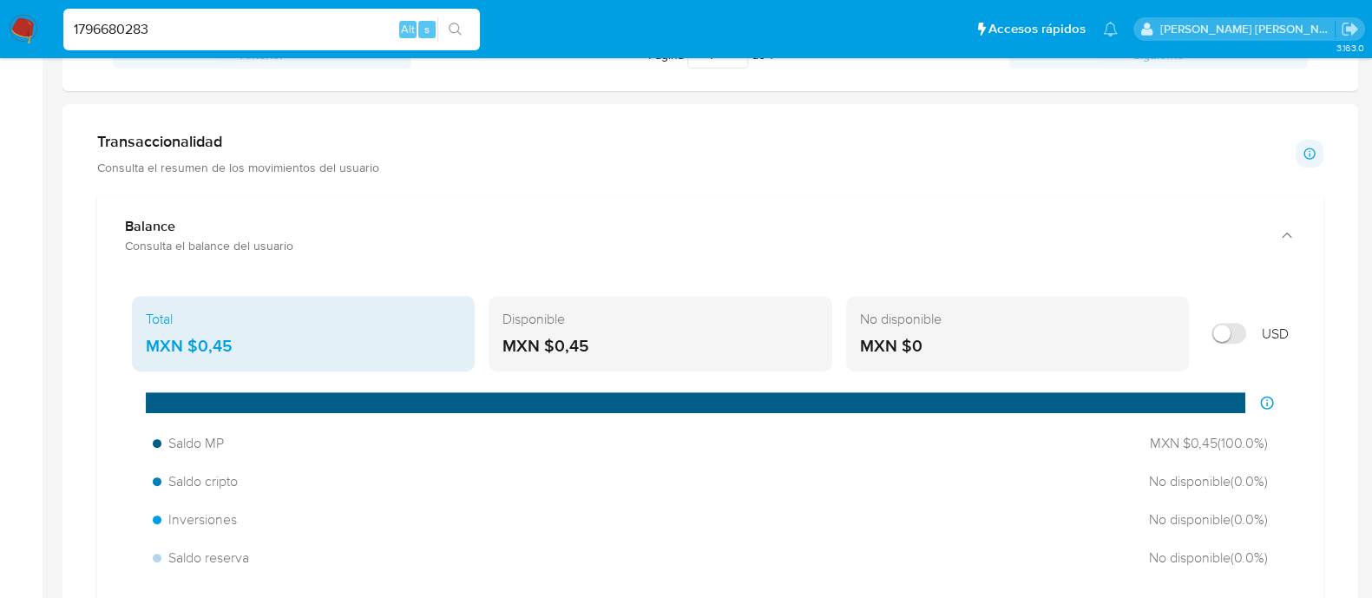
scroll to position [758, 0]
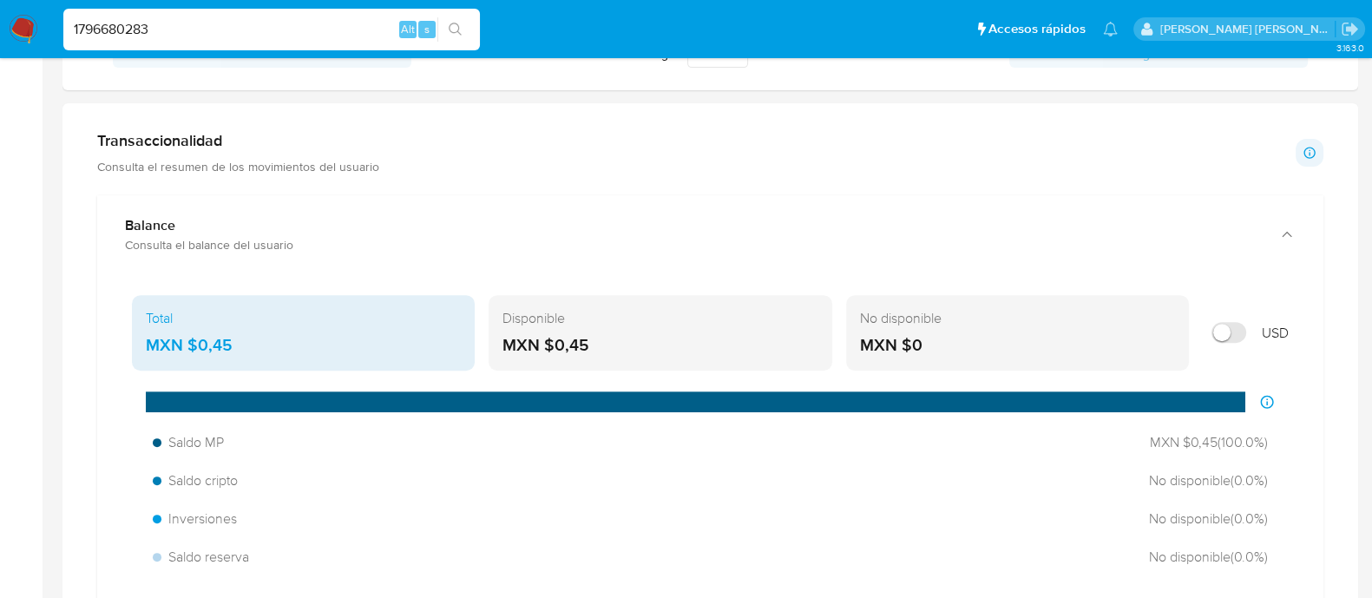
click at [224, 32] on input "1796680283" at bounding box center [271, 29] width 417 height 23
paste input "213070576"
type input "1213070576"
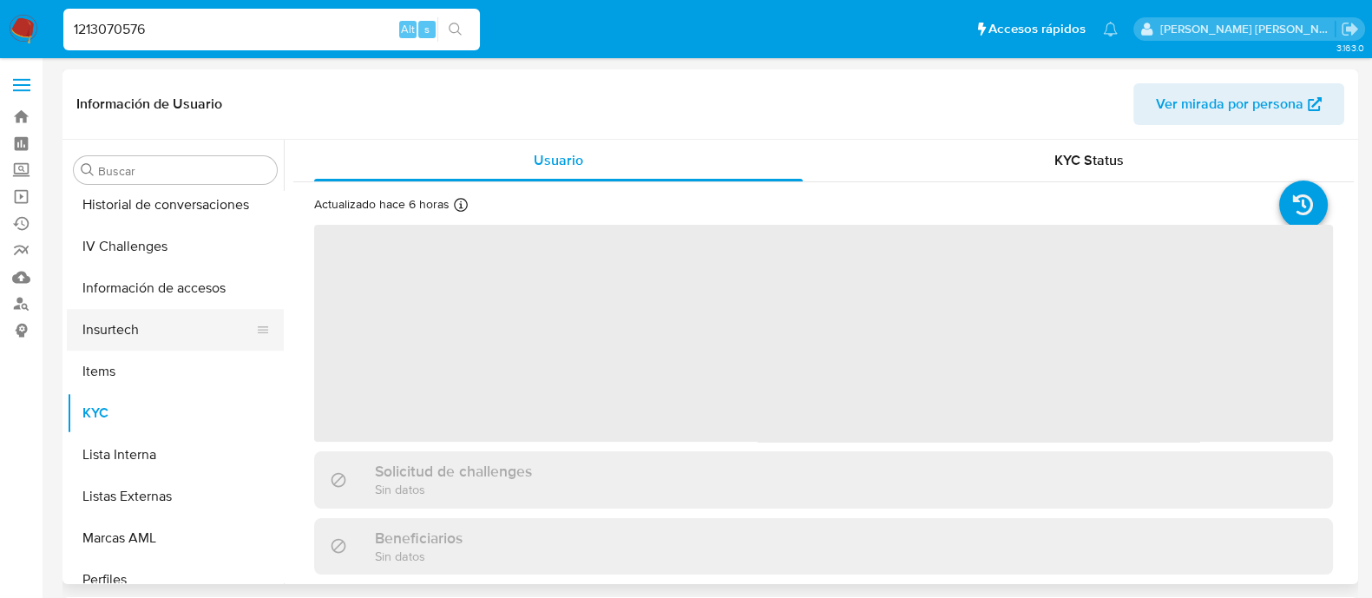
scroll to position [641, 0]
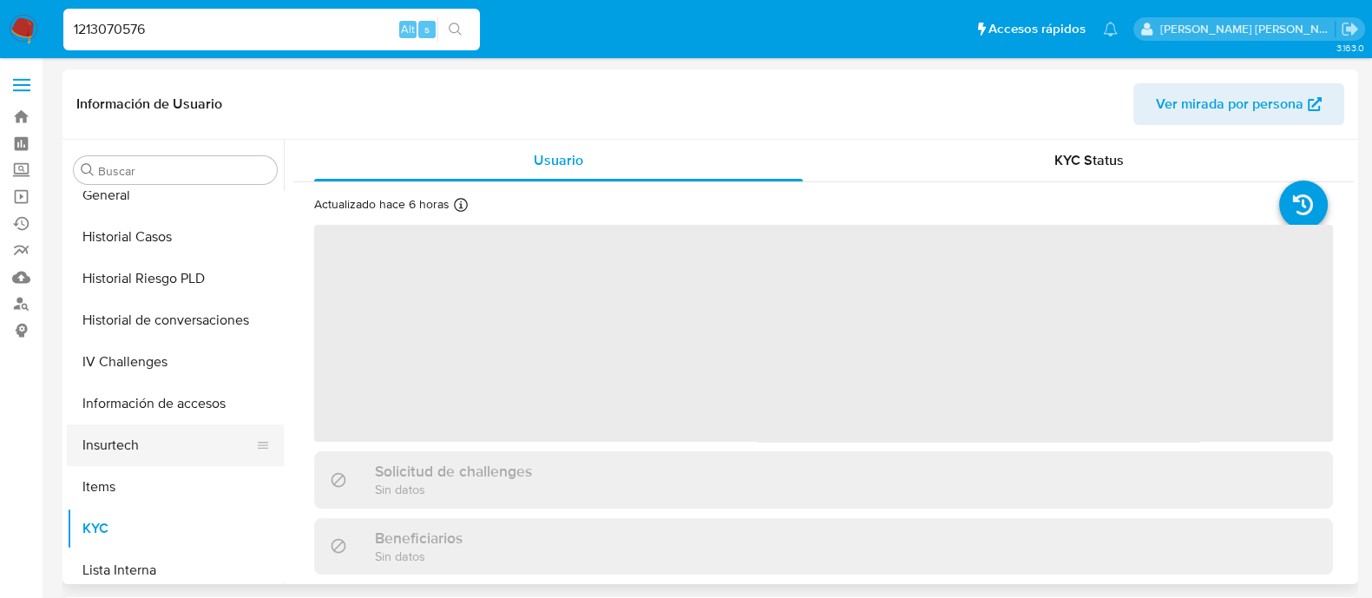
select select "10"
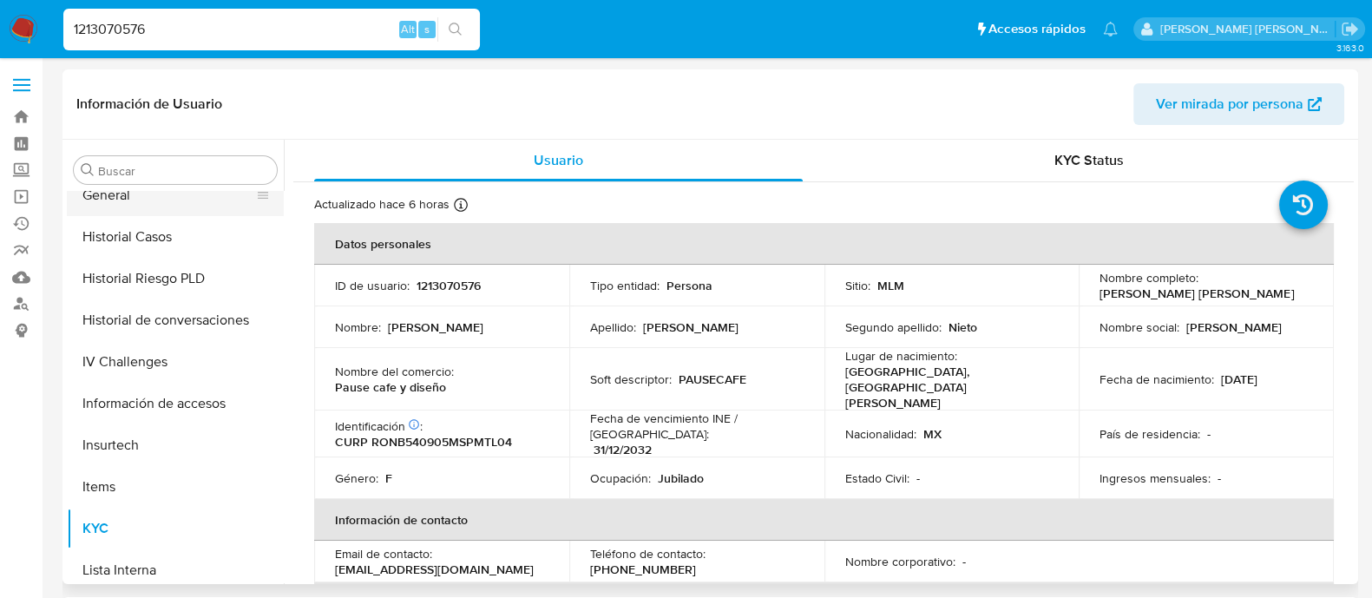
click at [117, 191] on button "General" at bounding box center [168, 195] width 203 height 42
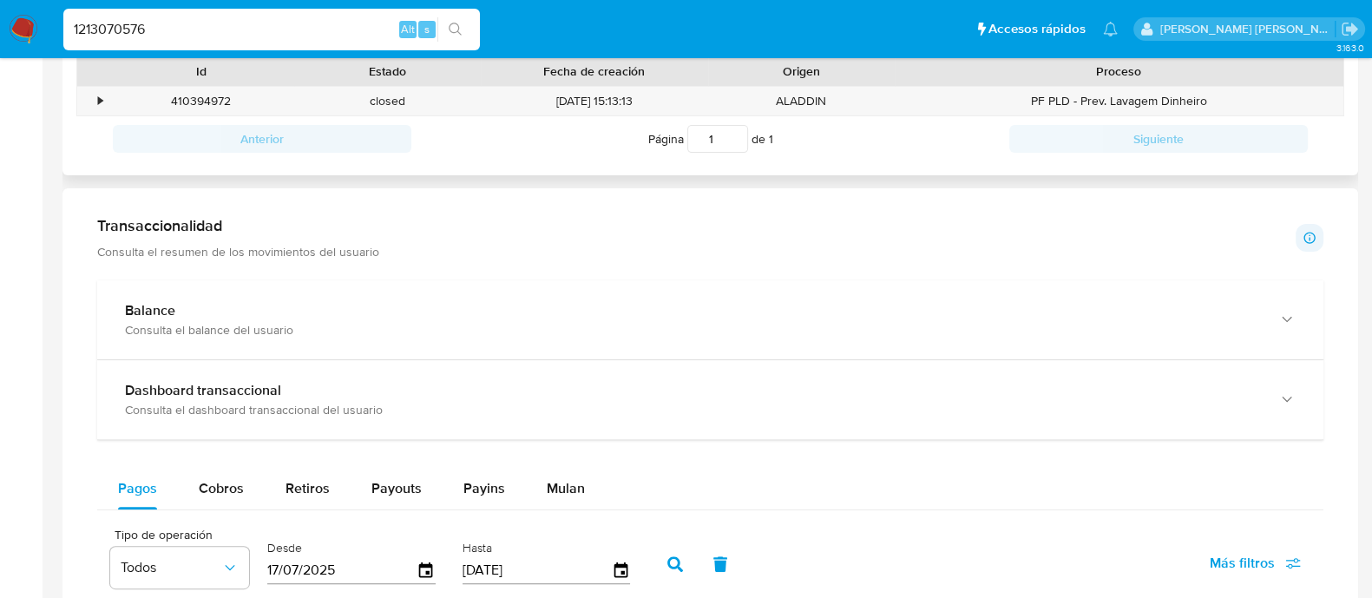
scroll to position [651, 0]
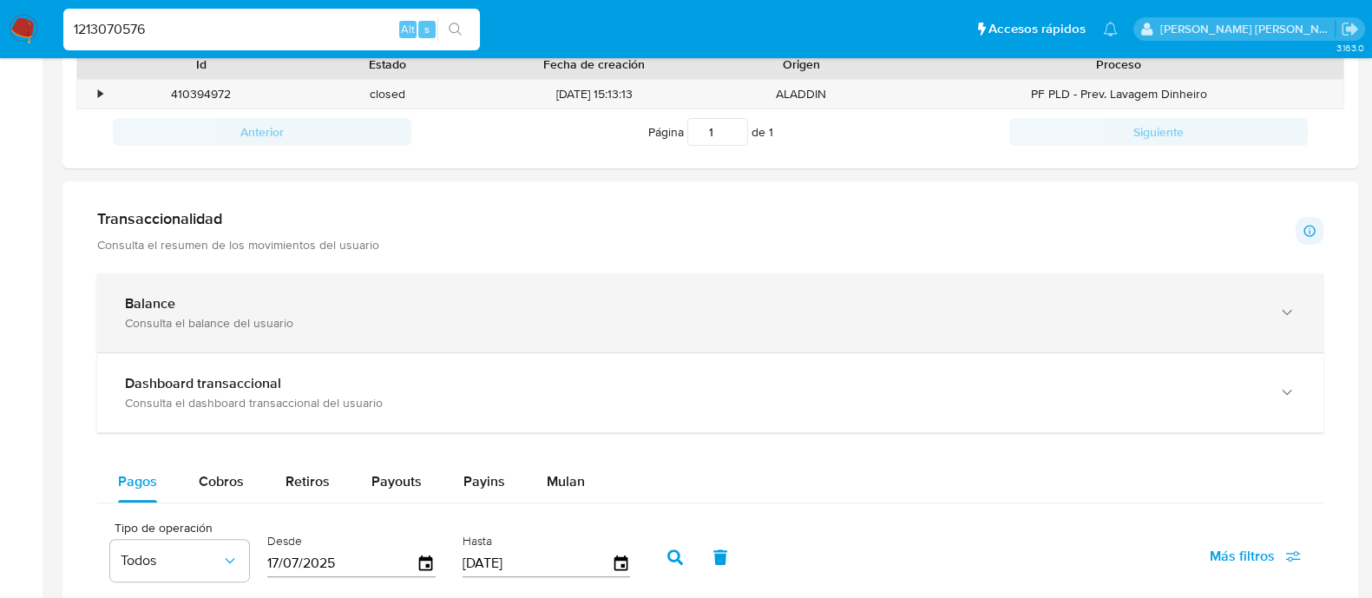
click at [325, 332] on div "Balance Consulta el balance del usuario" at bounding box center [710, 312] width 1226 height 79
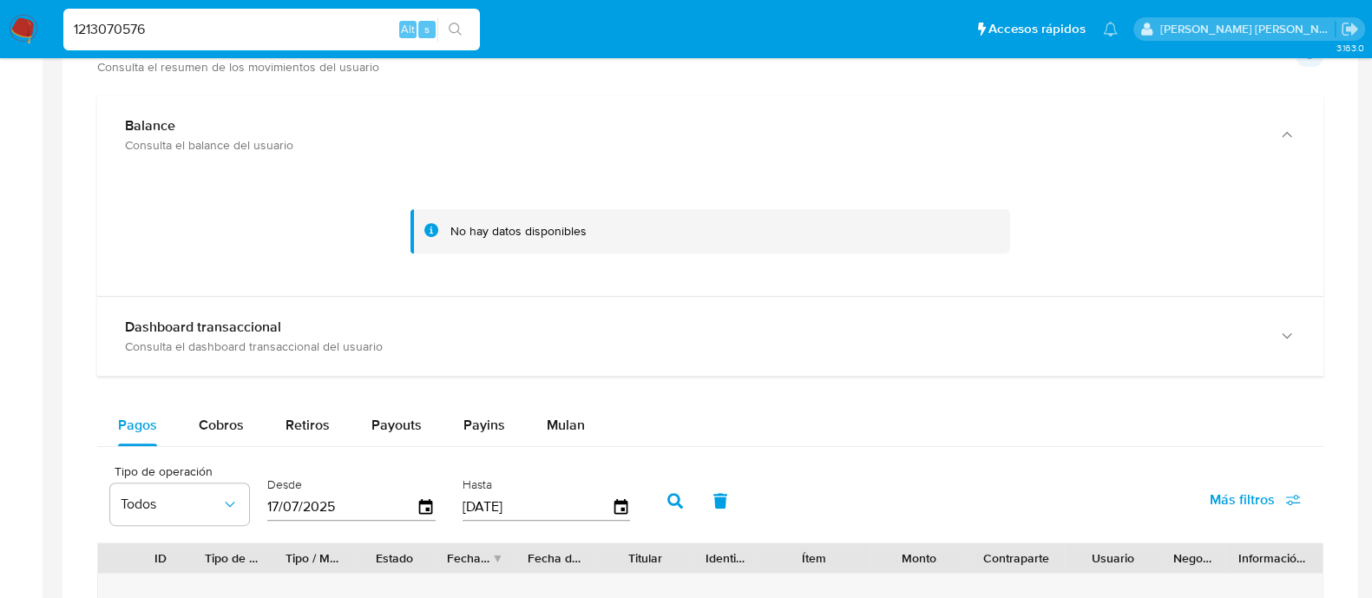
scroll to position [867, 0]
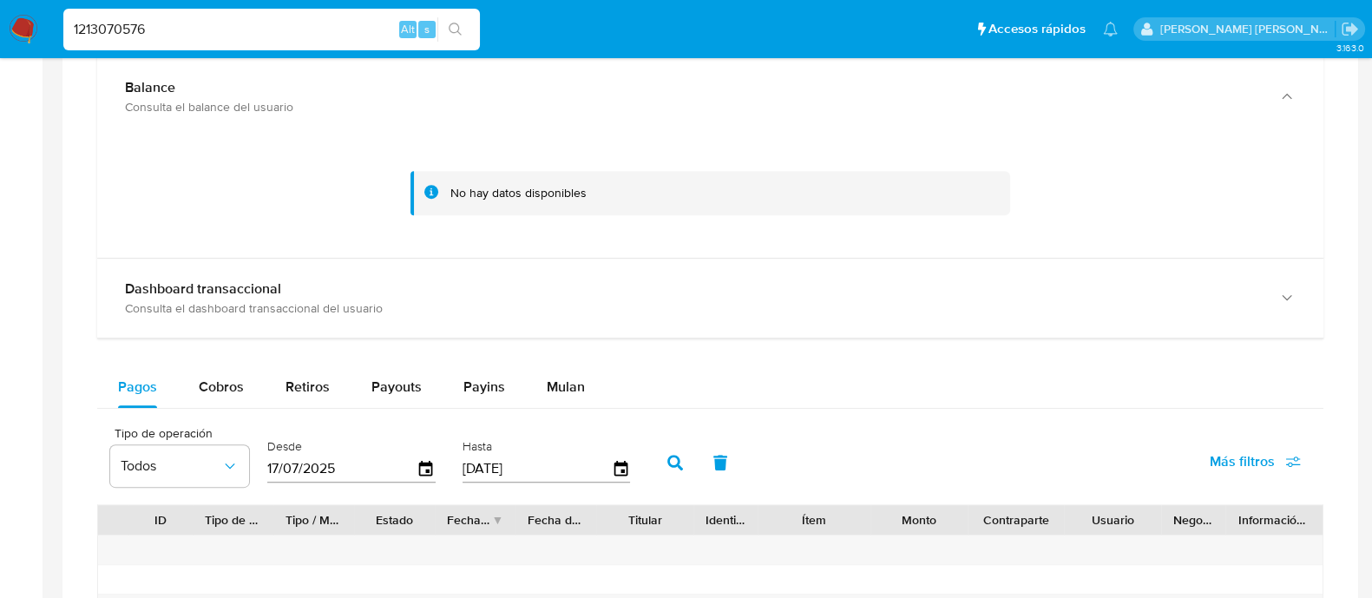
click at [269, 20] on input "1213070576" at bounding box center [271, 29] width 417 height 23
paste input "760964674"
type input "1760964674"
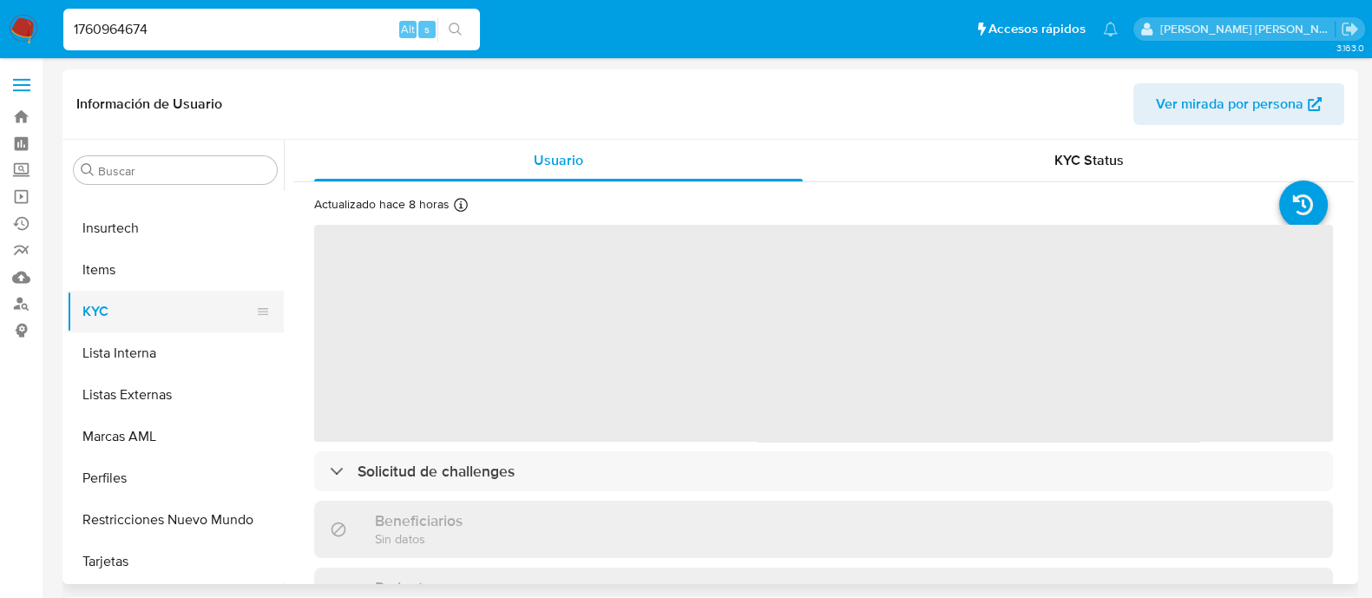
select select "10"
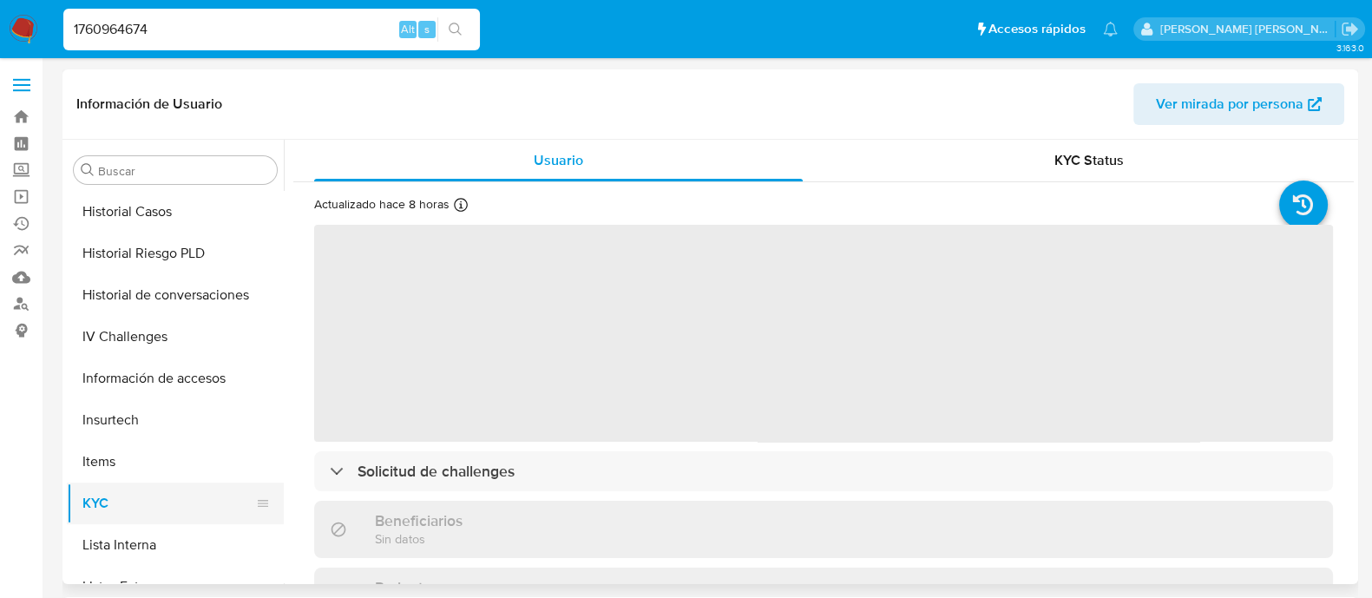
scroll to position [533, 0]
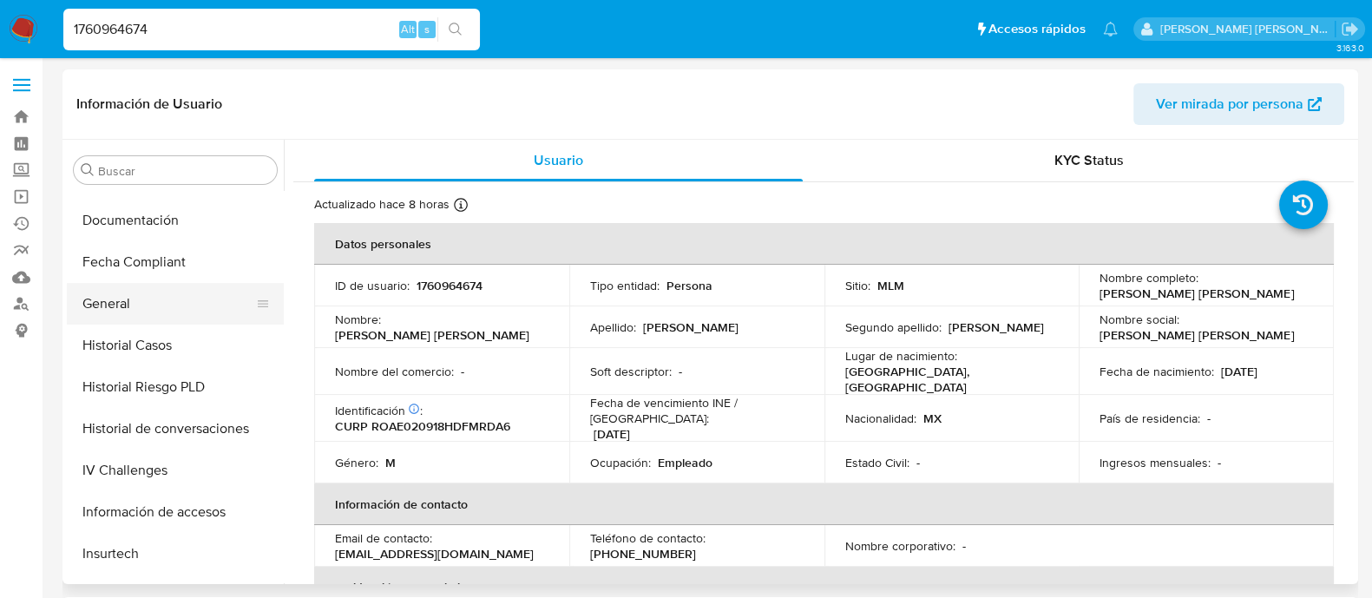
click at [150, 301] on button "General" at bounding box center [168, 304] width 203 height 42
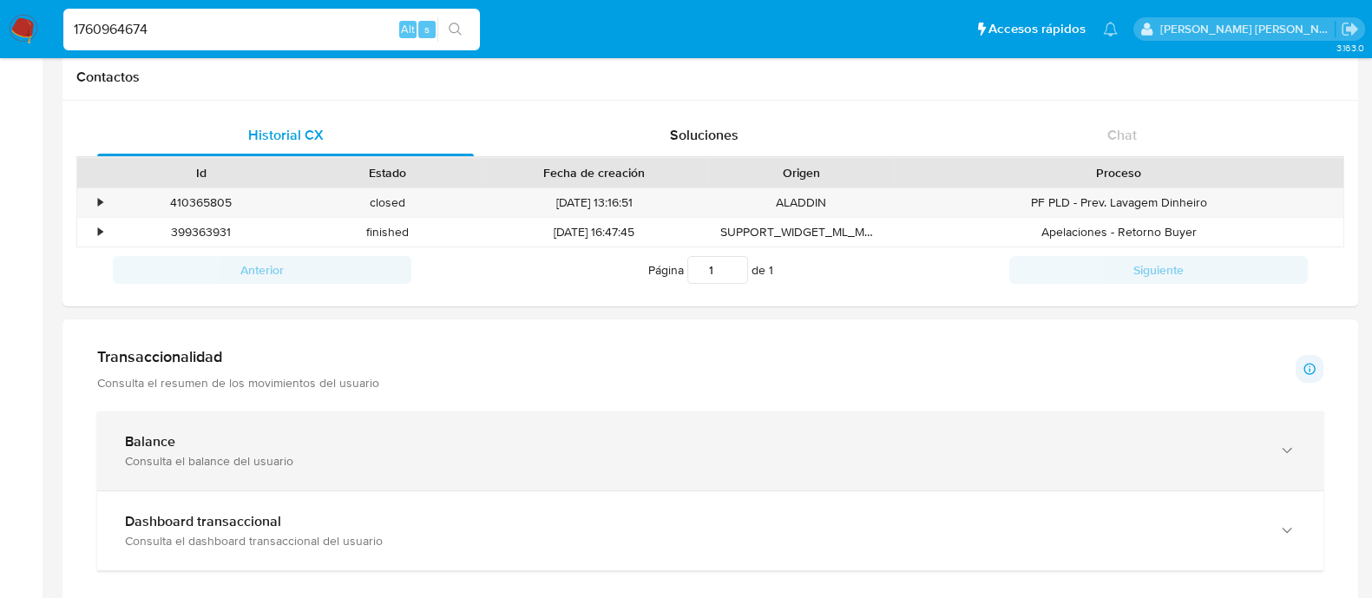
click at [443, 444] on div "Balance" at bounding box center [693, 441] width 1136 height 17
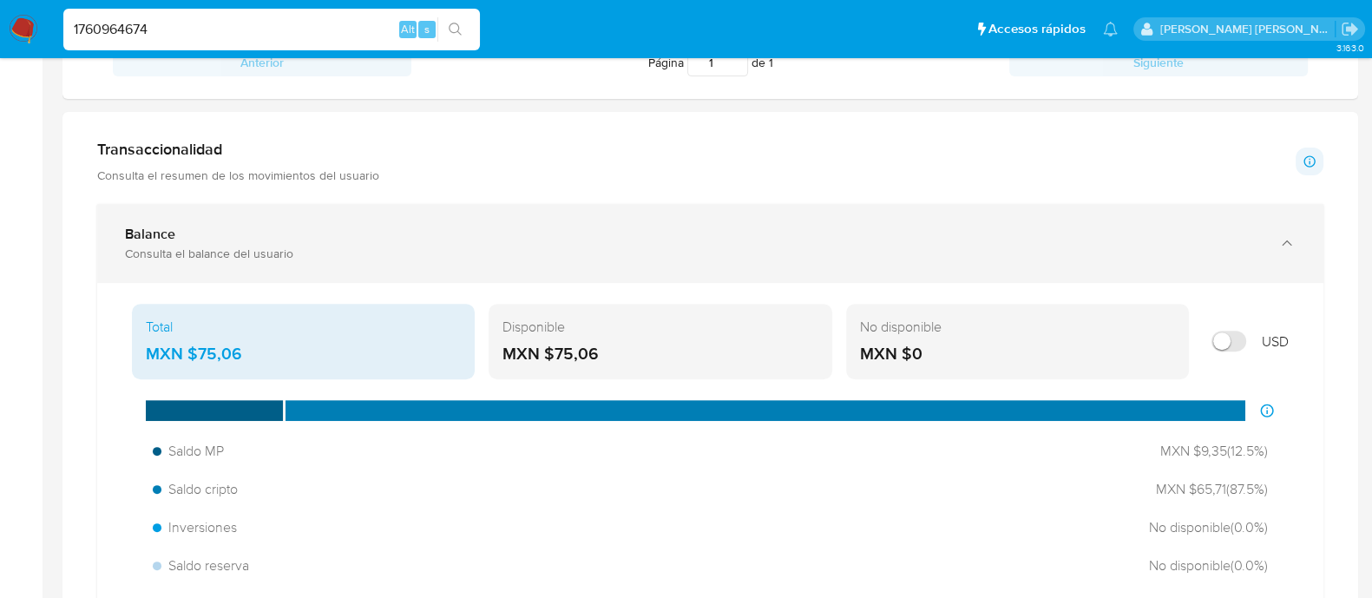
scroll to position [758, 0]
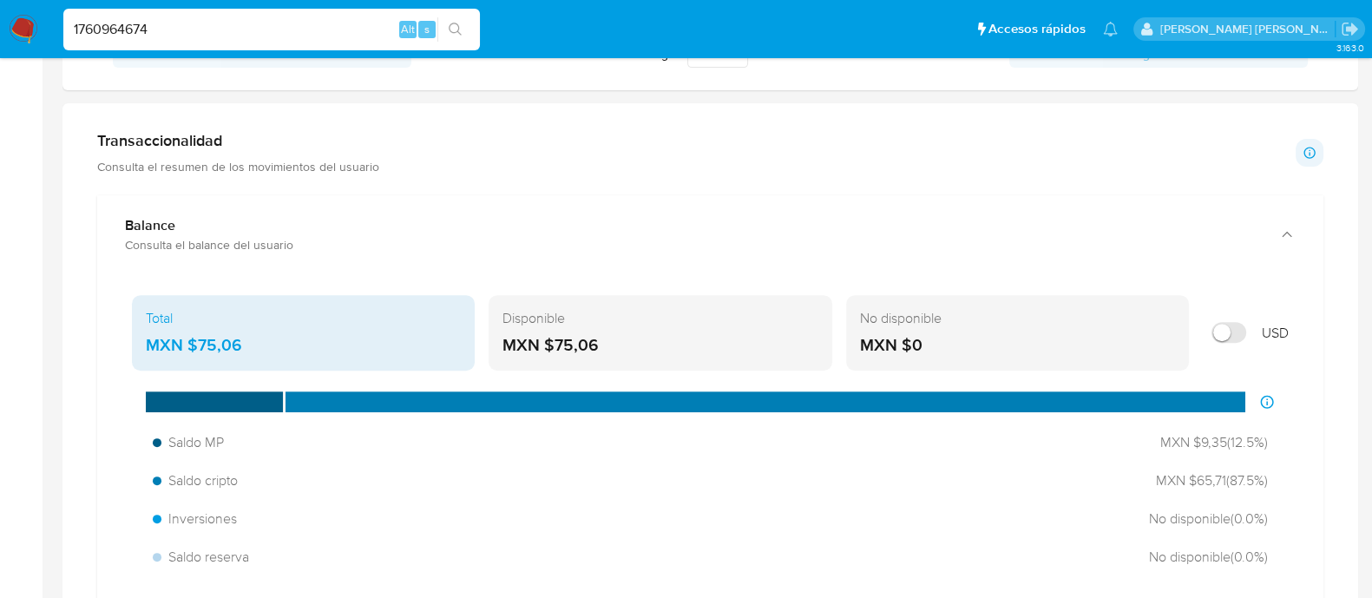
click at [343, 27] on input "1760964674" at bounding box center [271, 29] width 417 height 23
paste input "473205747"
type input "473205747"
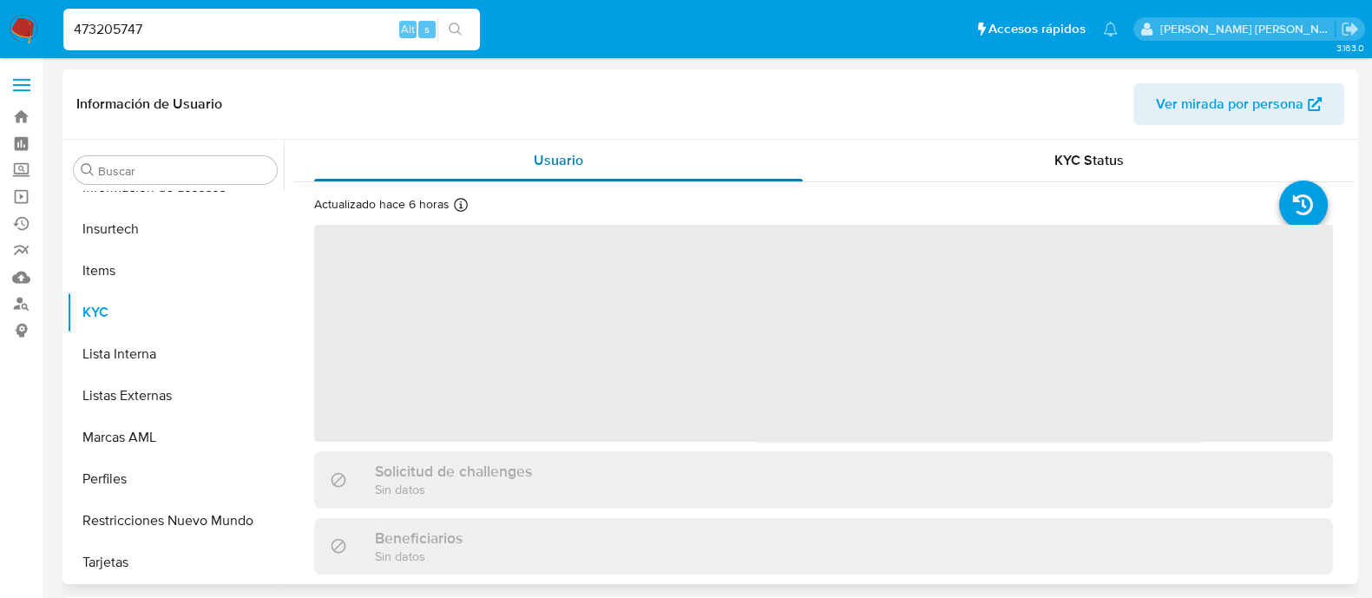
scroll to position [858, 0]
select select "10"
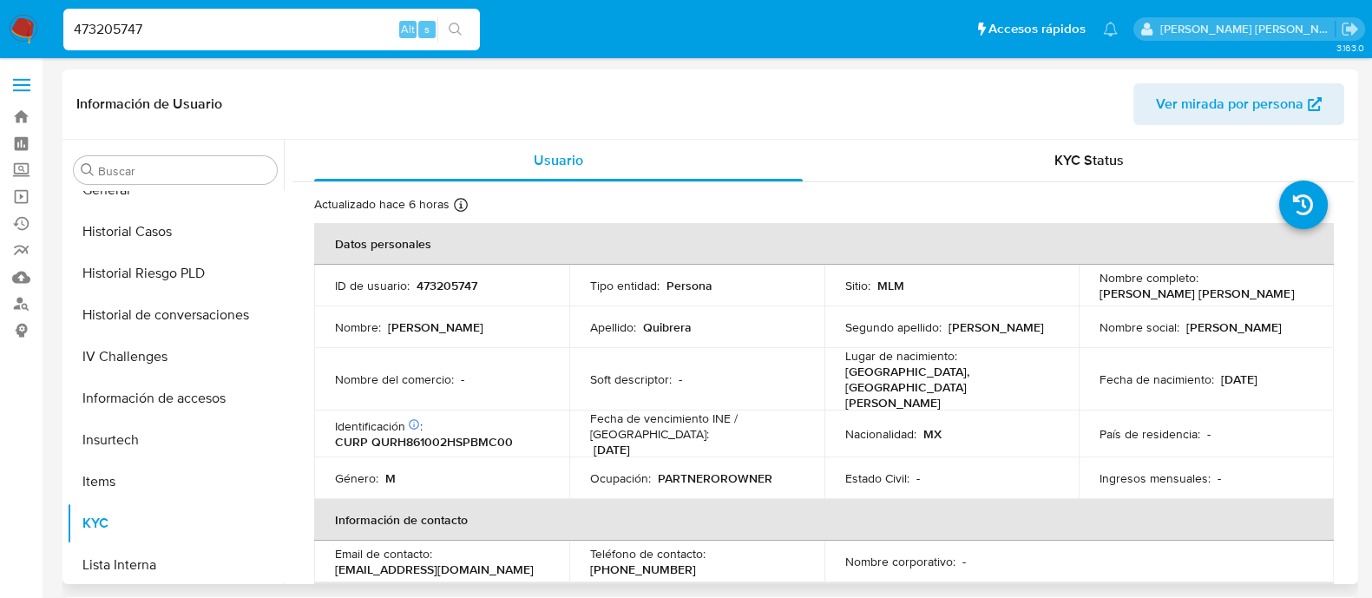
scroll to position [641, 0]
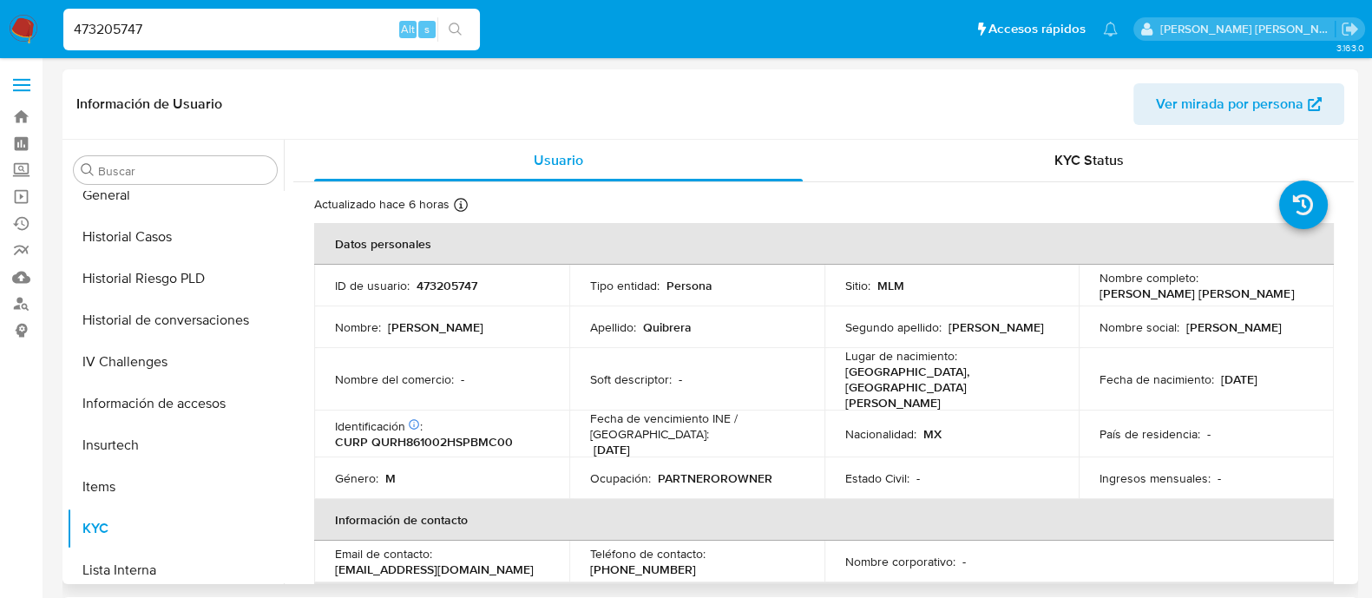
click at [135, 188] on div "Buscar Anticipos de dinero Aprobadores Aprobados Archivos adjuntos CBP CBT Cruc…" at bounding box center [175, 363] width 217 height 442
click at [139, 194] on button "General" at bounding box center [168, 195] width 203 height 42
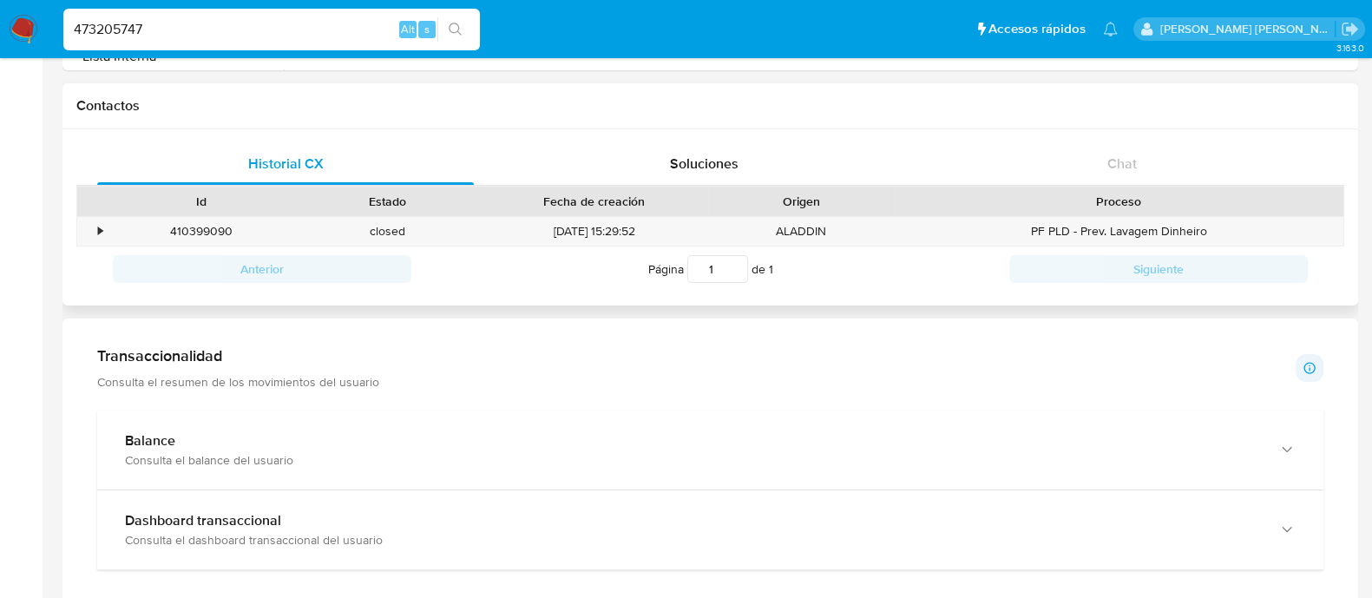
scroll to position [542, 0]
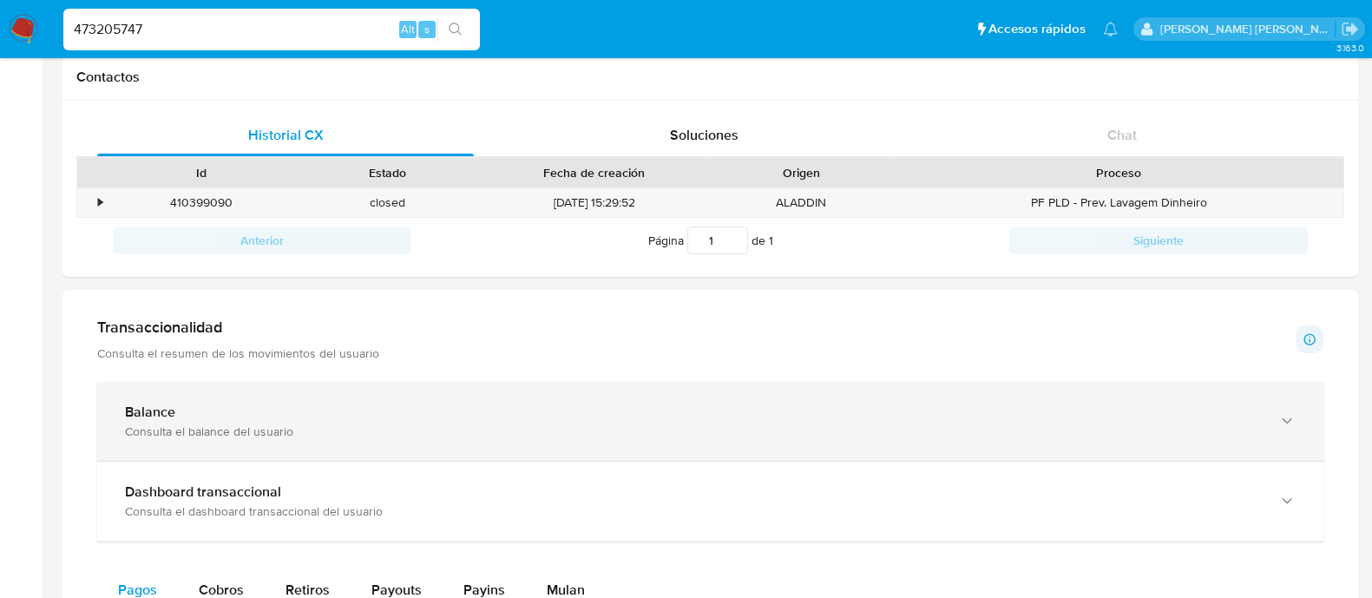
click at [150, 396] on div "Balance Consulta el balance del usuario" at bounding box center [710, 421] width 1226 height 79
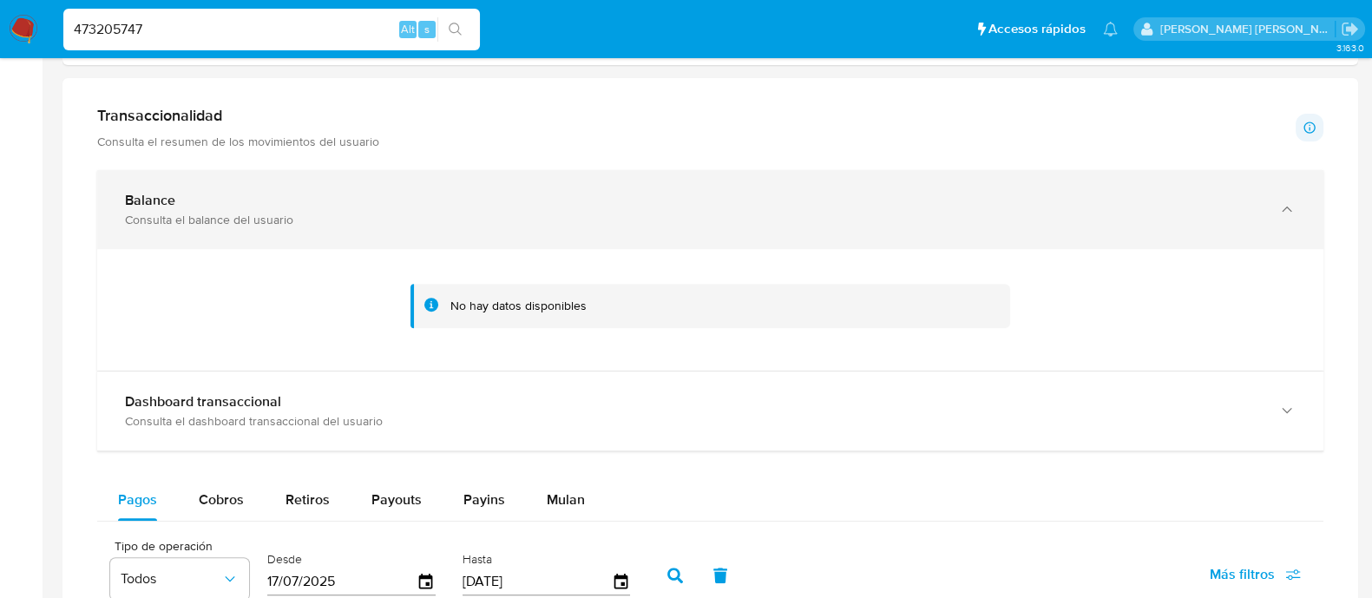
scroll to position [758, 0]
